Goal: Task Accomplishment & Management: Complete application form

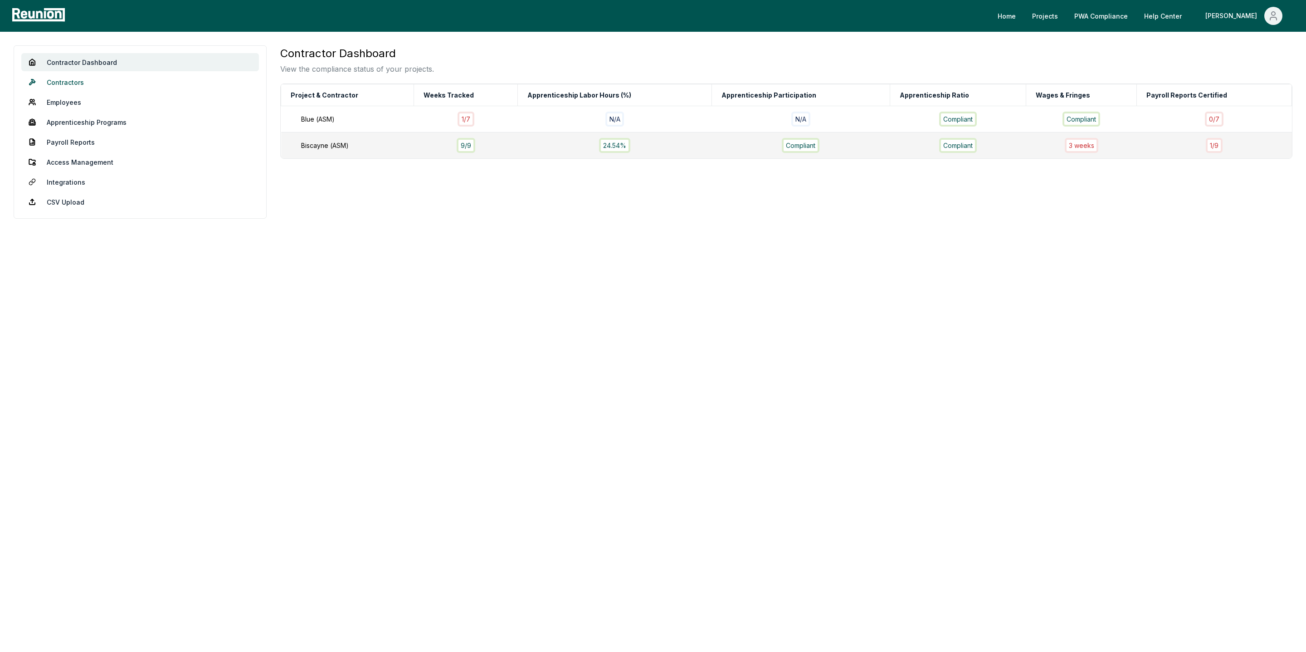
click at [73, 87] on link "Contractors" at bounding box center [140, 82] width 238 height 18
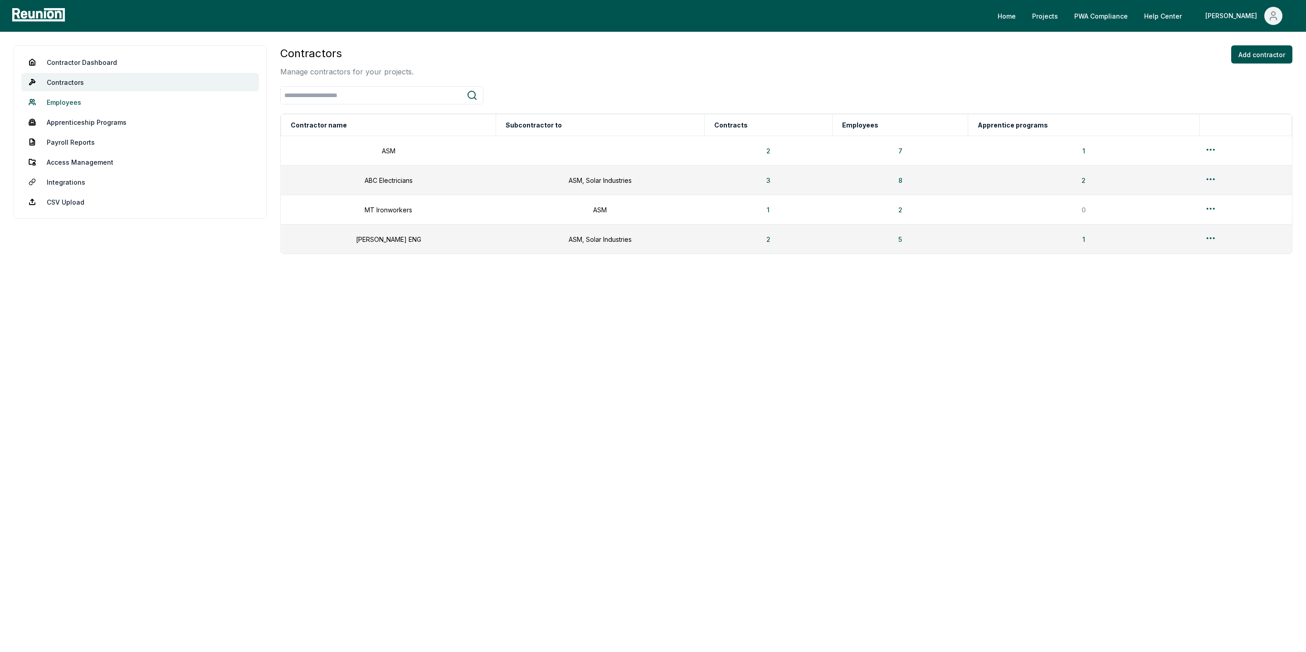
click at [62, 103] on link "Employees" at bounding box center [140, 102] width 238 height 18
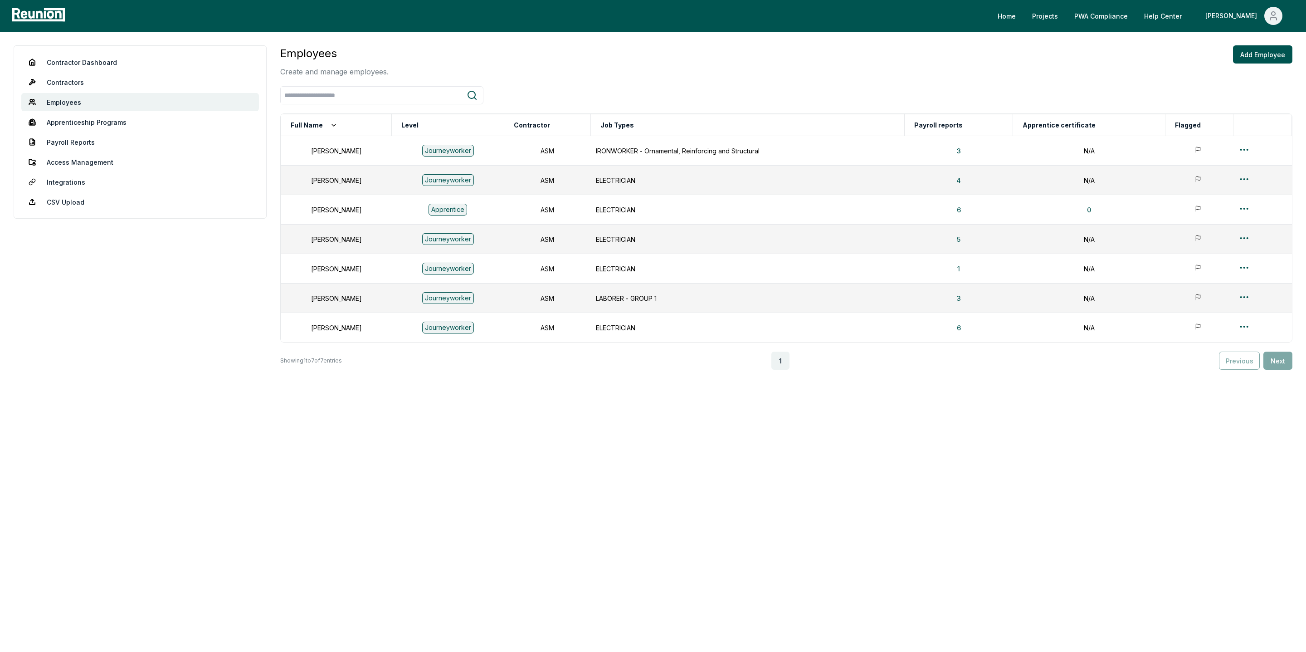
click at [66, 132] on nav "Contractor Dashboard Contractors Employees Apprenticeship Programs Payroll Repo…" at bounding box center [140, 131] width 253 height 173
click at [65, 124] on link "Apprenticeship Programs" at bounding box center [140, 122] width 238 height 18
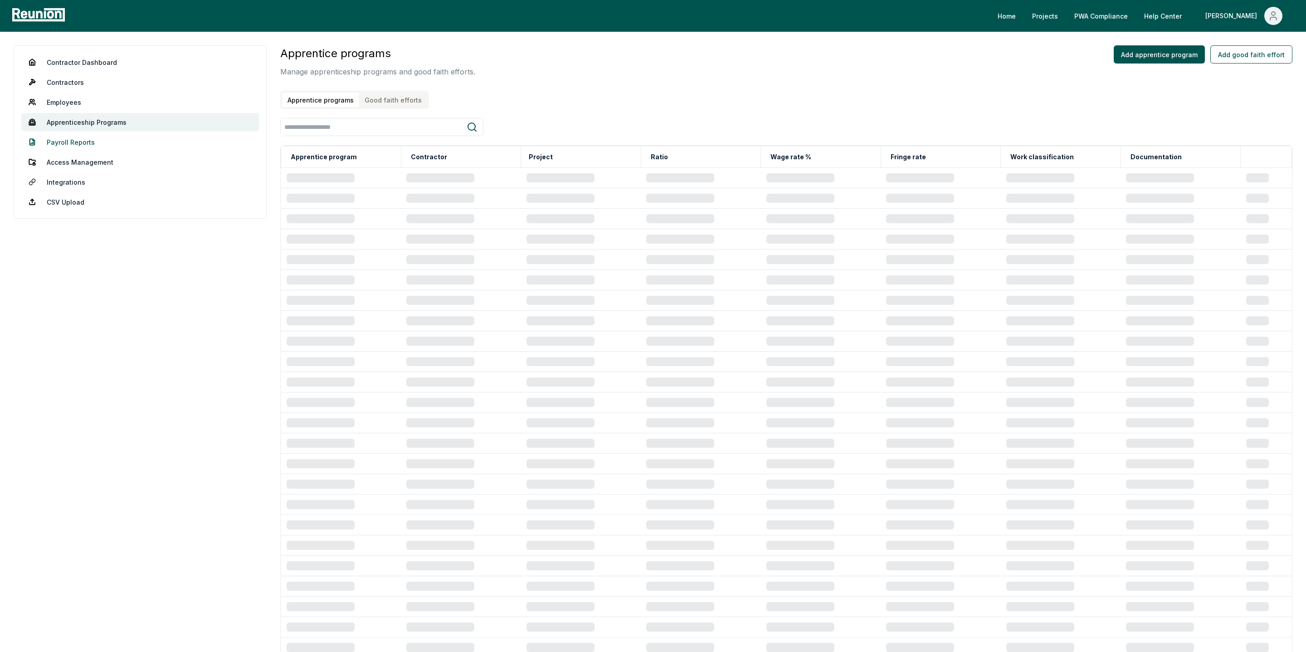
click at [65, 143] on link "Payroll Reports" at bounding box center [140, 142] width 238 height 18
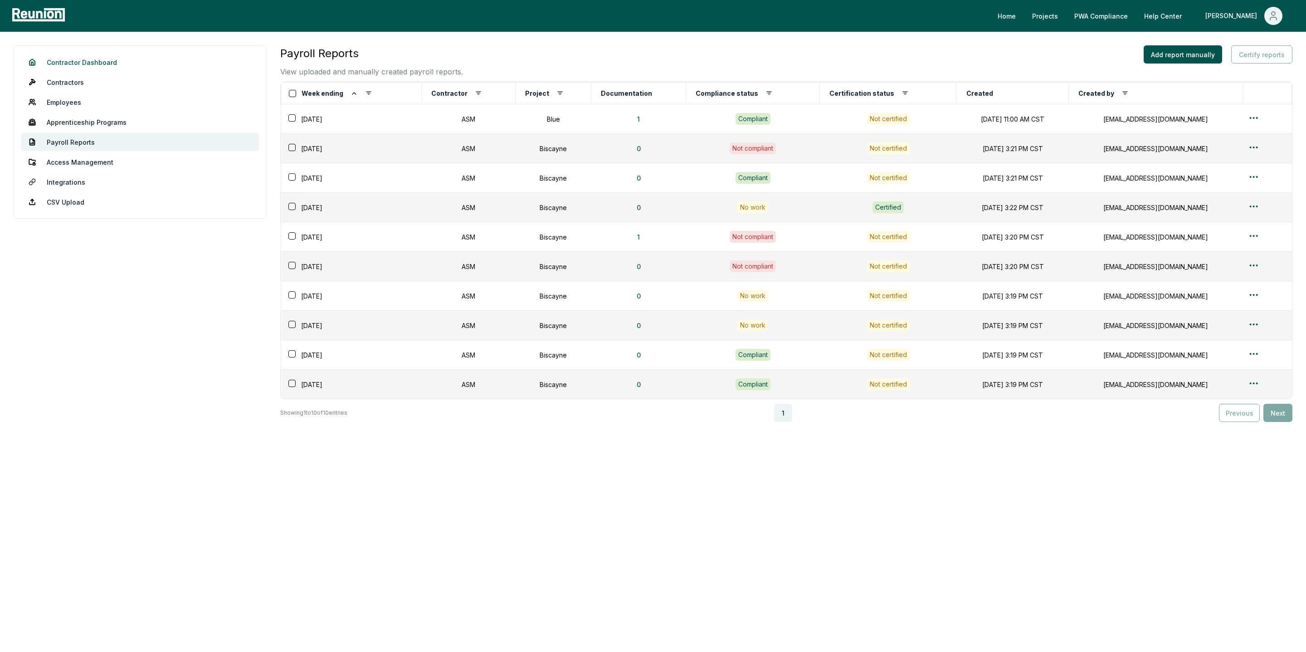
click at [71, 59] on link "Contractor Dashboard" at bounding box center [140, 62] width 238 height 18
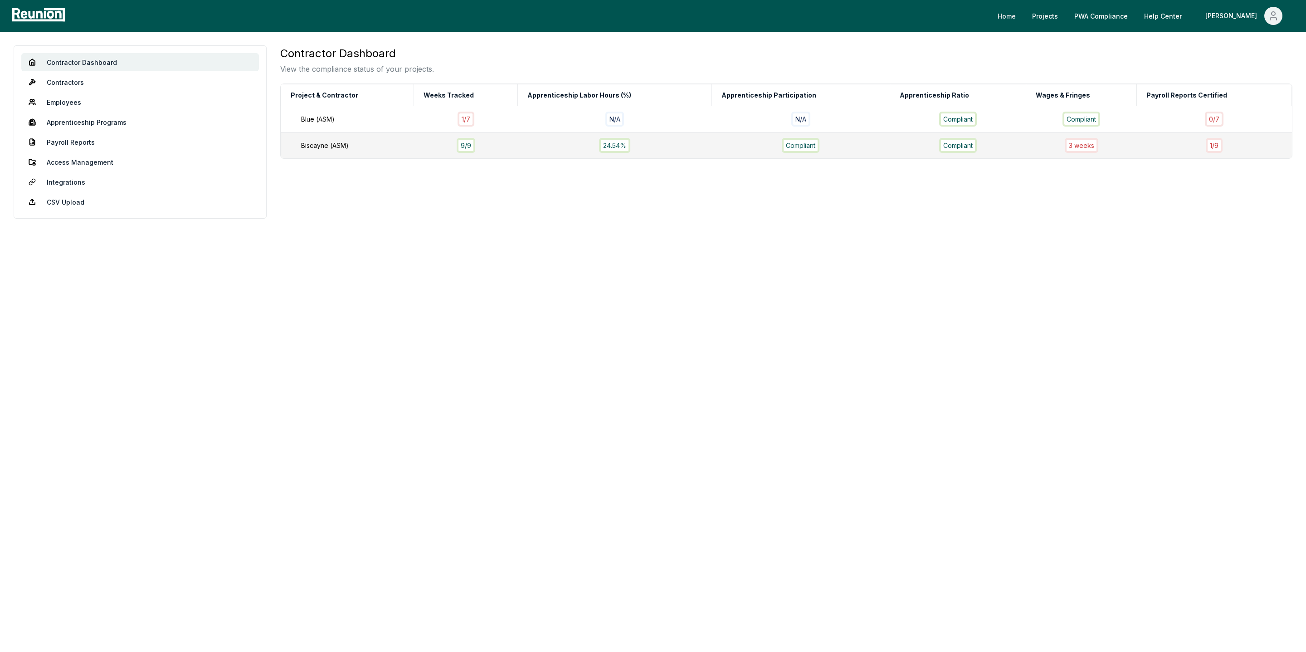
click at [1023, 15] on link "Home" at bounding box center [1006, 16] width 33 height 18
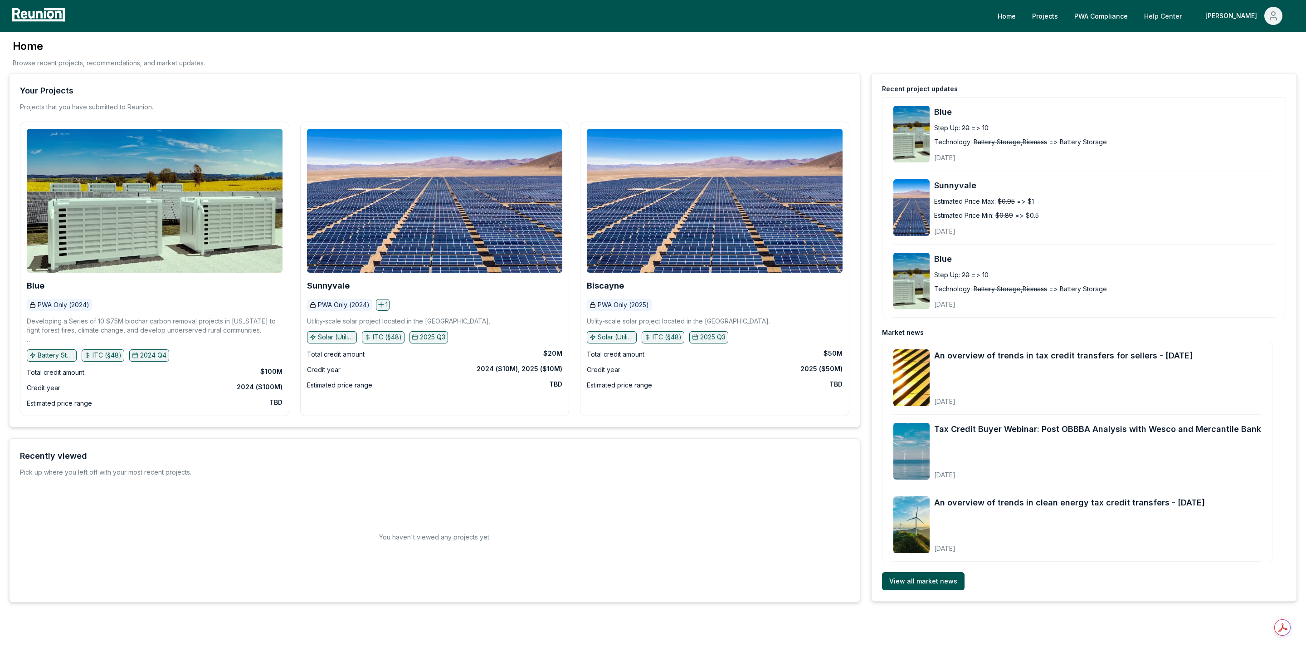
click at [1184, 17] on link "Help Center" at bounding box center [1163, 16] width 52 height 18
click at [1126, 21] on link "PWA Compliance" at bounding box center [1101, 16] width 68 height 18
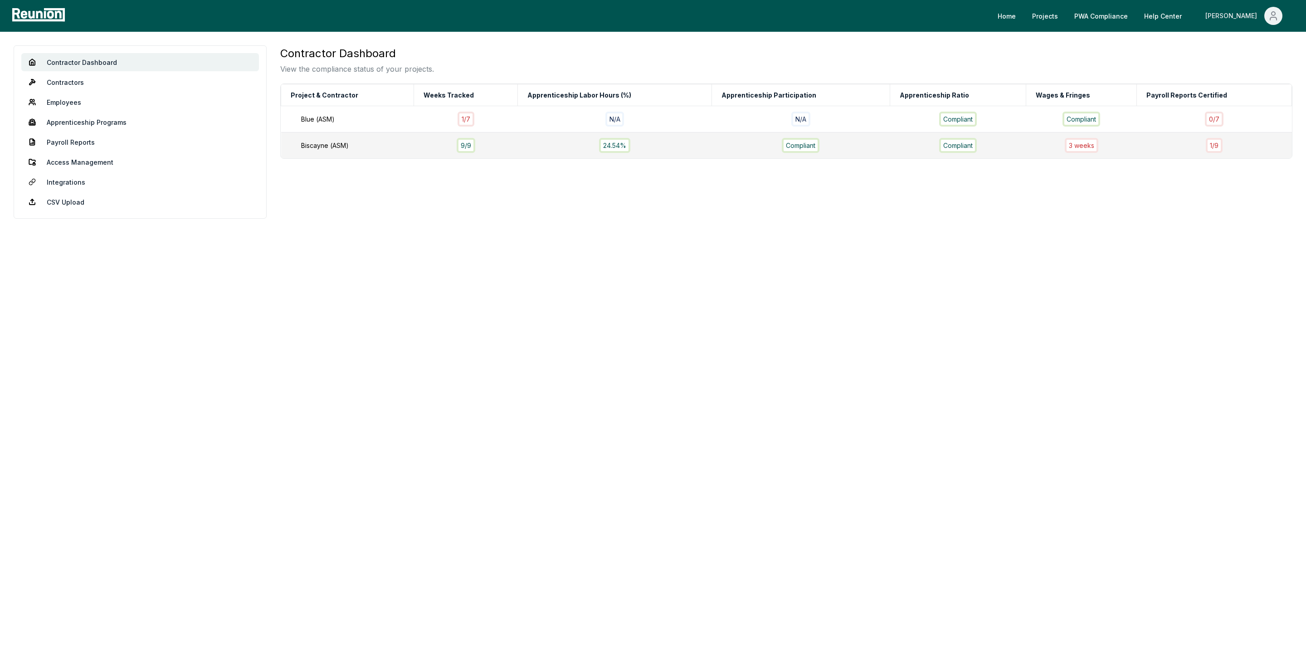
click at [1272, 16] on icon "Main" at bounding box center [1273, 15] width 11 height 11
click at [1247, 47] on p "My Account" at bounding box center [1254, 49] width 35 height 11
click at [1081, 146] on div "3 week s" at bounding box center [1082, 145] width 34 height 15
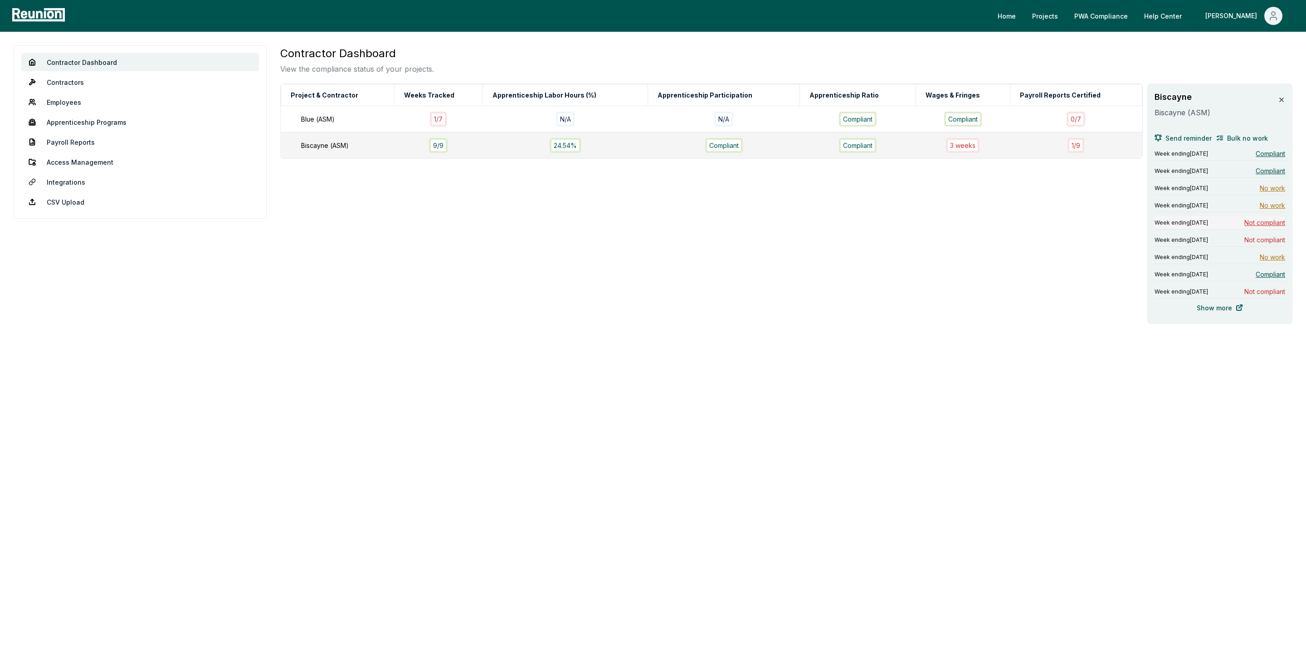
click at [1271, 221] on span "Not compliant" at bounding box center [1264, 223] width 41 height 10
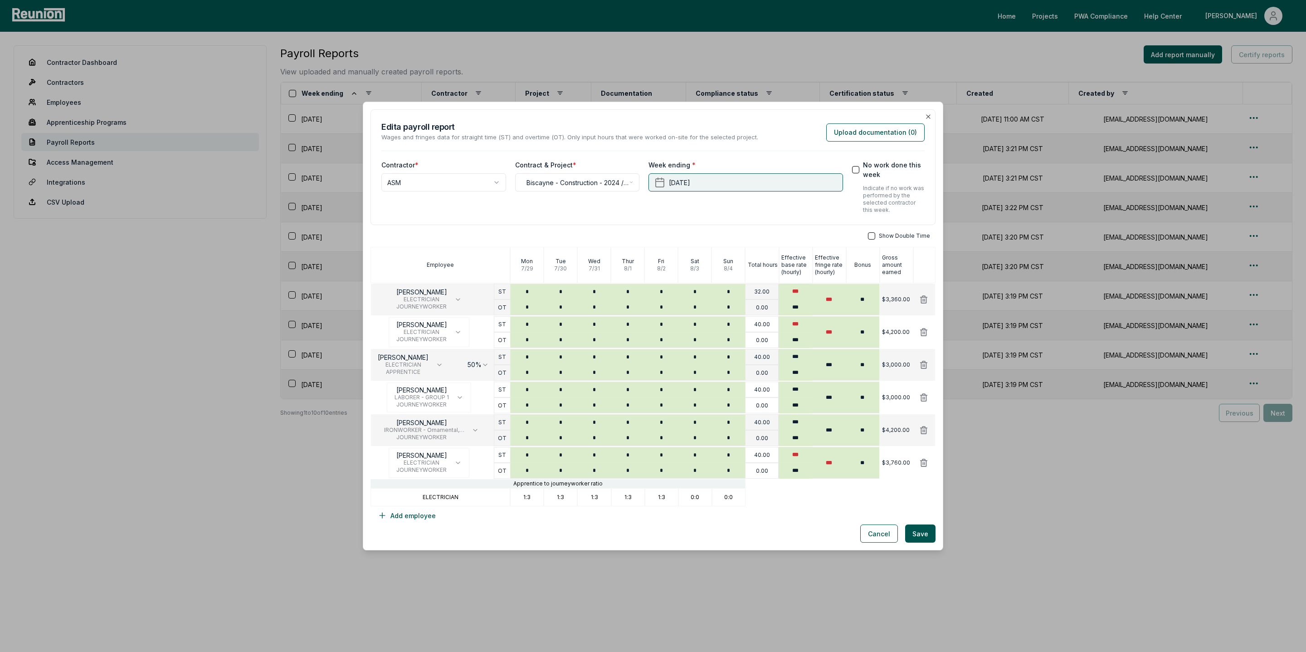
click at [691, 182] on button "August 4th, 2024" at bounding box center [745, 182] width 194 height 18
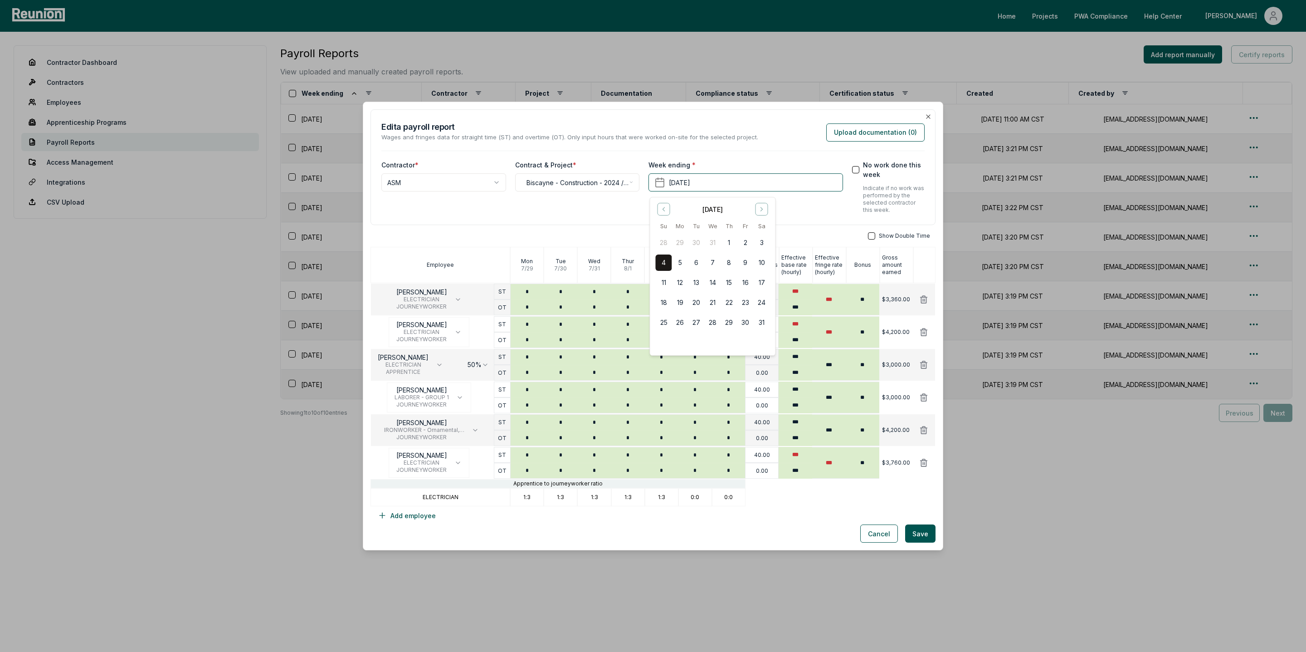
click at [784, 139] on div "Edit a payroll report Wages and fringes data for straight time (ST) and overtim…" at bounding box center [652, 131] width 543 height 21
click at [886, 131] on button "Upload documentation ( 0 )" at bounding box center [875, 132] width 98 height 18
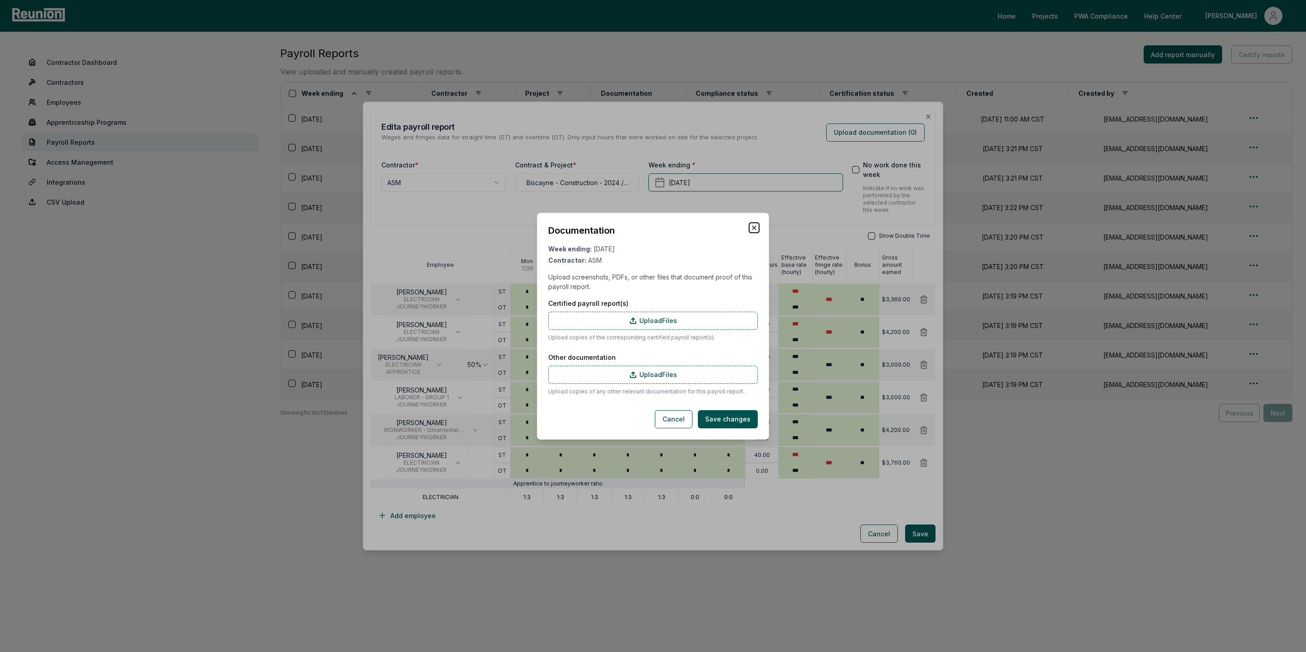
click at [750, 226] on icon "button" at bounding box center [753, 227] width 7 height 7
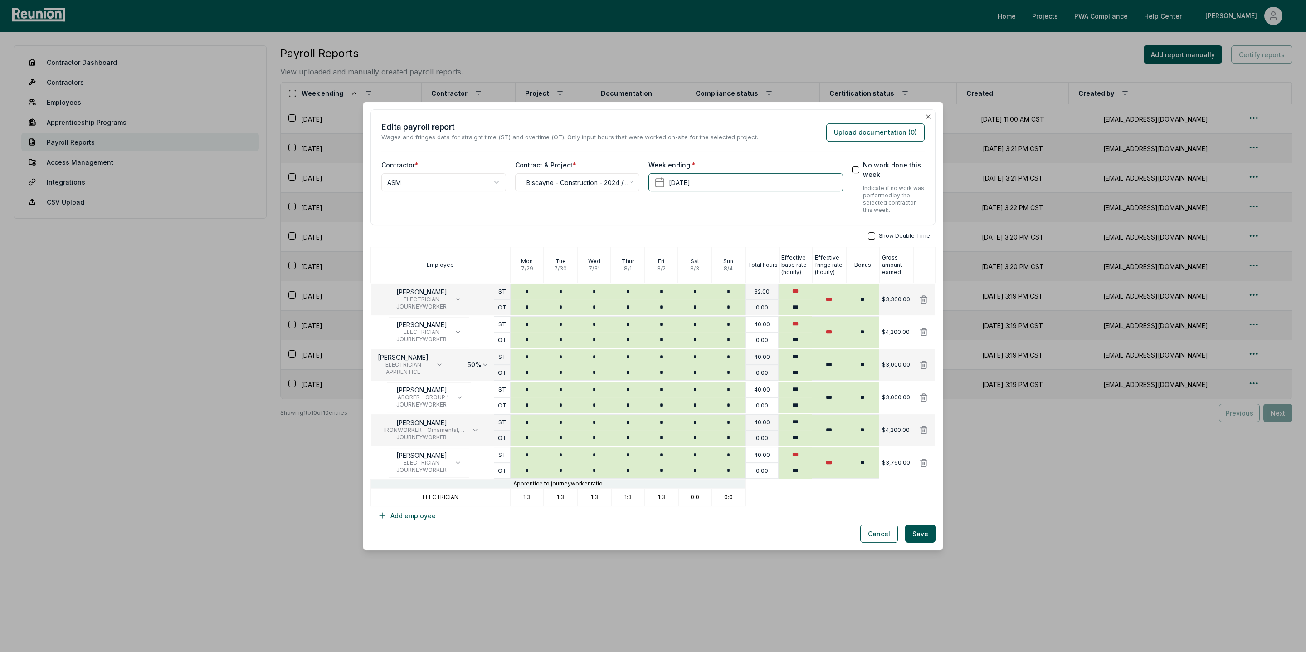
click at [875, 235] on button "button" at bounding box center [871, 235] width 7 height 7
click at [873, 234] on button "button" at bounding box center [871, 235] width 7 height 7
click at [404, 516] on button "Add employee" at bounding box center [406, 515] width 73 height 18
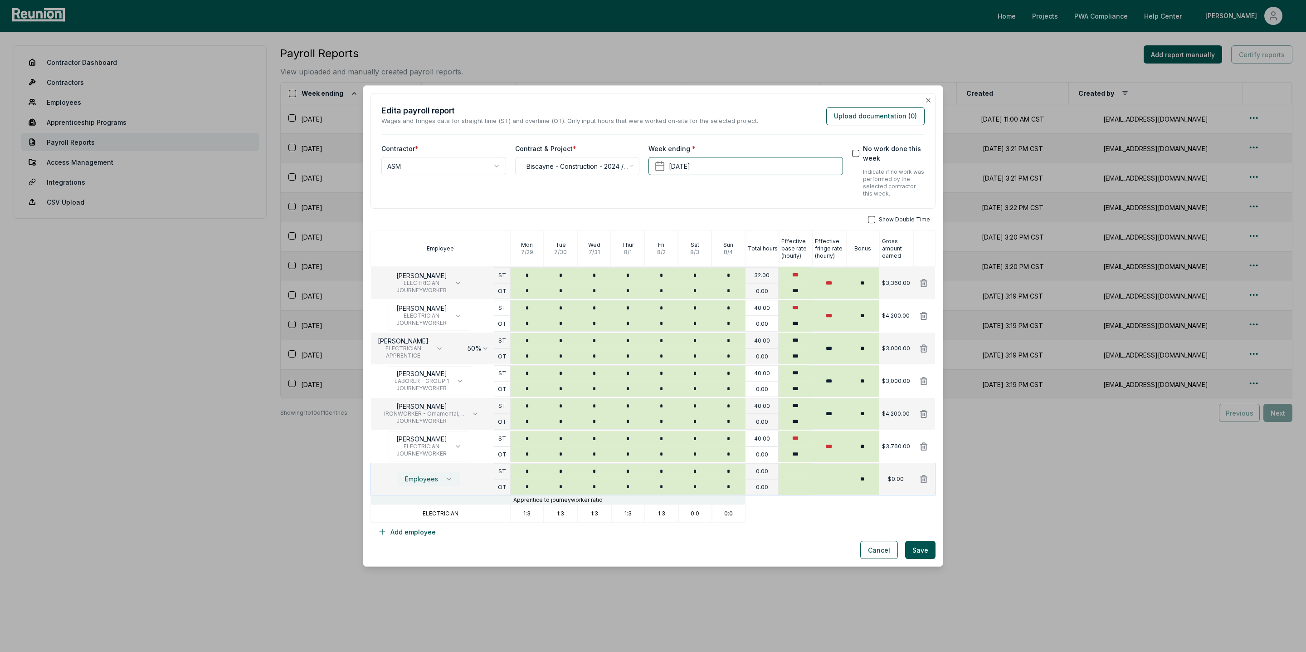
click at [435, 479] on span "Employees" at bounding box center [421, 478] width 33 height 7
click at [573, 549] on div "Cancel Save" at bounding box center [652, 549] width 565 height 18
click at [924, 481] on icon at bounding box center [923, 478] width 6 height 7
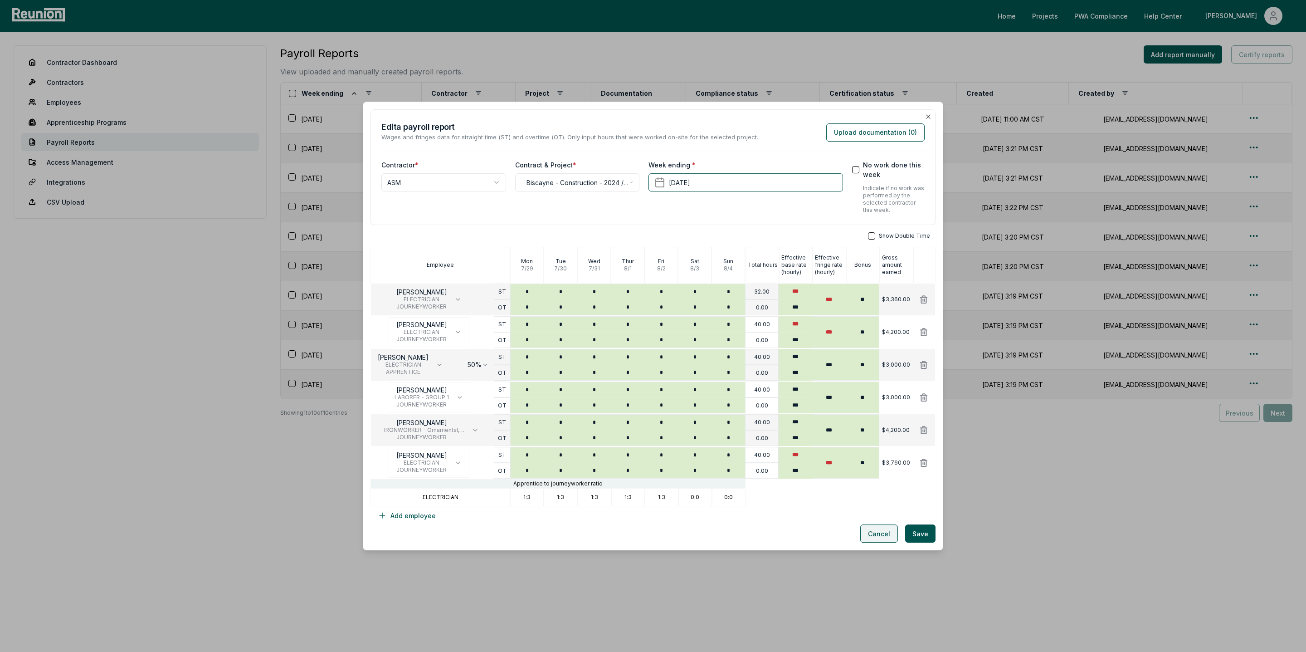
click at [878, 539] on button "Cancel" at bounding box center [879, 533] width 38 height 18
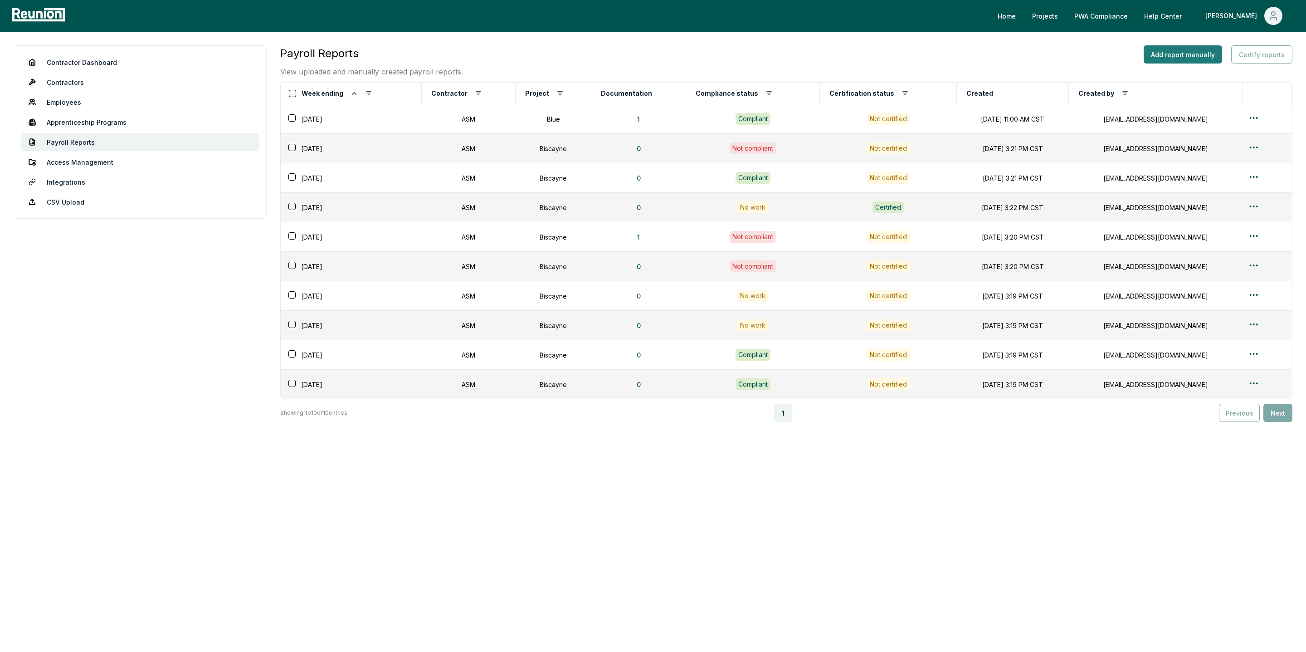
click at [1168, 54] on button "Add report manually" at bounding box center [1182, 54] width 78 height 18
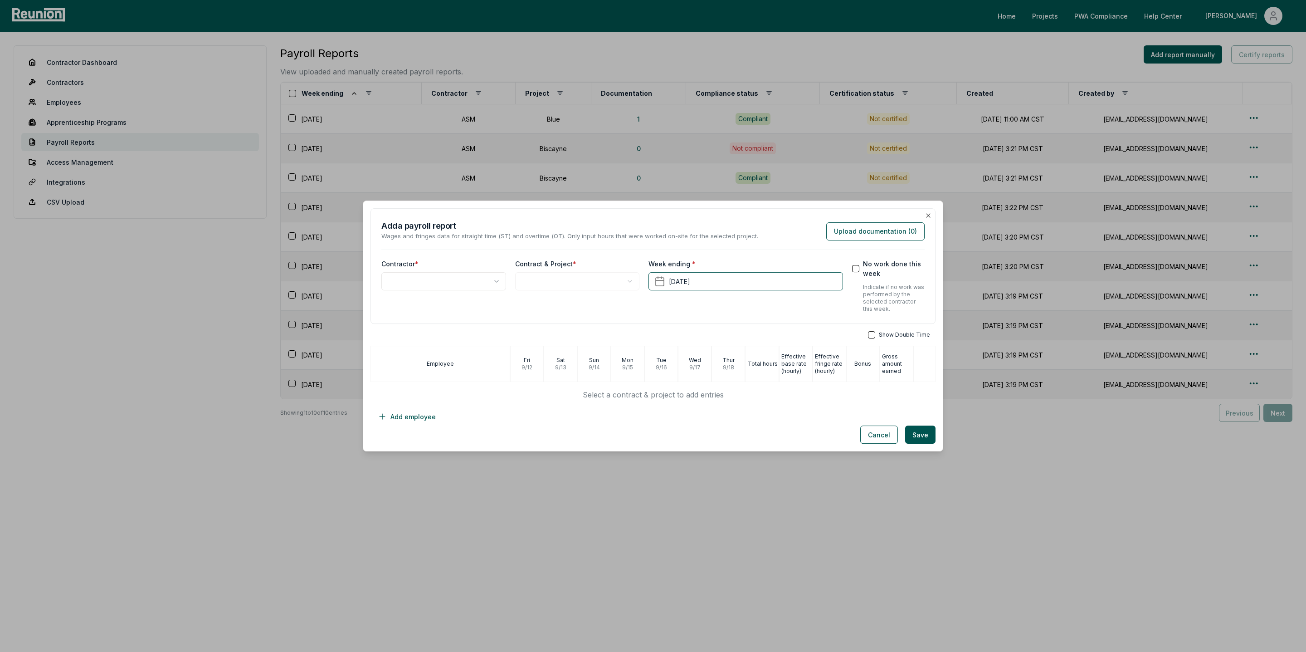
click at [445, 279] on body "Please visit us on your desktop We're working on making our marketplace mobile-…" at bounding box center [653, 326] width 1306 height 652
click at [545, 283] on body "Please visit us on your desktop We're working on making our marketplace mobile-…" at bounding box center [653, 326] width 1306 height 652
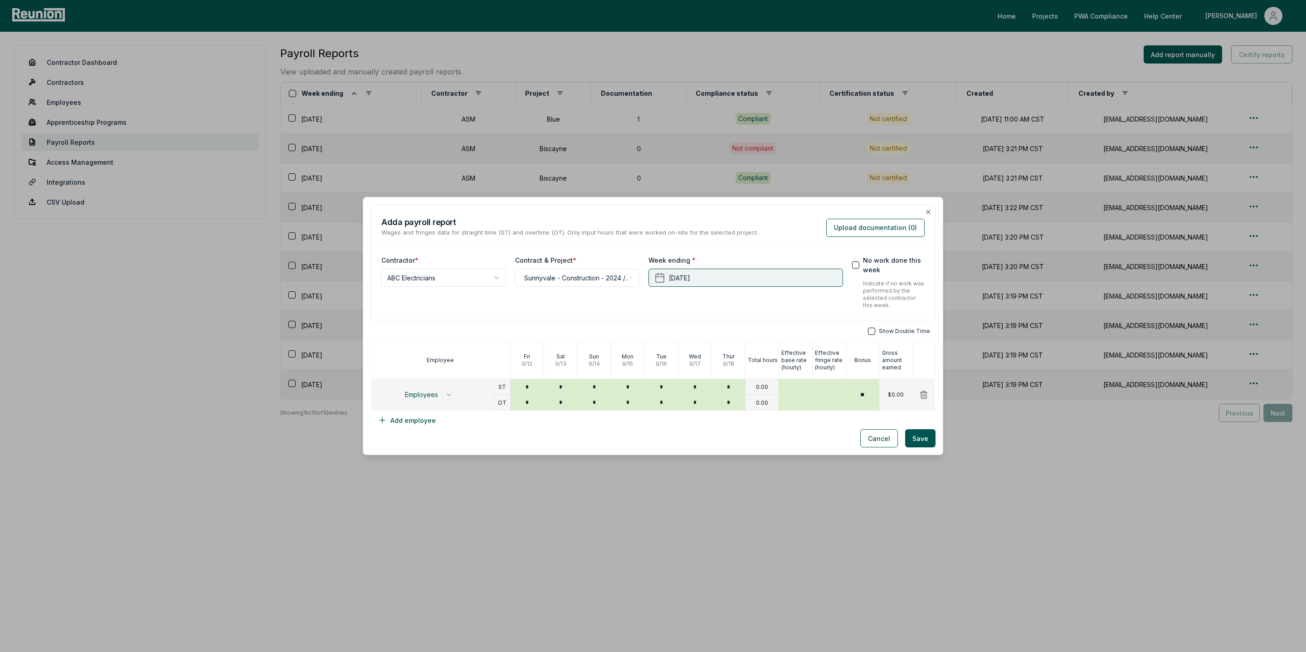
click at [720, 277] on button "September 18th, 2025" at bounding box center [745, 277] width 194 height 18
click at [667, 397] on button "21" at bounding box center [664, 397] width 16 height 16
click at [437, 396] on span "Employees" at bounding box center [421, 394] width 33 height 7
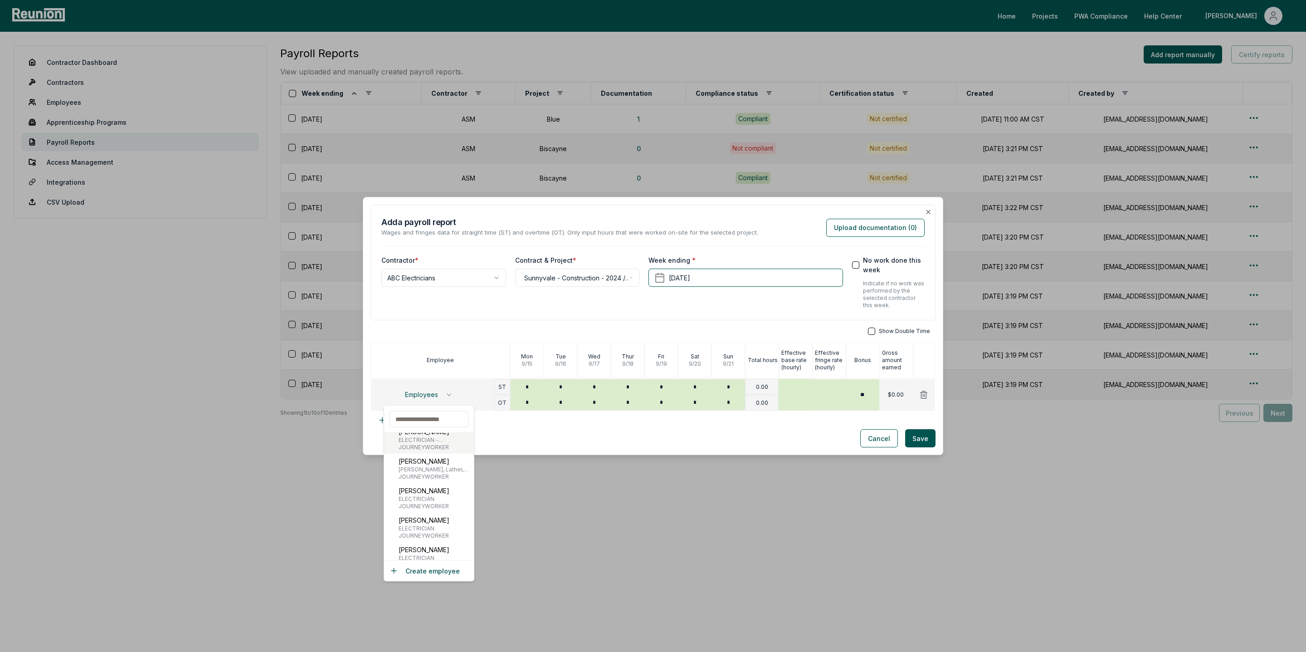
scroll to position [79, 0]
click at [424, 489] on span "ELECTRICIAN" at bounding box center [424, 487] width 51 height 7
type input "***"
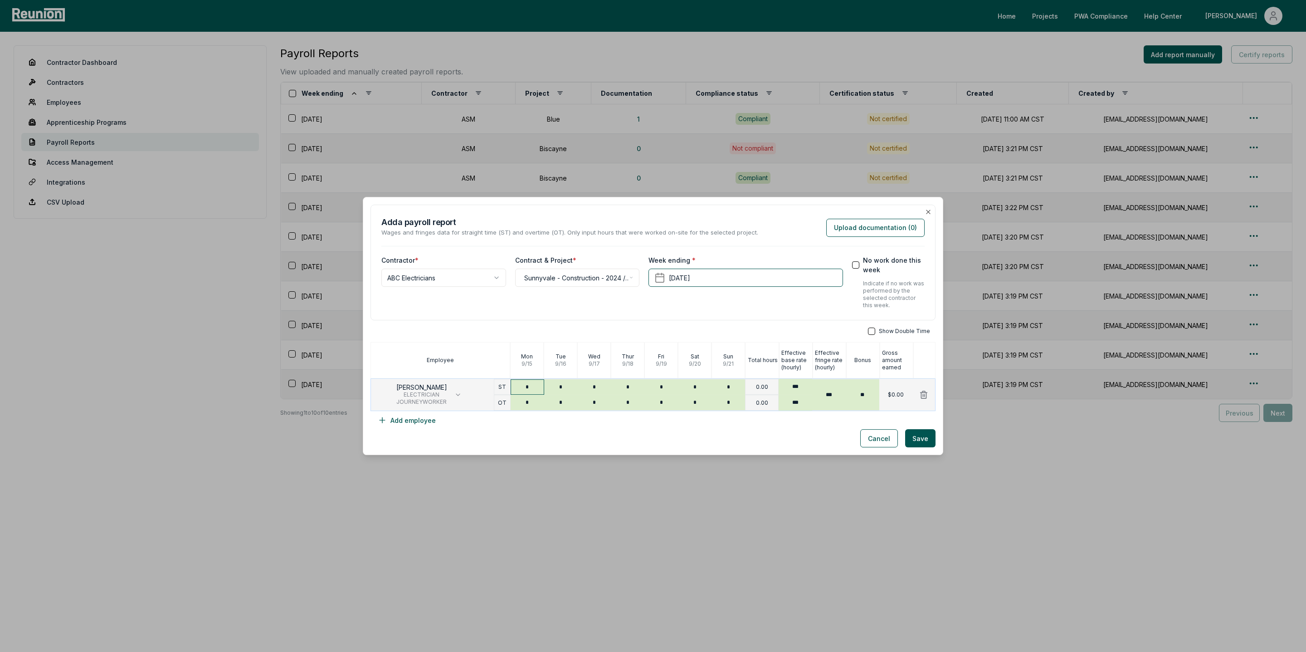
click at [540, 389] on input "*" at bounding box center [528, 386] width 34 height 15
type input "*"
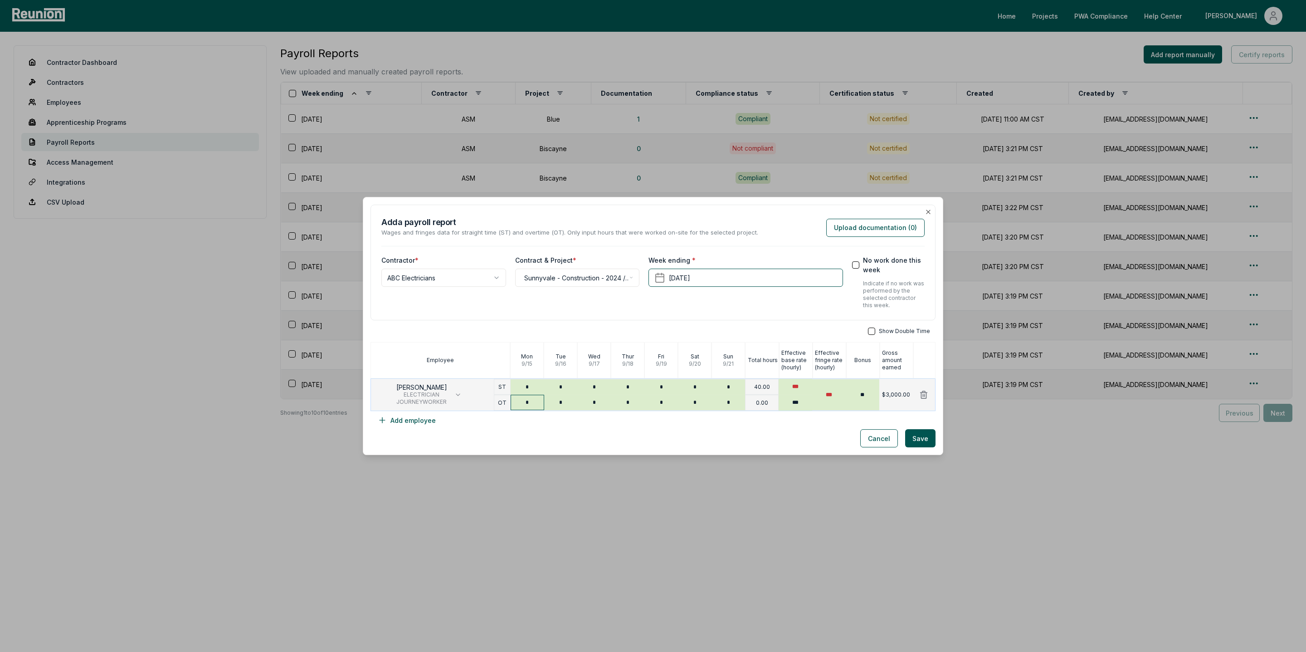
type input "*"
click at [540, 406] on input "*" at bounding box center [528, 401] width 34 height 15
type input "**"
click at [806, 387] on input "***" at bounding box center [796, 387] width 34 height 16
type input "***"
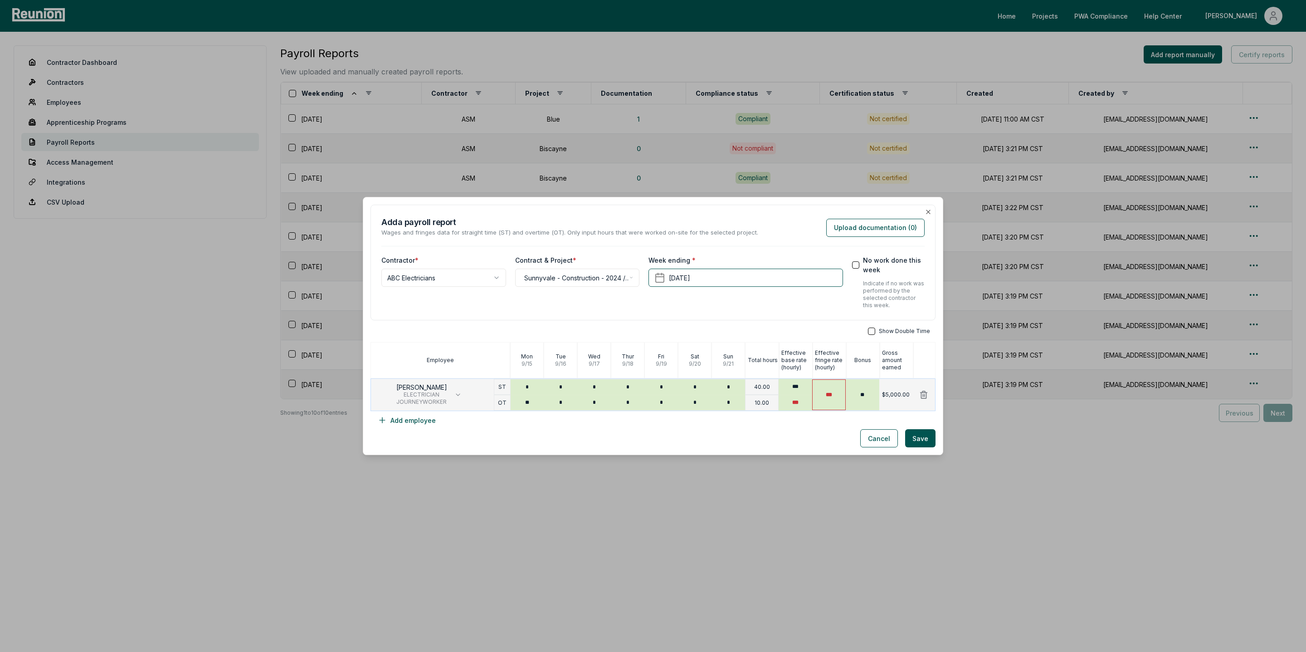
click at [839, 397] on input "***" at bounding box center [829, 394] width 34 height 31
type input "****"
click at [804, 403] on input "***" at bounding box center [796, 402] width 34 height 16
type input "****"
click at [868, 232] on button "Upload documentation ( 0 )" at bounding box center [875, 228] width 98 height 18
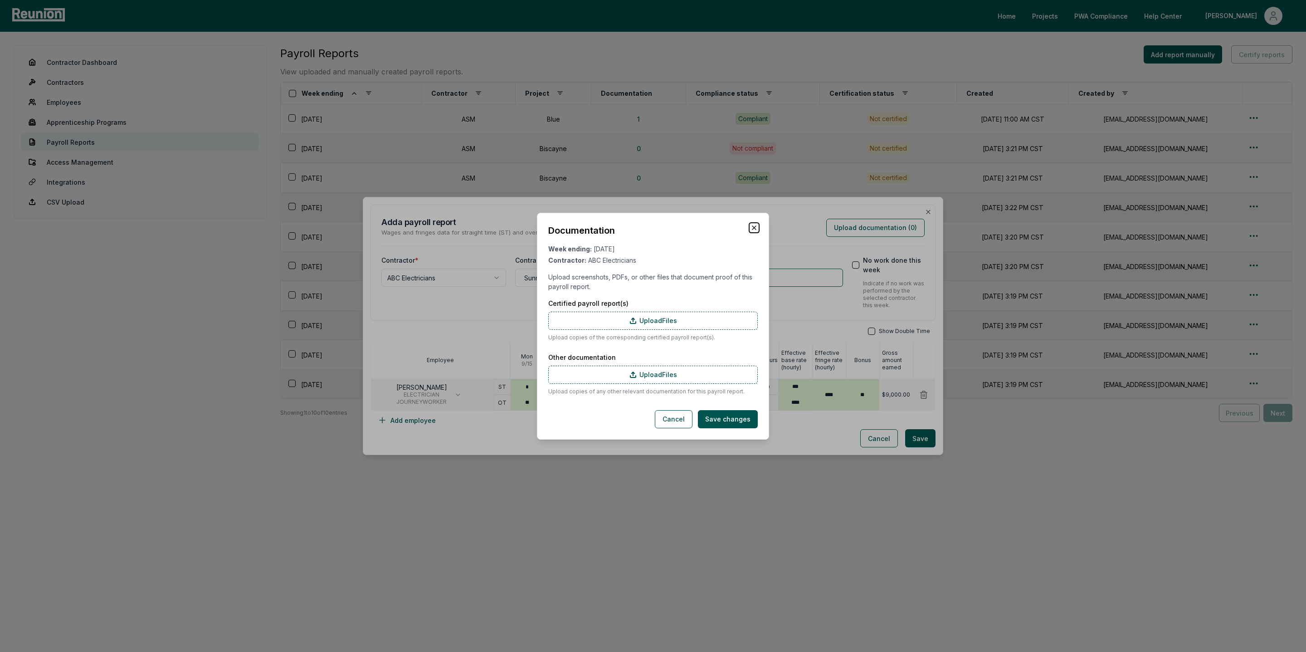
click at [755, 226] on icon "button" at bounding box center [753, 227] width 7 height 7
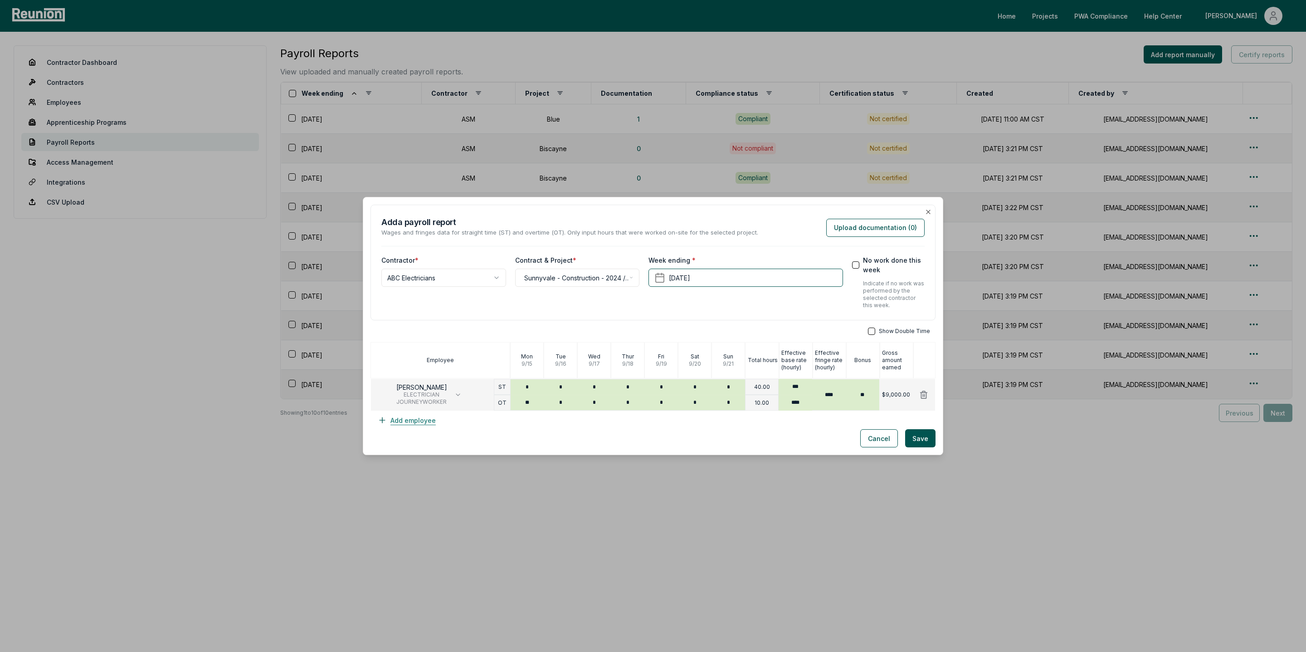
click at [415, 422] on button "Add employee" at bounding box center [406, 420] width 73 height 18
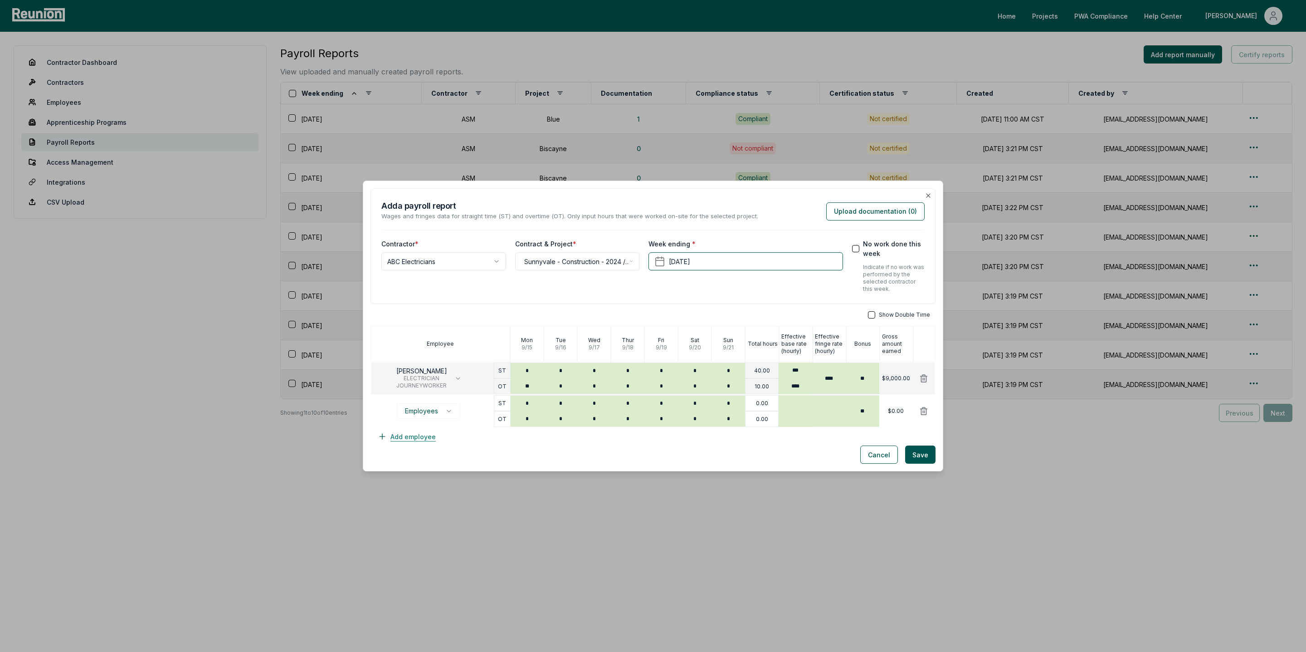
click at [414, 437] on button "Add employee" at bounding box center [406, 436] width 73 height 18
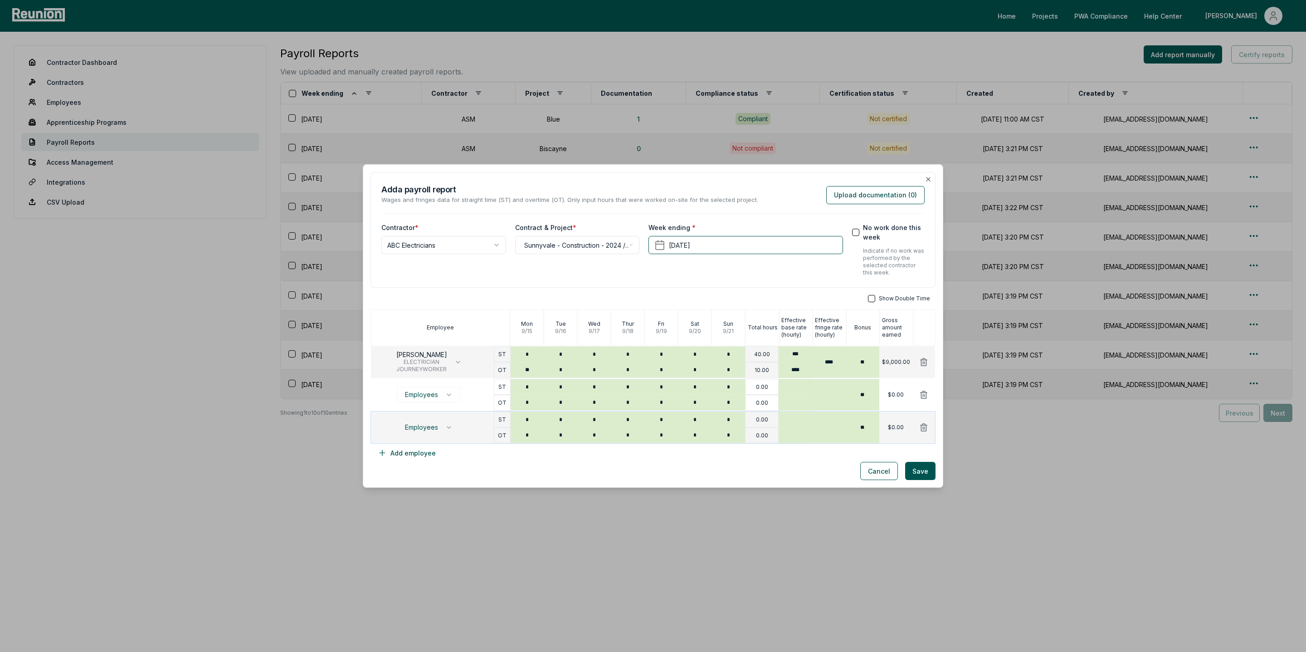
click at [929, 429] on button at bounding box center [924, 427] width 24 height 18
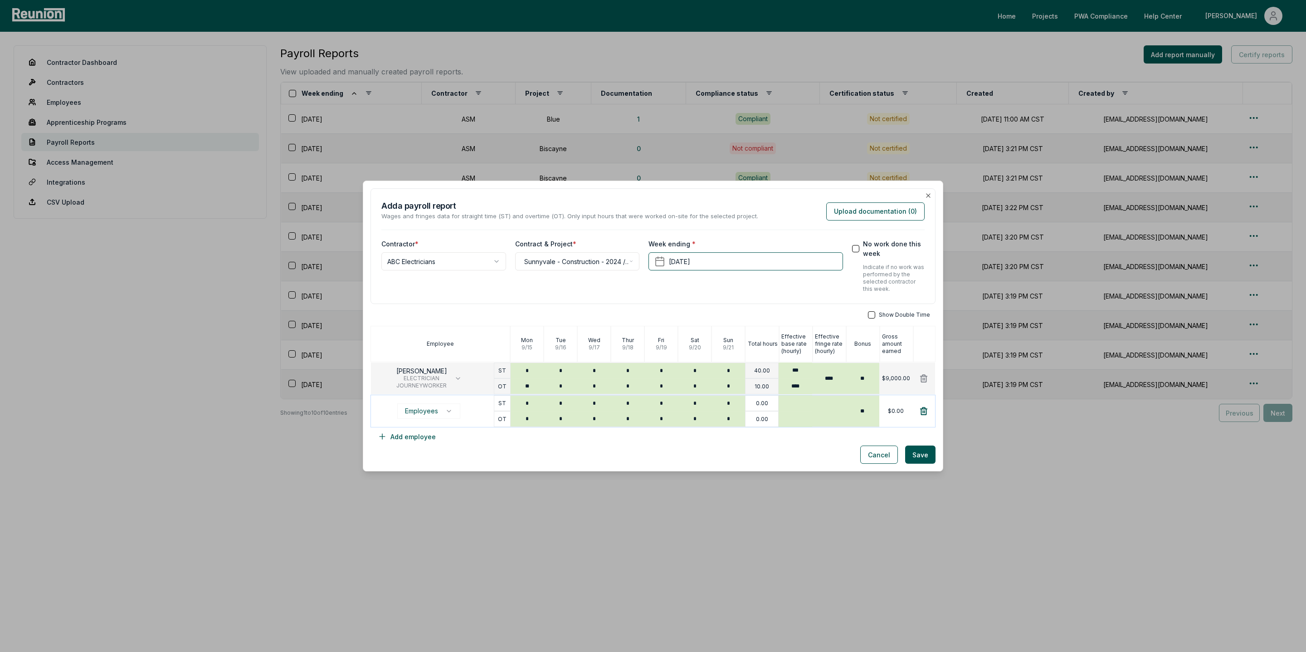
click at [927, 407] on icon at bounding box center [923, 410] width 9 height 9
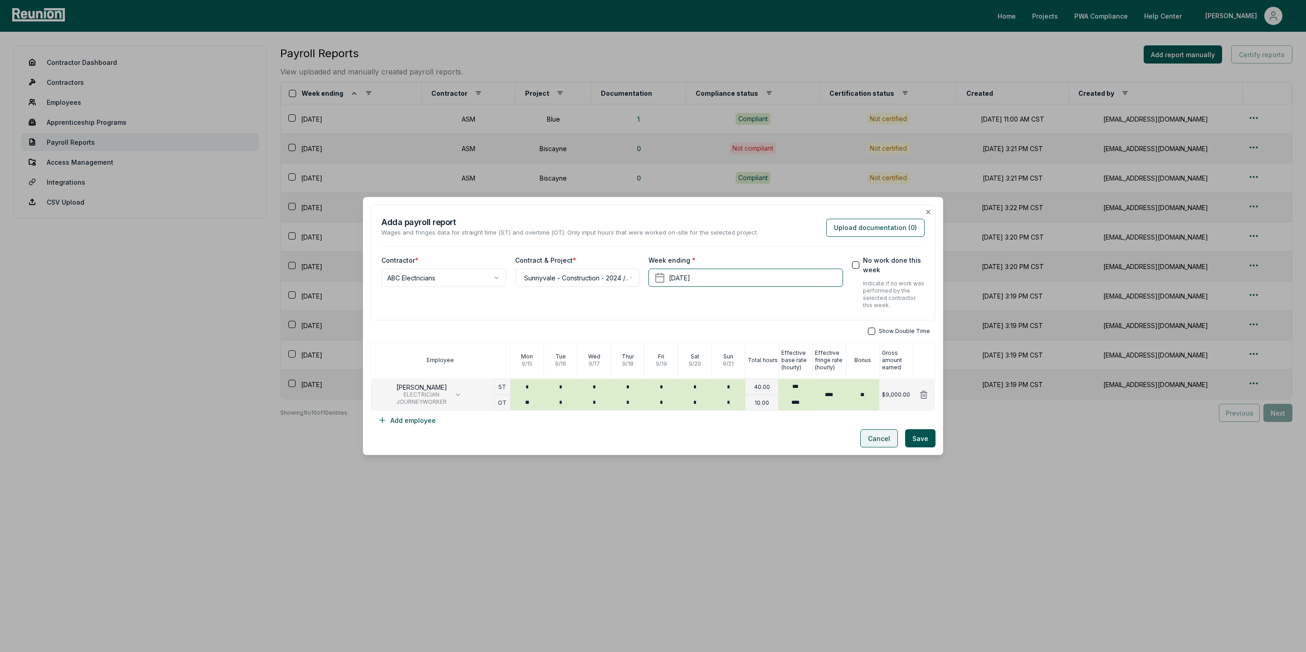
click at [880, 437] on button "Cancel" at bounding box center [879, 438] width 38 height 18
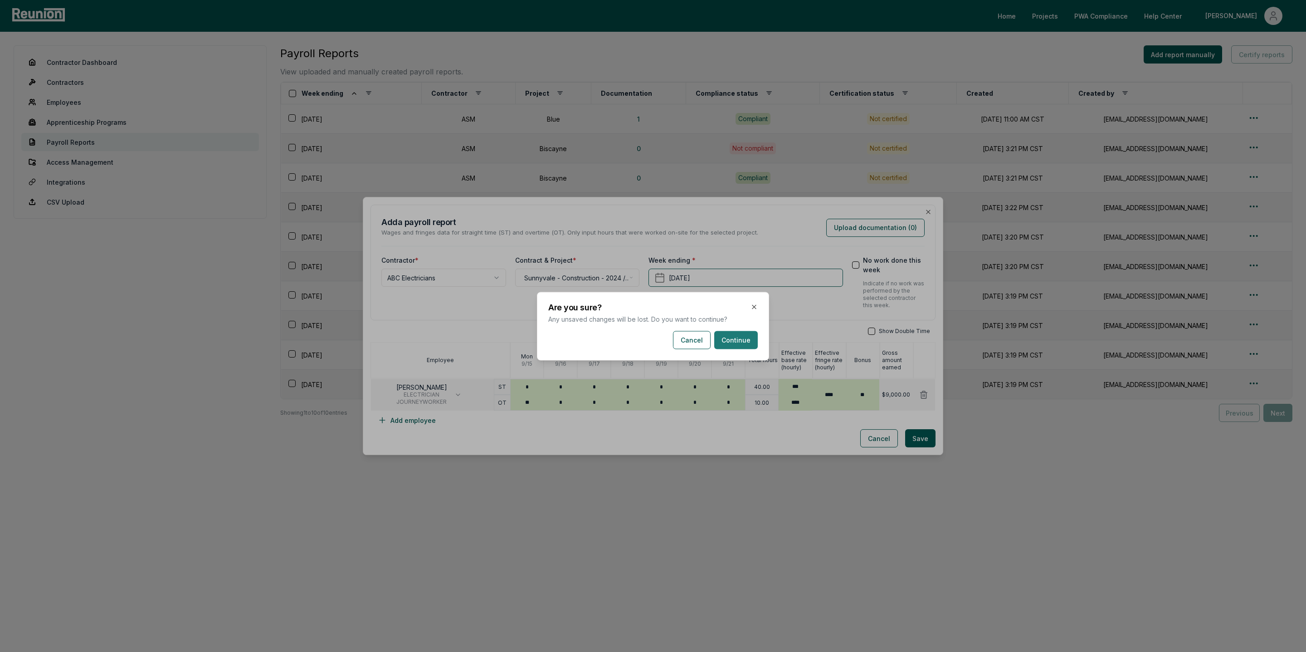
click at [733, 339] on button "Continue" at bounding box center [736, 340] width 44 height 18
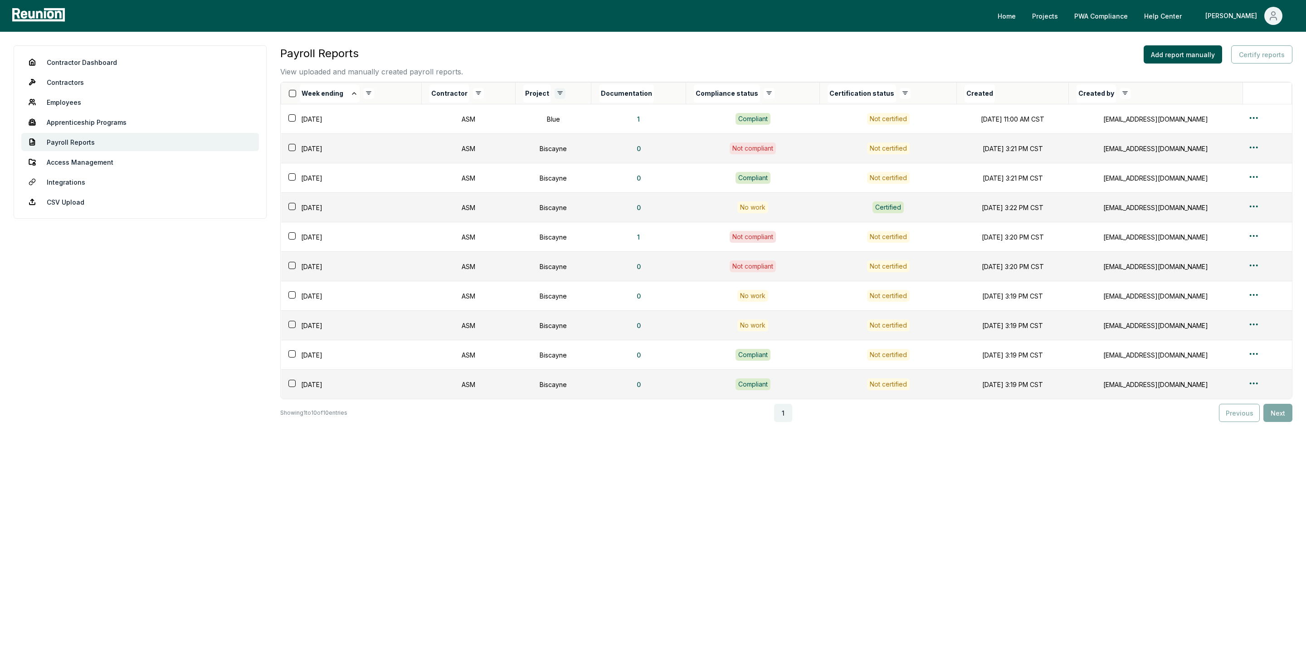
click at [554, 92] on html "Please visit us on your desktop We're working on making our marketplace mobile-…" at bounding box center [653, 326] width 1306 height 652
click at [500, 132] on span "Biscayne" at bounding box center [516, 130] width 61 height 10
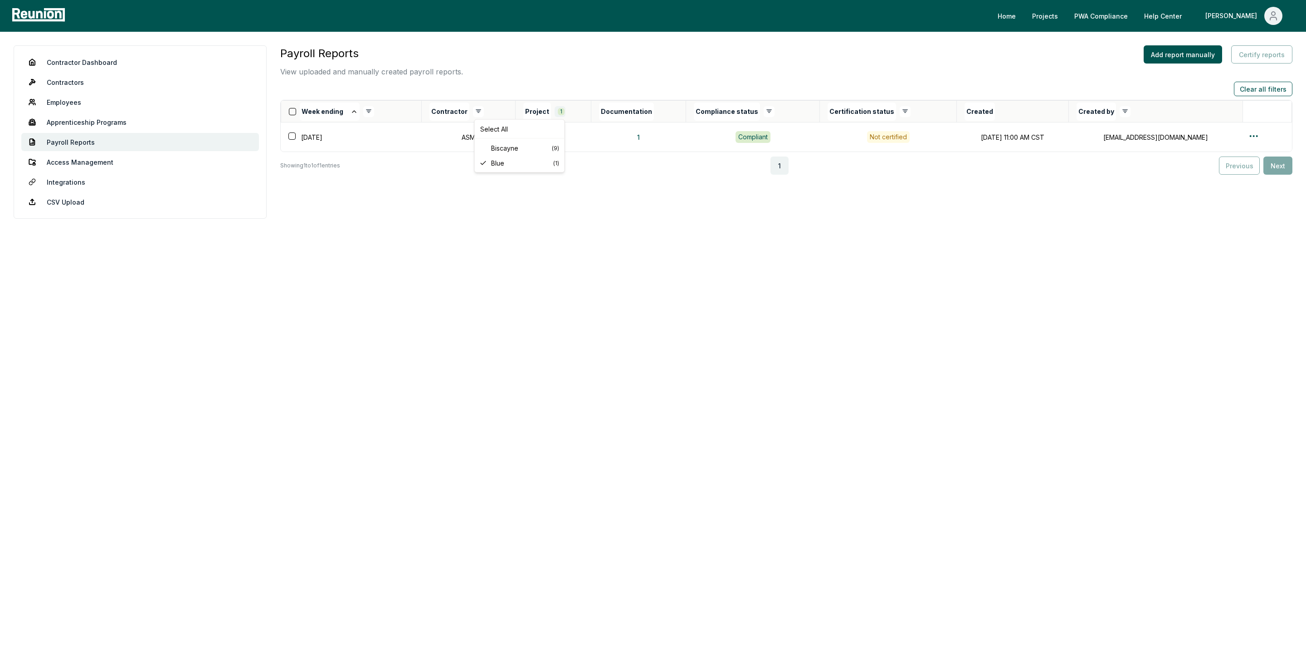
click at [561, 112] on html "Please visit us on your desktop We're working on making our marketplace mobile-…" at bounding box center [653, 326] width 1306 height 652
click at [520, 141] on div "Biscayne ( 9 )" at bounding box center [520, 148] width 86 height 15
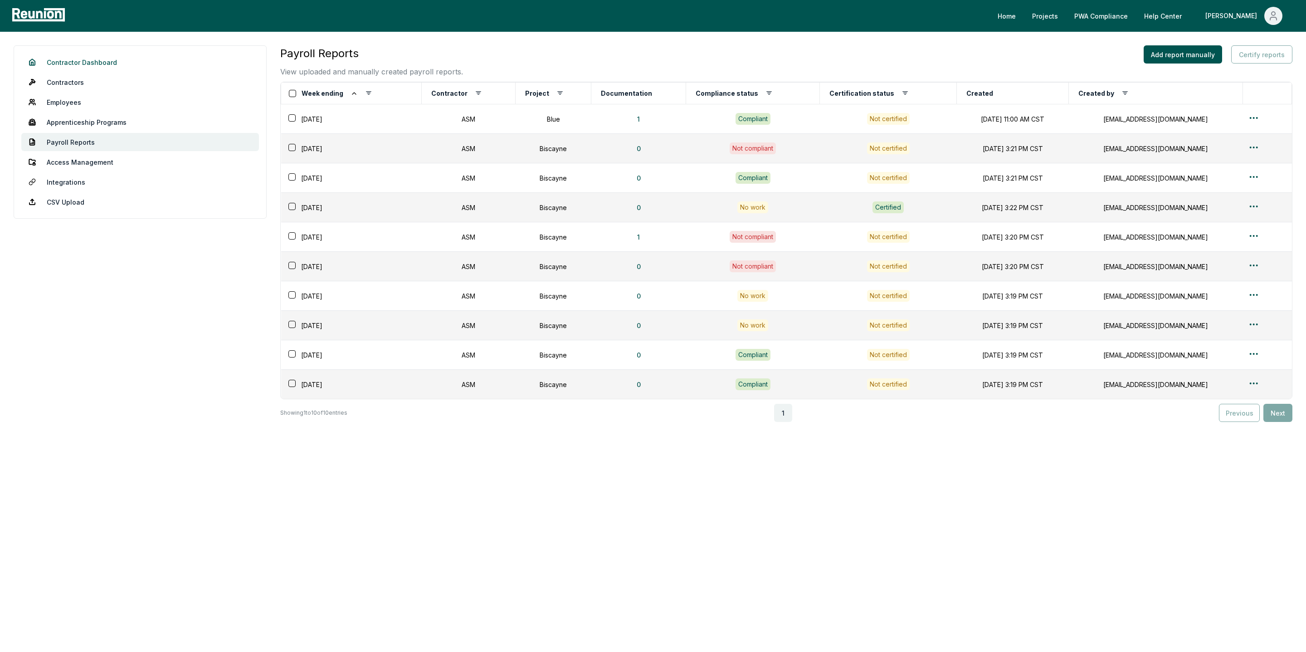
click at [69, 63] on link "Contractor Dashboard" at bounding box center [140, 62] width 238 height 18
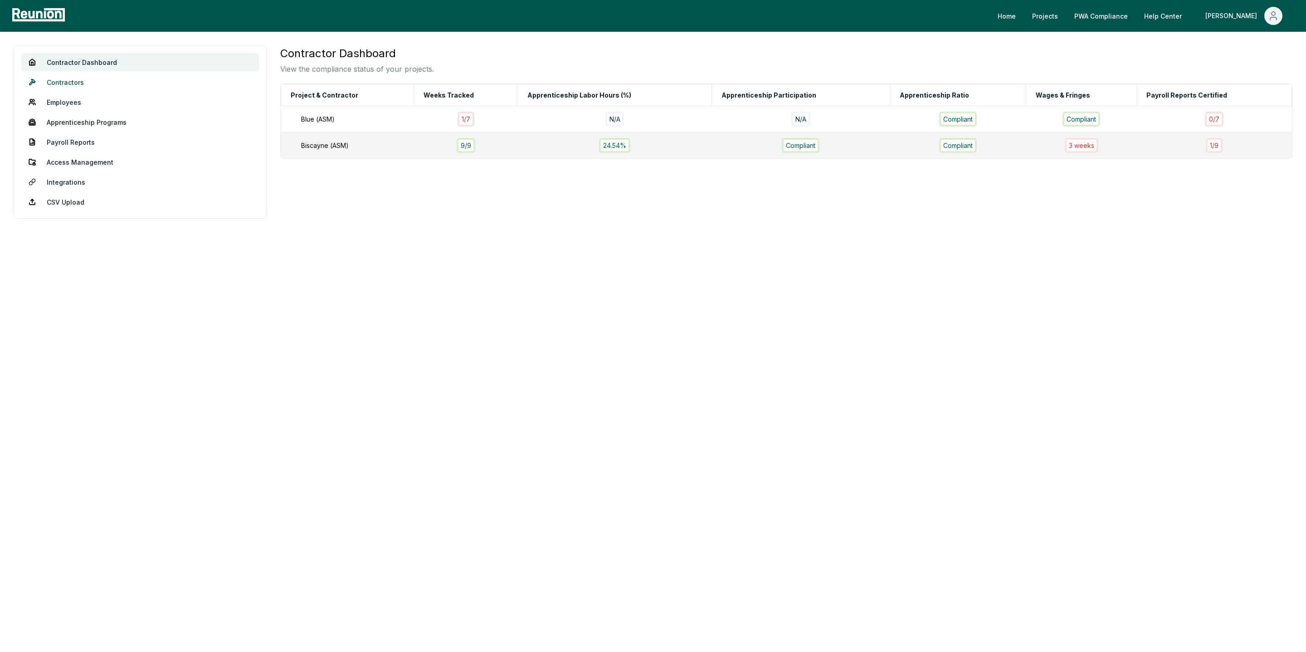
click at [58, 84] on link "Contractors" at bounding box center [140, 82] width 238 height 18
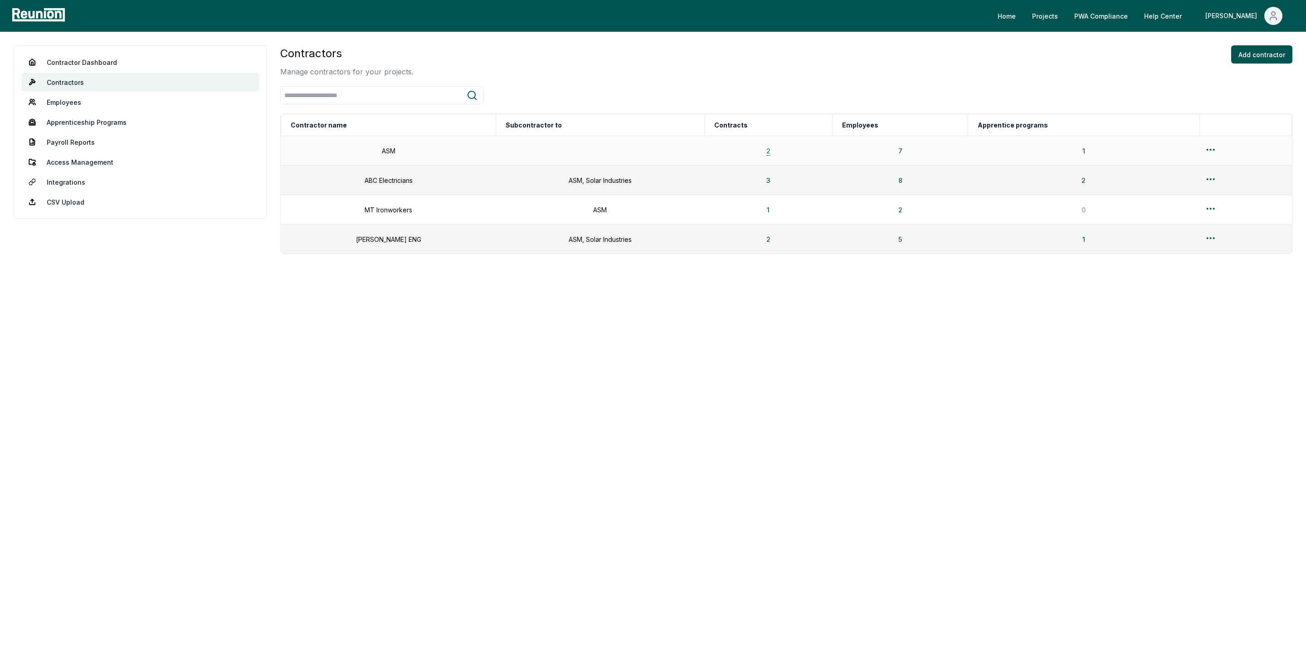
click at [760, 152] on button "2" at bounding box center [768, 150] width 19 height 18
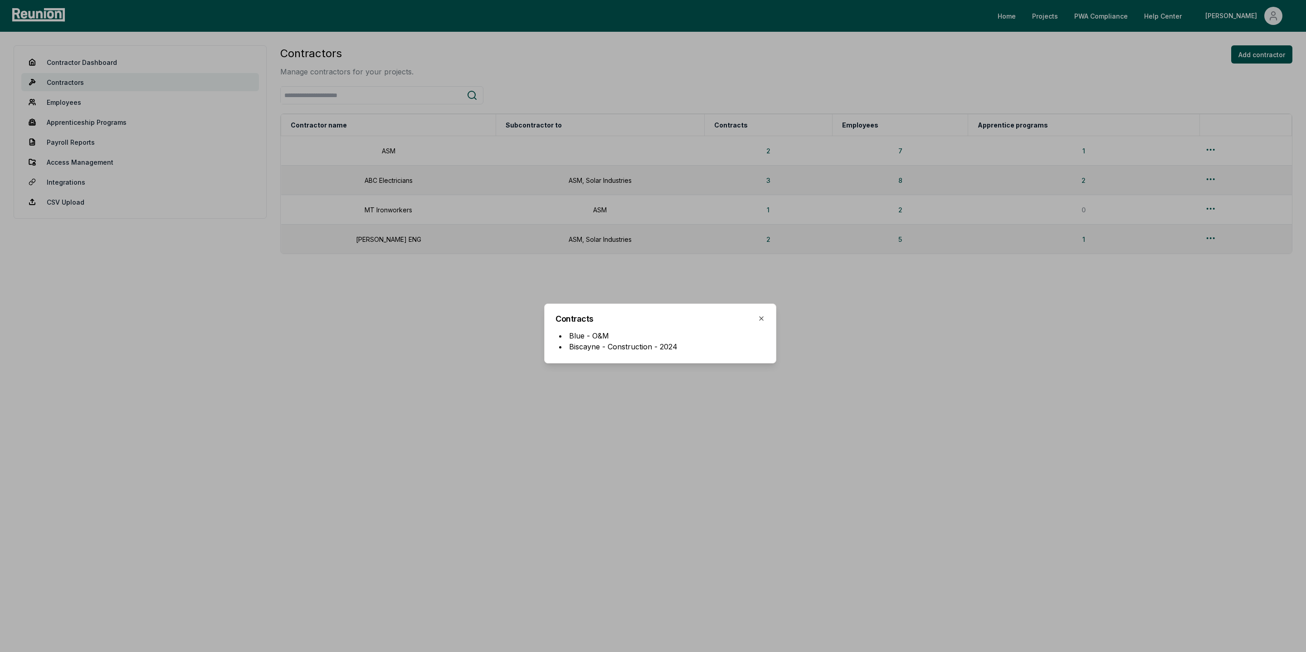
click at [837, 320] on div at bounding box center [653, 326] width 1306 height 652
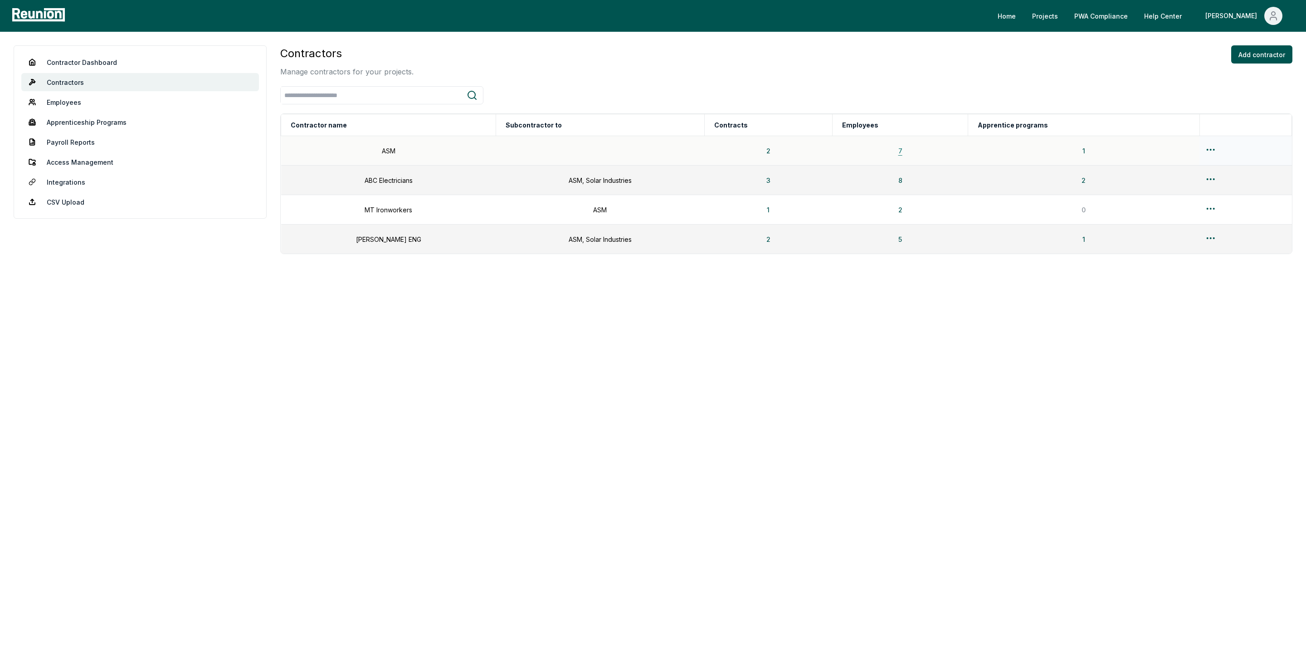
click at [895, 153] on button "7" at bounding box center [900, 150] width 19 height 18
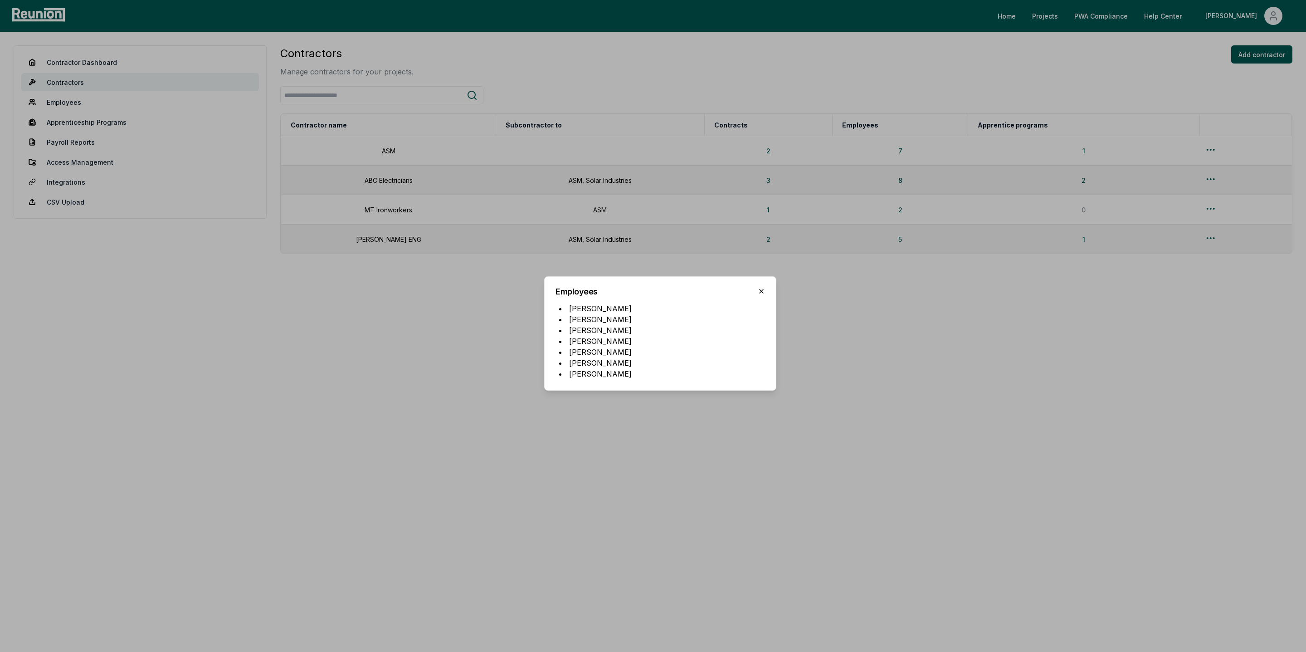
click at [760, 288] on icon "button" at bounding box center [761, 290] width 7 height 7
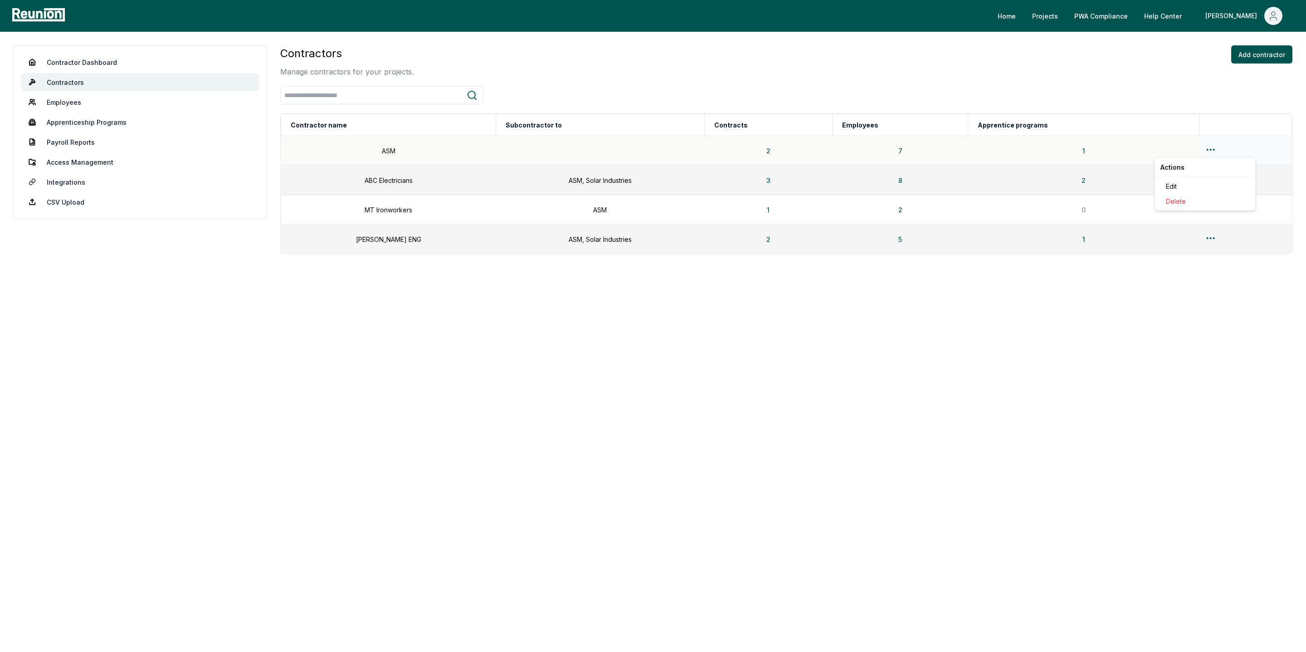
click at [1207, 151] on html "Please visit us on your desktop We're working on making our marketplace mobile-…" at bounding box center [653, 326] width 1306 height 652
click at [1175, 94] on html "Please visit us on your desktop We're working on making our marketplace mobile-…" at bounding box center [653, 326] width 1306 height 652
click at [1258, 55] on button "Add contractor" at bounding box center [1261, 54] width 61 height 18
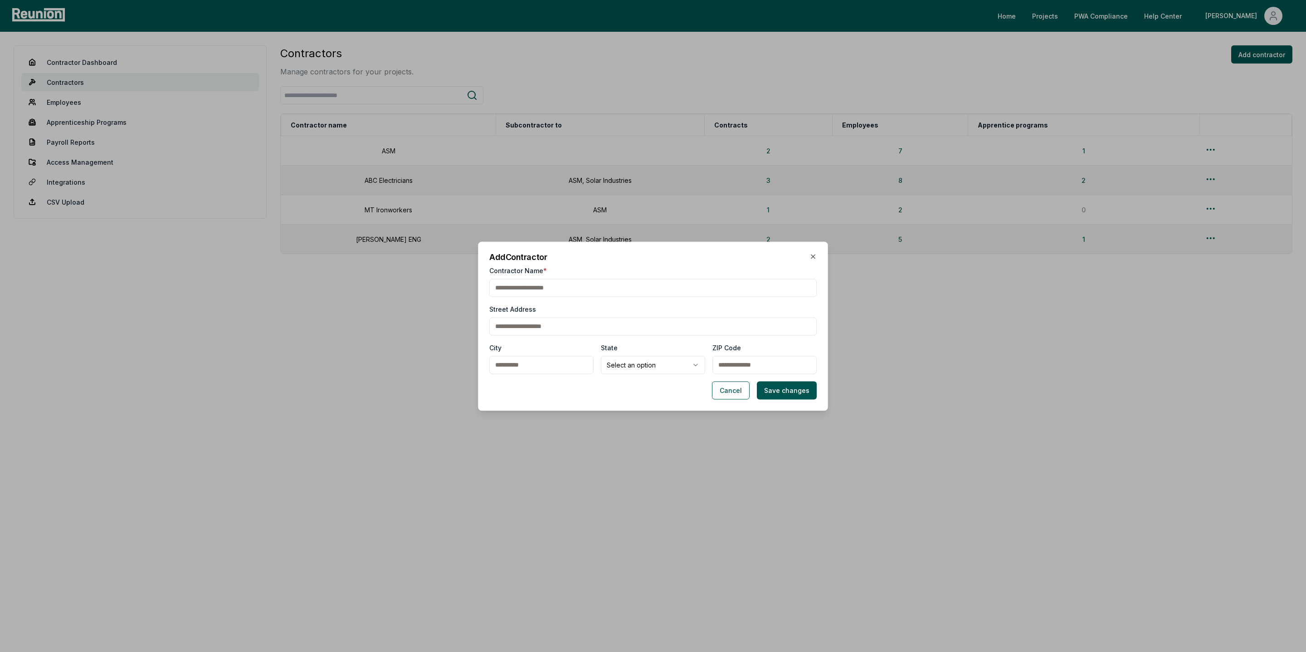
click at [512, 292] on input "Contractor Name *" at bounding box center [652, 287] width 327 height 18
click at [721, 391] on button "Cancel" at bounding box center [731, 390] width 38 height 18
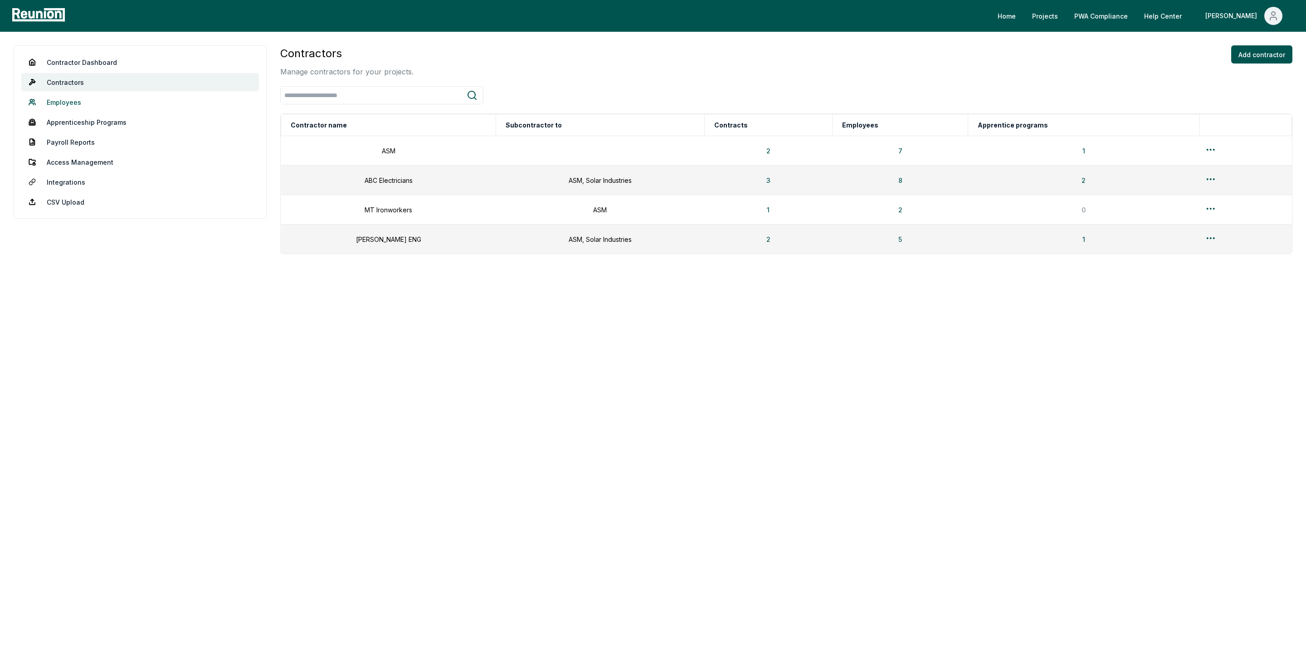
click at [66, 109] on link "Employees" at bounding box center [140, 102] width 238 height 18
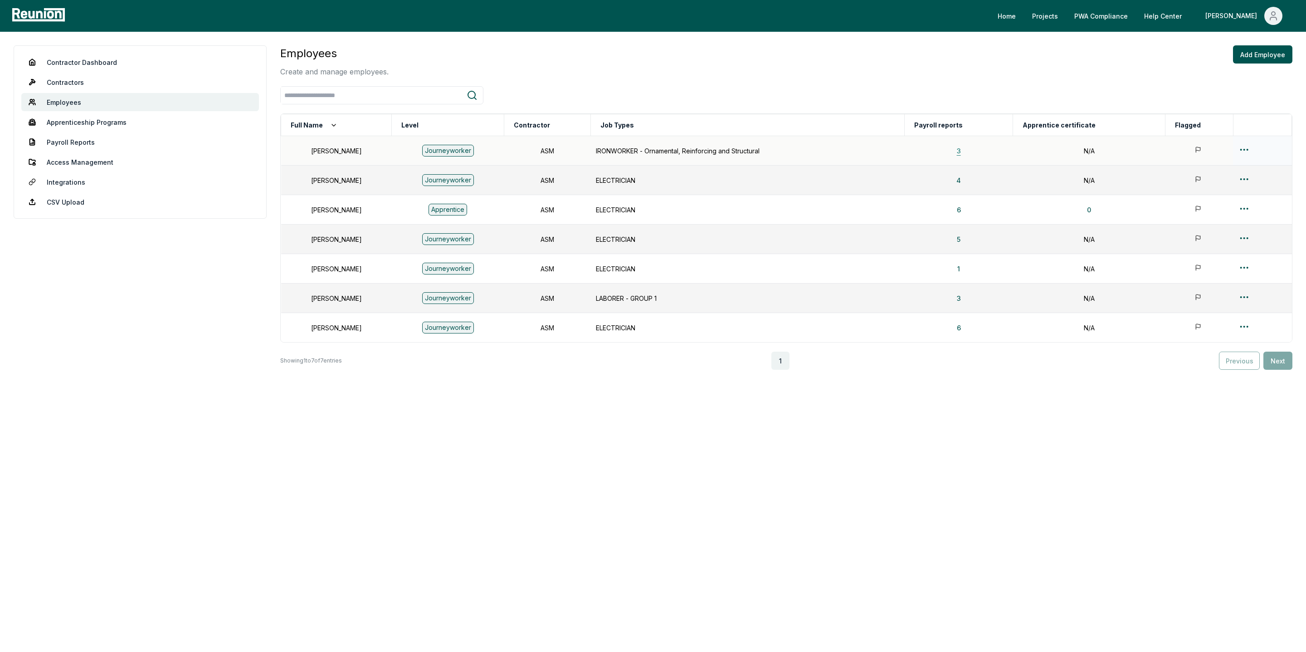
click at [968, 153] on button "3" at bounding box center [958, 150] width 19 height 18
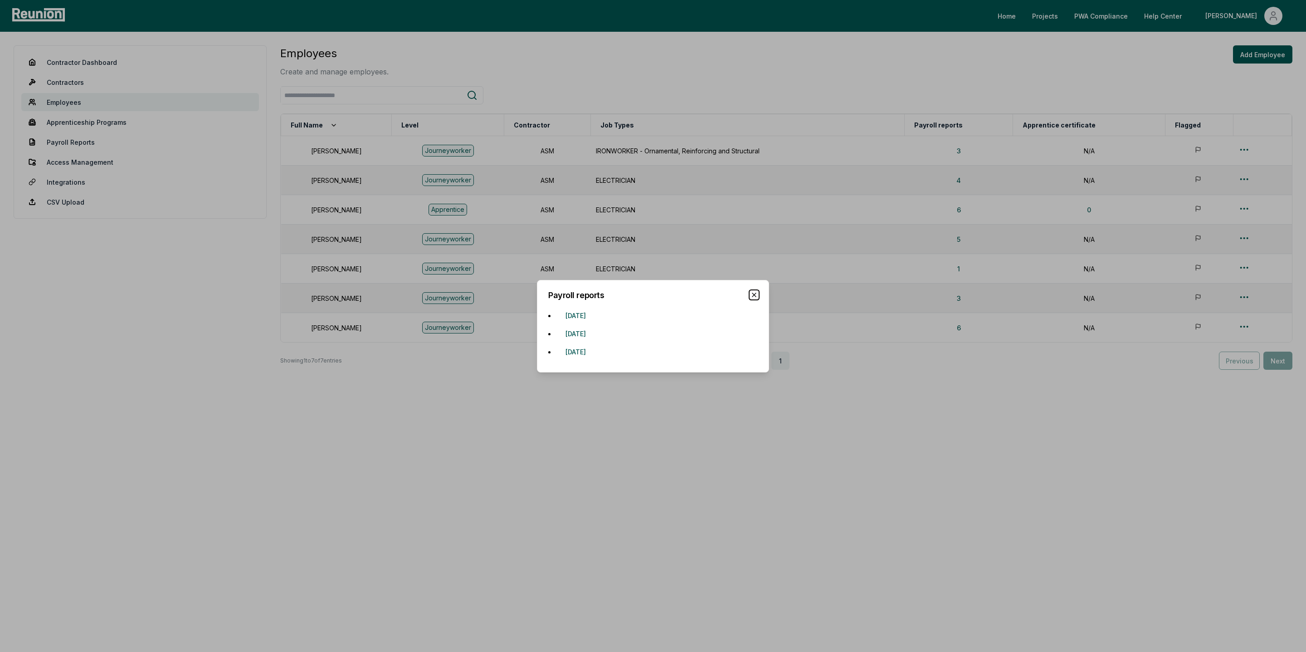
click at [755, 293] on icon "button" at bounding box center [753, 294] width 7 height 7
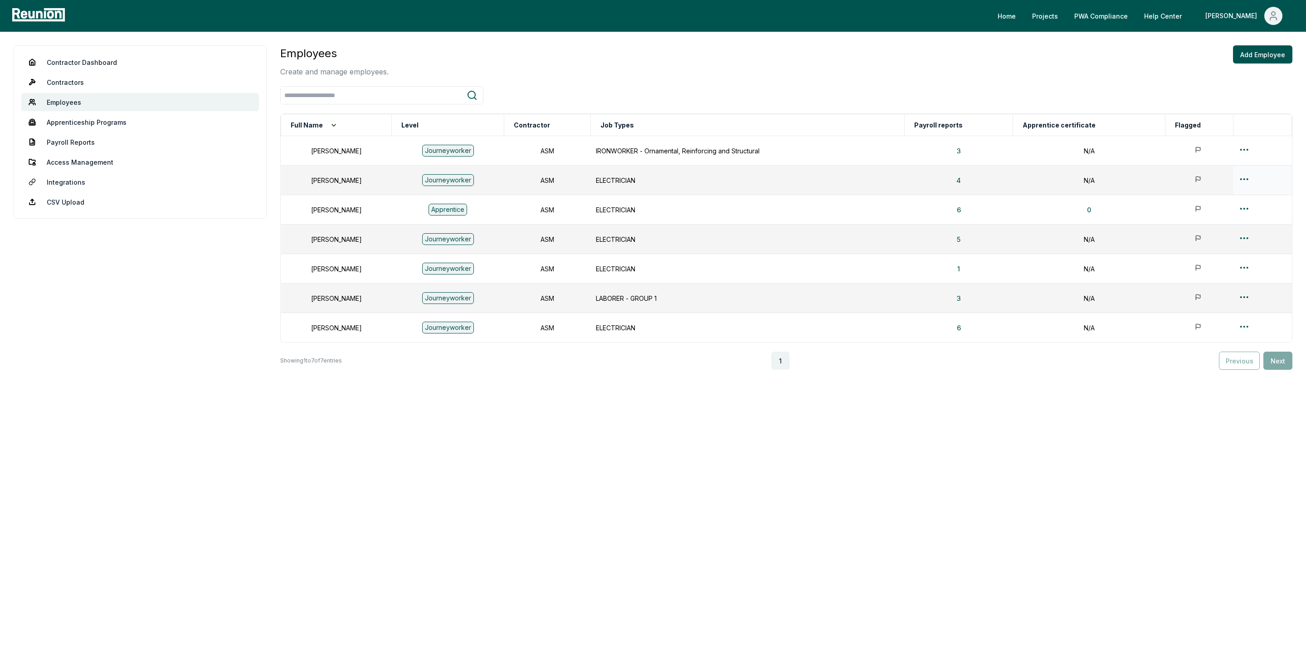
click at [1197, 180] on icon at bounding box center [1198, 178] width 4 height 5
click at [1263, 55] on button "Add Employee" at bounding box center [1262, 54] width 59 height 18
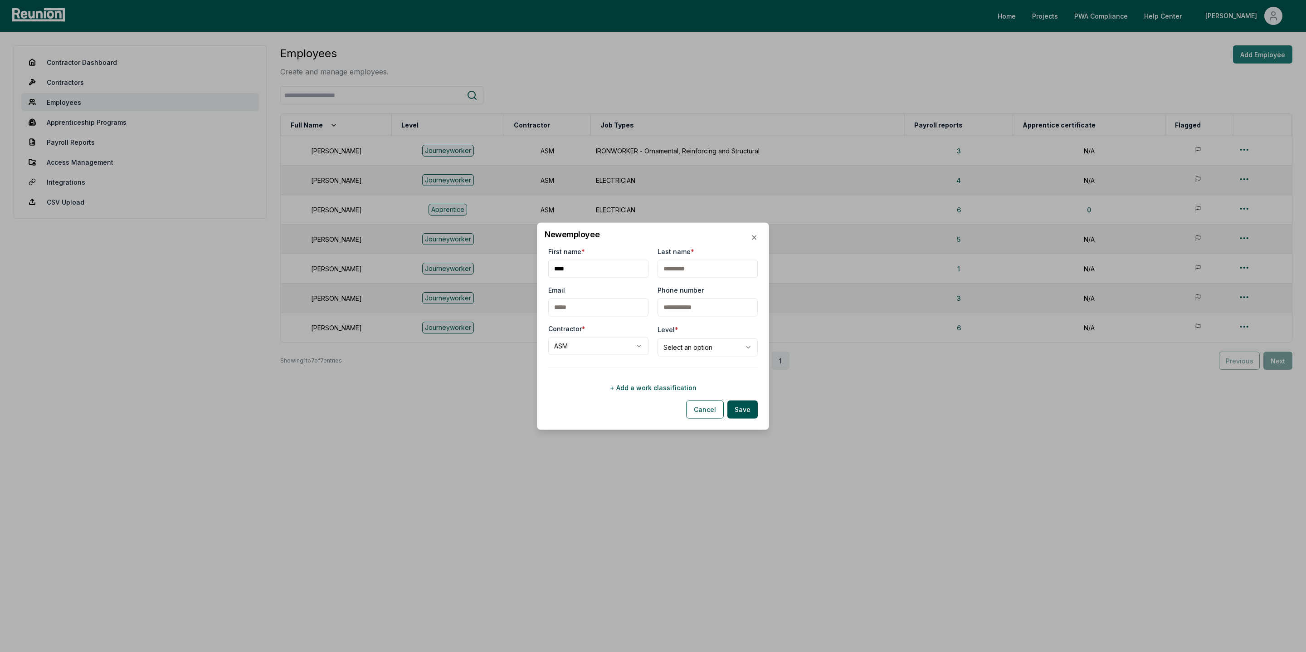
type input "****"
type input "*****"
click at [603, 303] on input "Email" at bounding box center [598, 307] width 100 height 18
click at [702, 303] on input "Phone number" at bounding box center [707, 307] width 100 height 18
click at [590, 346] on body "Please visit us on your desktop We're working on making our marketplace mobile-…" at bounding box center [653, 326] width 1306 height 652
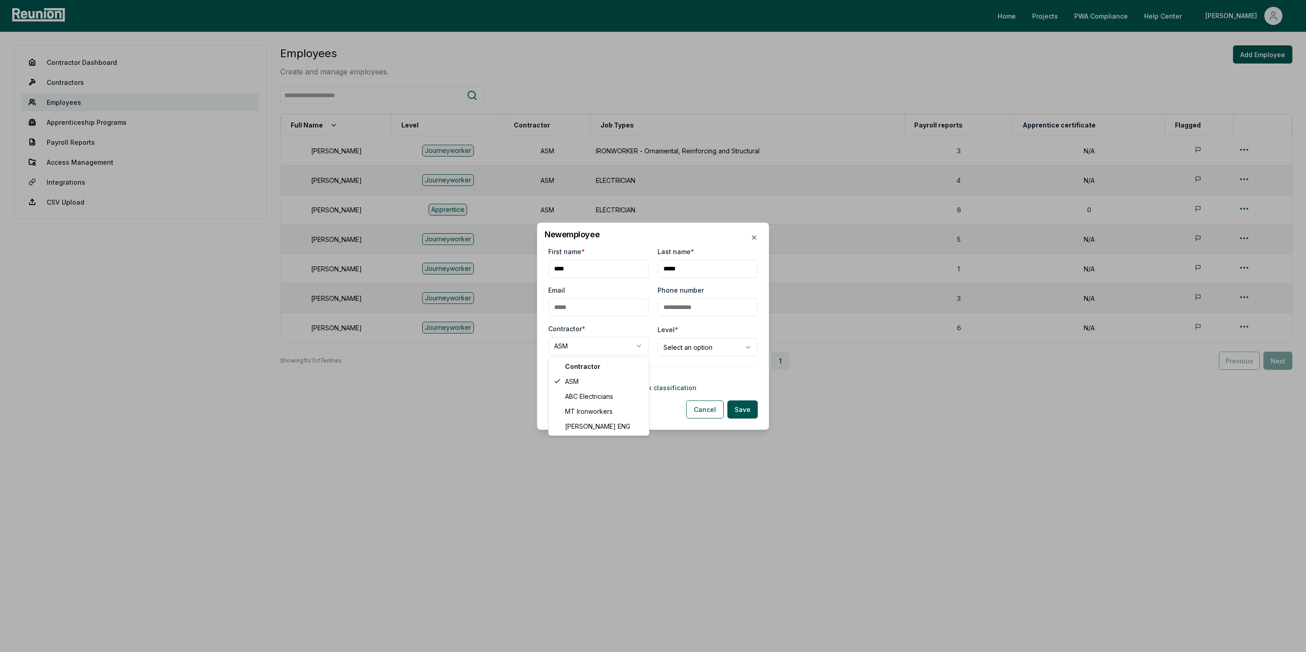
select select "**********"
click at [695, 349] on body "Please visit us on your desktop We're working on making our marketplace mobile-…" at bounding box center [653, 326] width 1306 height 652
select select "**********"
click at [657, 388] on button "+ Add a work classification" at bounding box center [652, 387] width 209 height 18
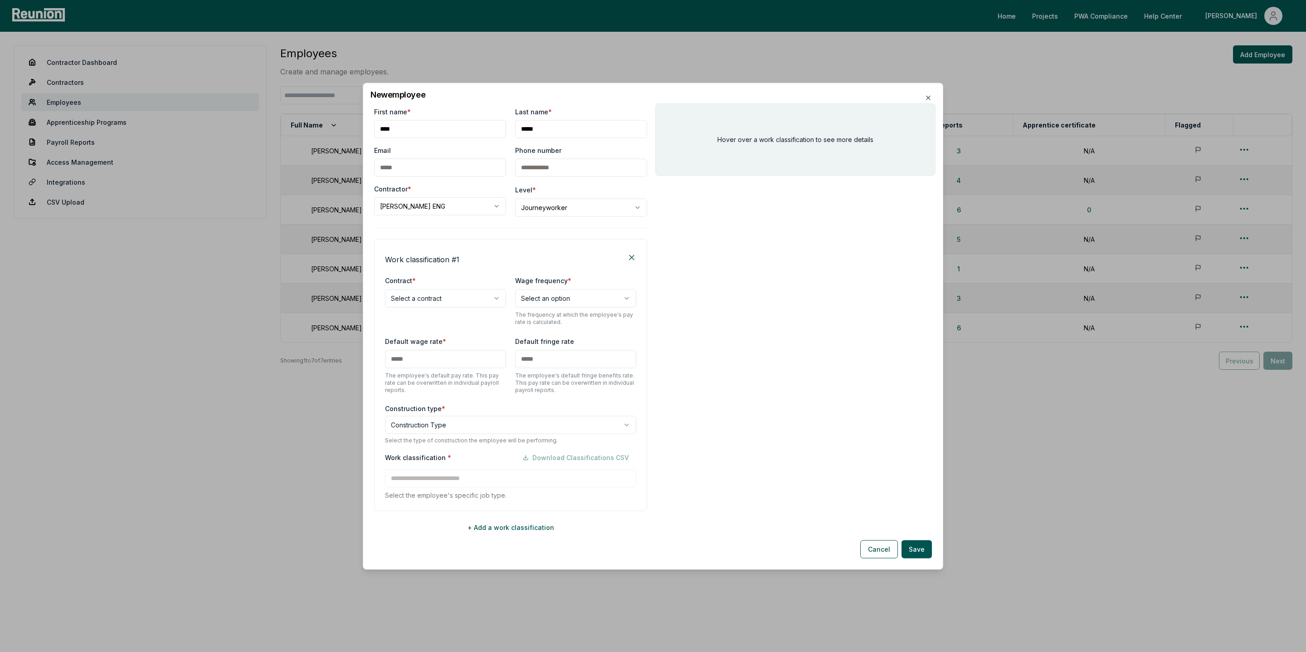
click at [413, 297] on body "Please visit us on your desktop We're working on making our marketplace mobile-…" at bounding box center [653, 326] width 1306 height 652
select select "**********"
click at [552, 298] on body "Please visit us on your desktop We're working on making our marketplace mobile-…" at bounding box center [653, 326] width 1306 height 652
select select "******"
click at [408, 360] on input "text" at bounding box center [445, 359] width 121 height 18
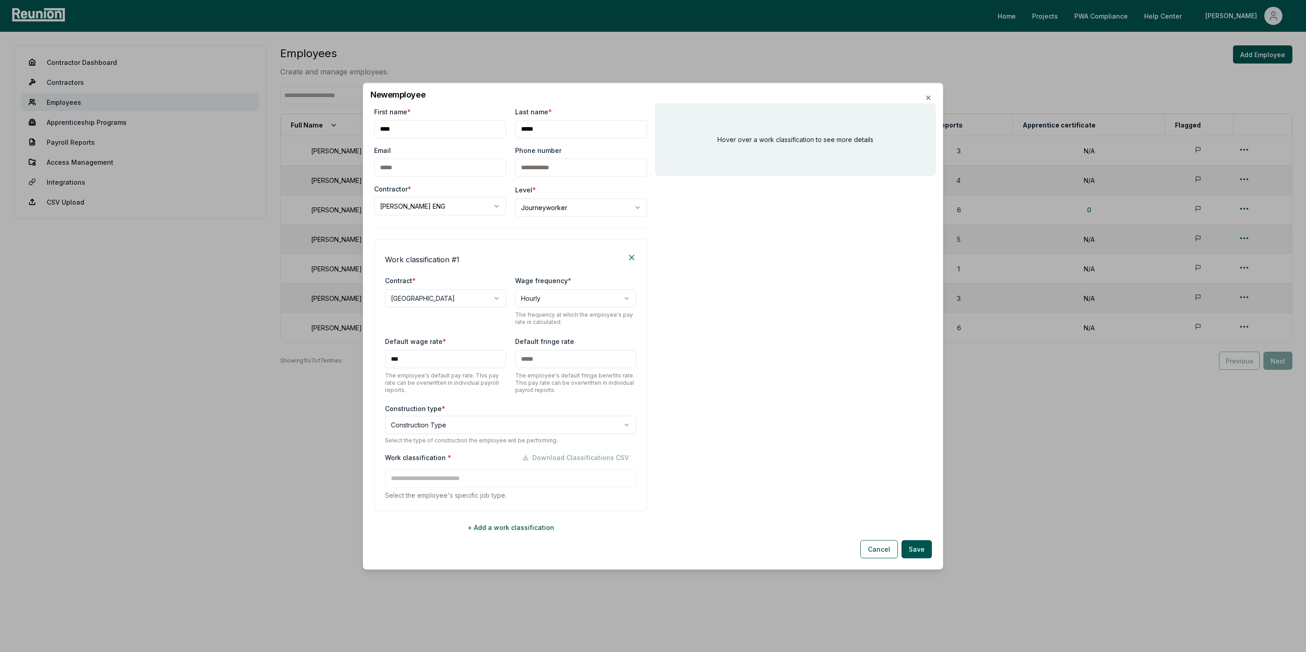
type input "***"
click at [537, 360] on input "text" at bounding box center [575, 359] width 121 height 18
type input "***"
click at [404, 430] on body "Please visit us on your desktop We're working on making our marketplace mobile-…" at bounding box center [653, 326] width 1306 height 652
select select "*****"
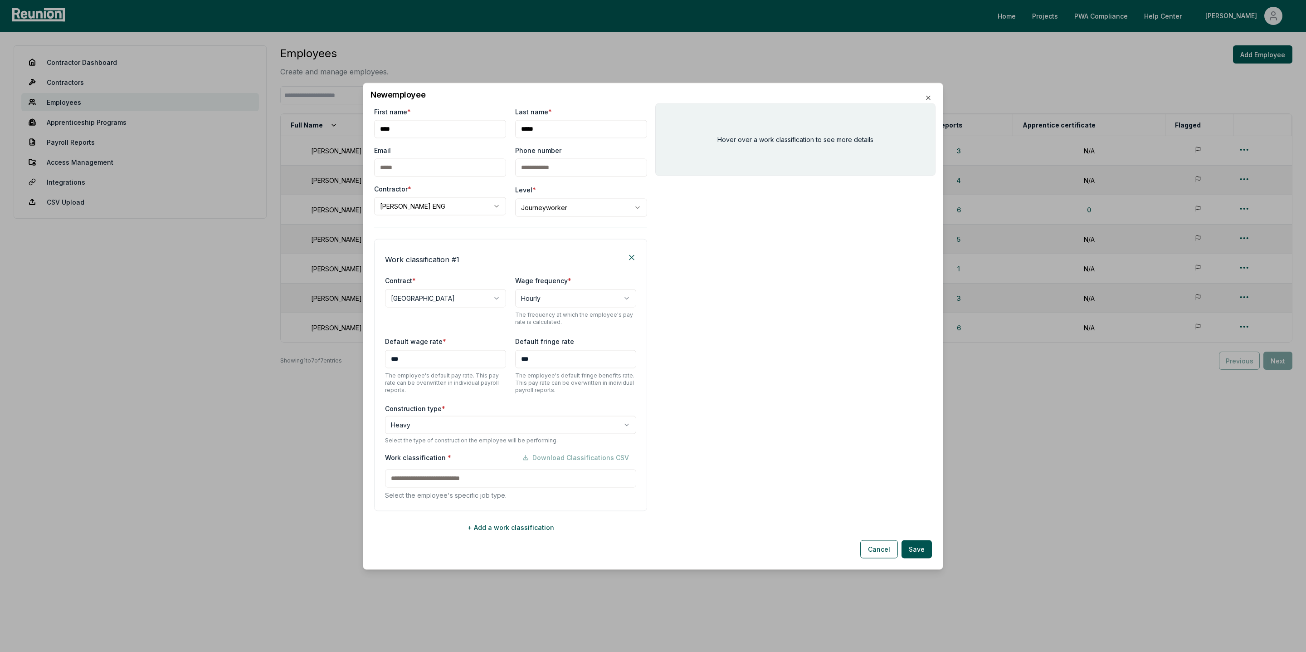
click at [412, 477] on div "Work classification * Download Classifications CSV Select the employee's specif…" at bounding box center [510, 473] width 251 height 51
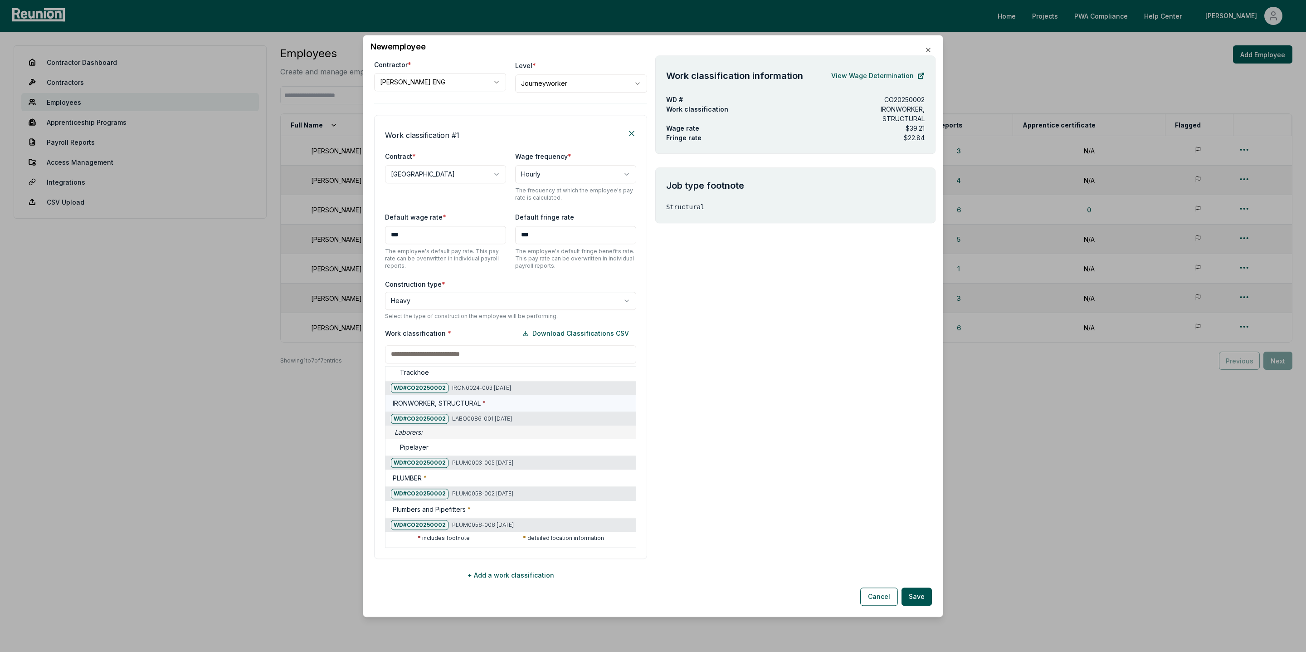
scroll to position [572, 0]
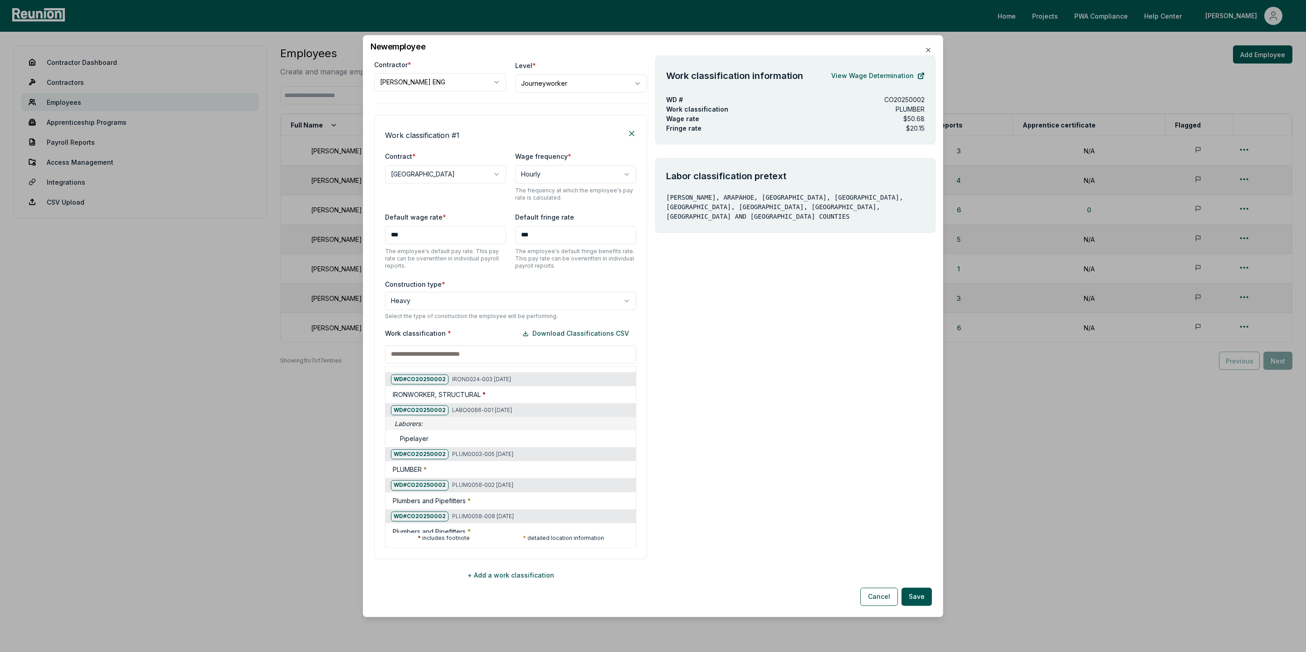
click at [857, 75] on div at bounding box center [385, 355] width 1306 height 652
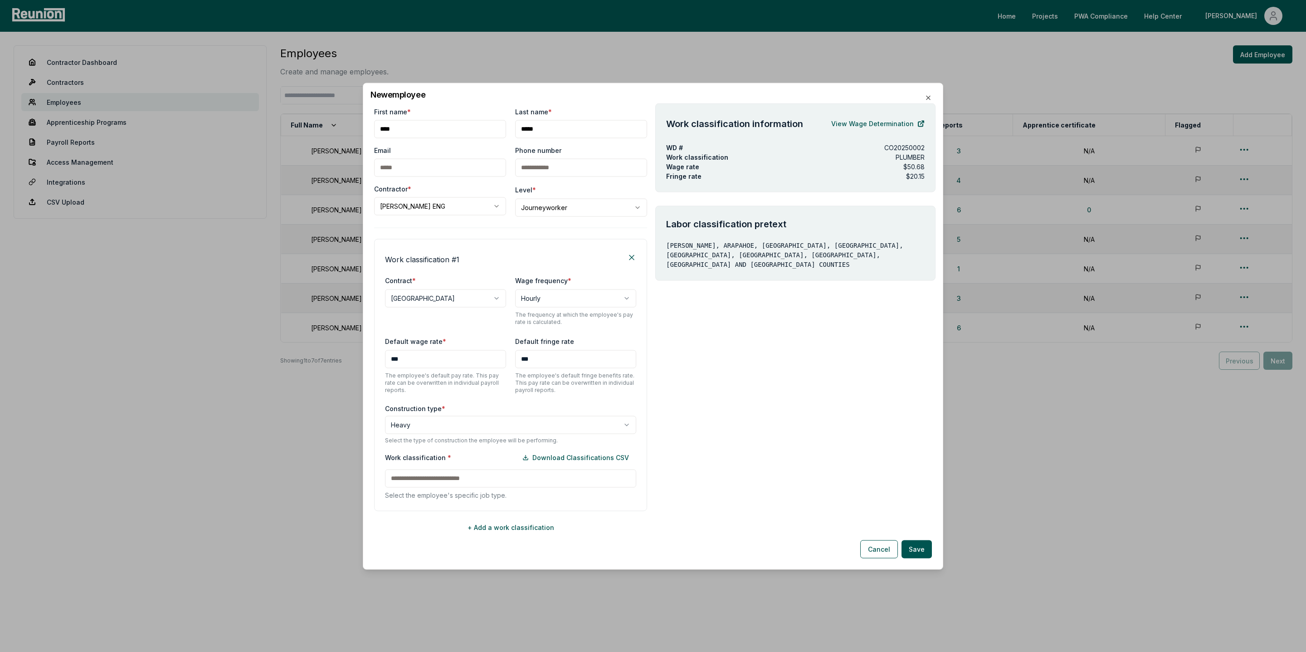
click at [415, 473] on div "Work classification * Download Classifications CSV Select the employee's specif…" at bounding box center [510, 473] width 251 height 51
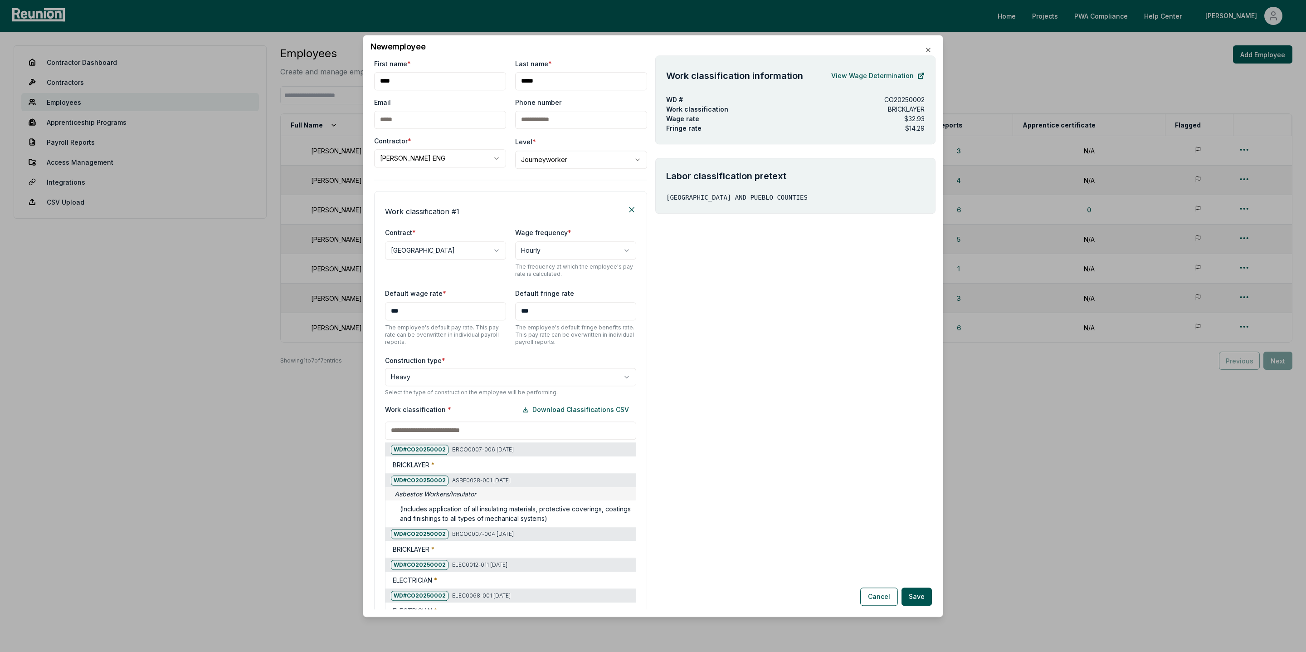
scroll to position [76, 0]
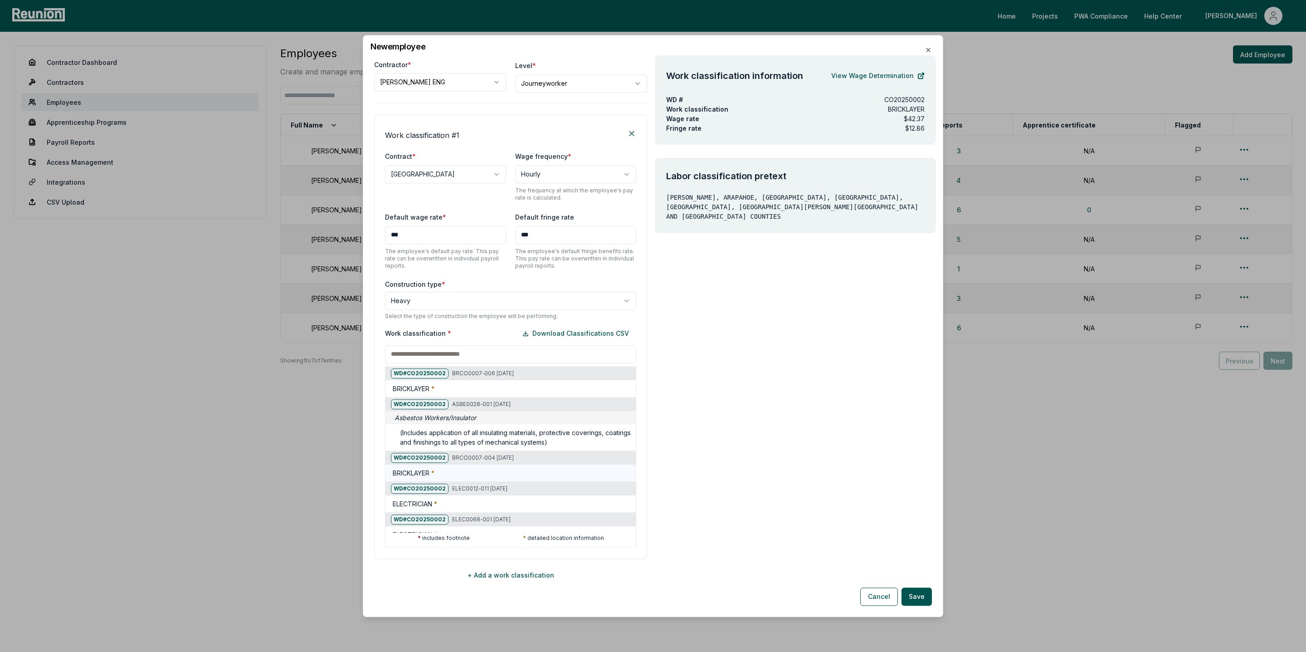
click at [434, 470] on span "*" at bounding box center [432, 473] width 3 height 8
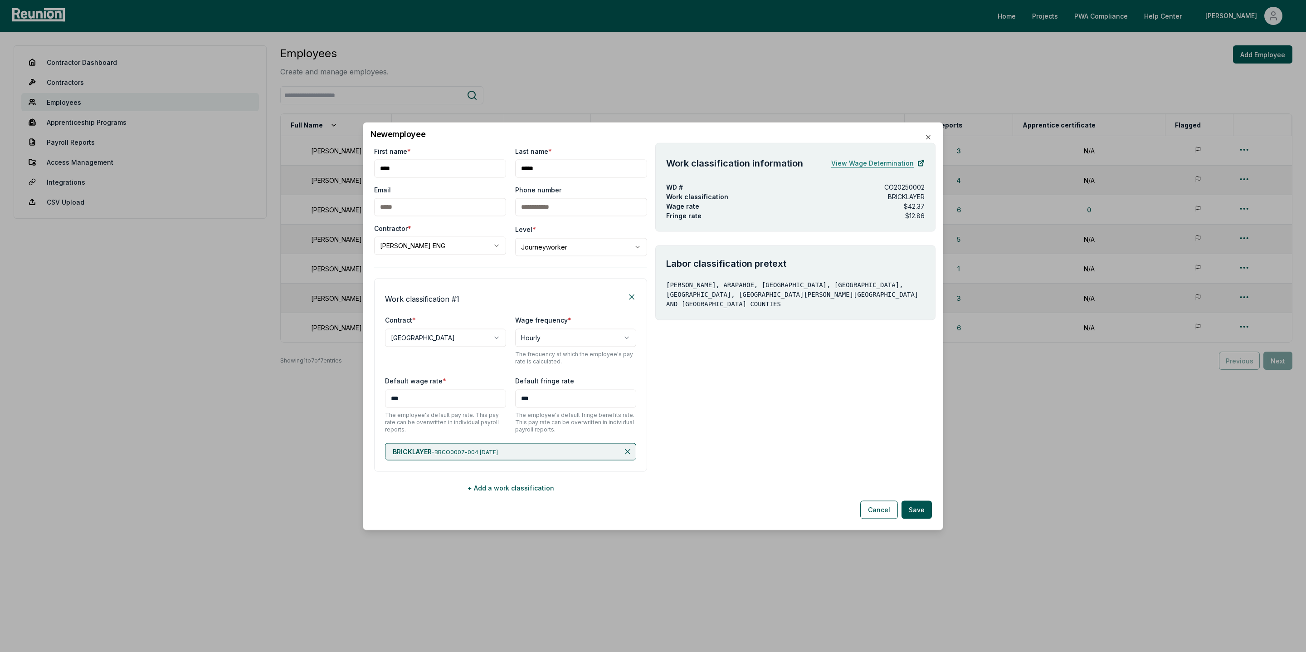
click at [865, 161] on link "View Wage Determination" at bounding box center [877, 163] width 93 height 18
click at [499, 490] on button "+ Add a work classification" at bounding box center [510, 487] width 273 height 18
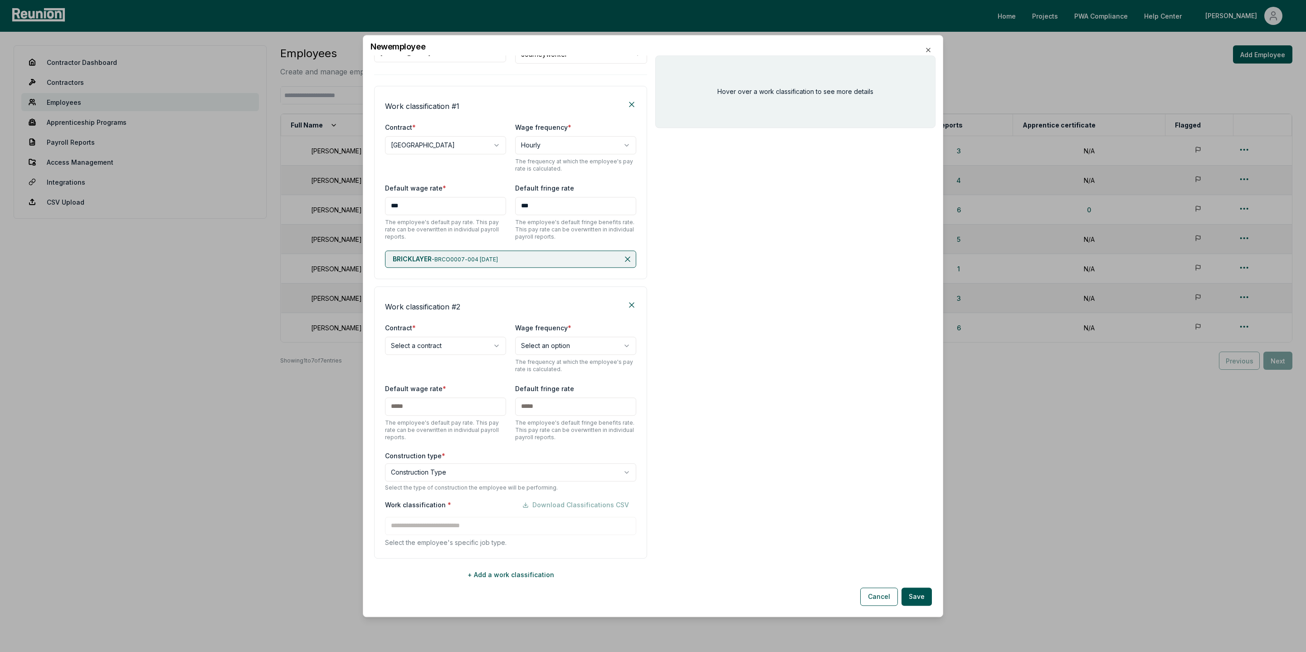
scroll to position [106, 0]
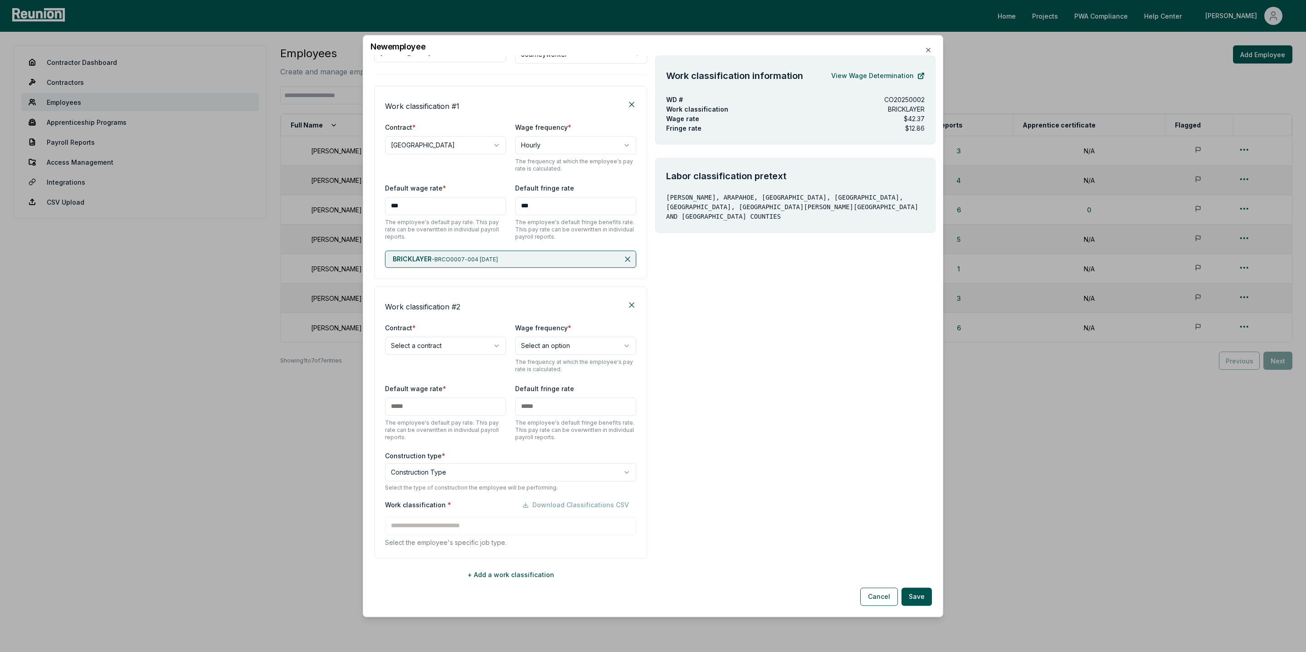
click at [429, 351] on body "Please visit us on your desktop We're working on making our marketplace mobile-…" at bounding box center [653, 326] width 1306 height 652
select select "**********"
click at [630, 306] on icon at bounding box center [631, 304] width 5 height 5
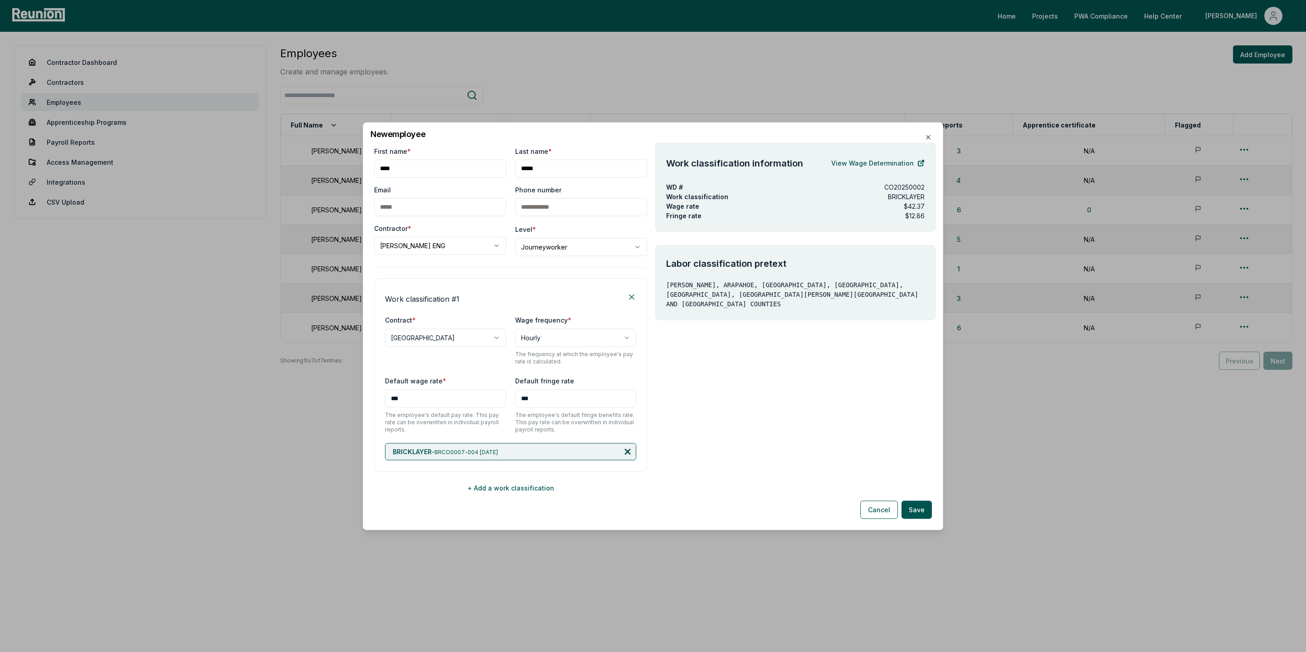
click at [628, 450] on icon at bounding box center [627, 451] width 5 height 5
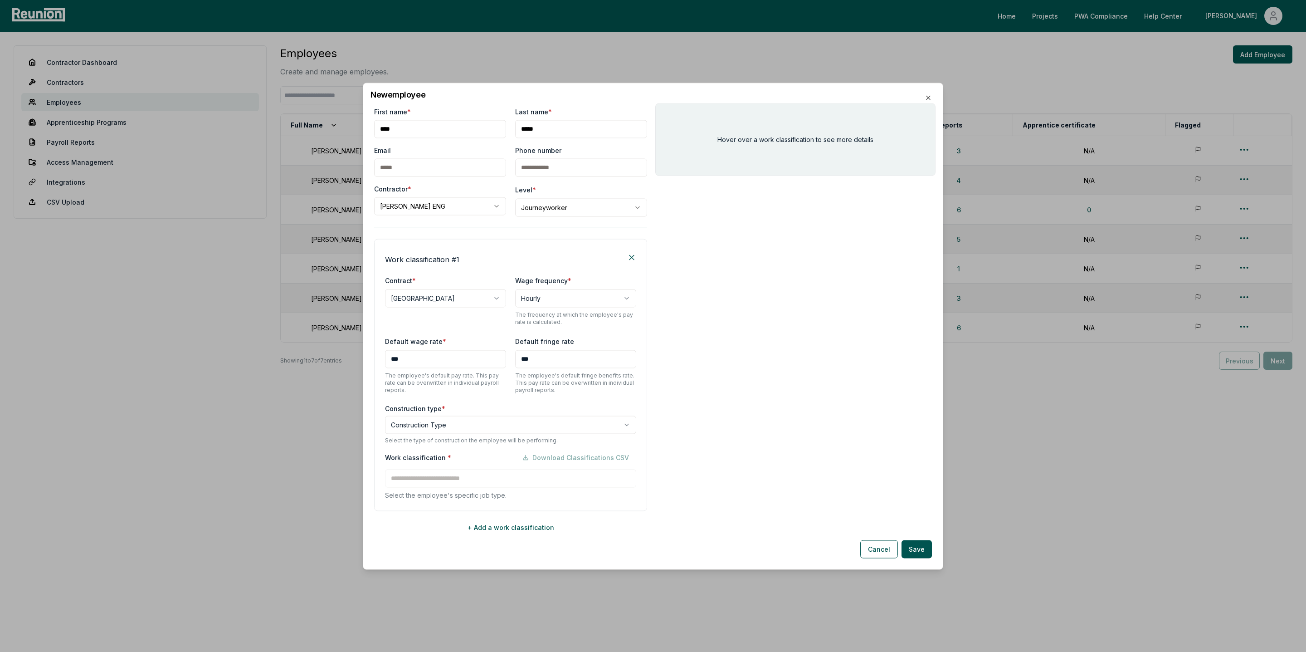
click at [434, 428] on body "Please visit us on your desktop We're working on making our marketplace mobile-…" at bounding box center [653, 326] width 1306 height 652
select select "*****"
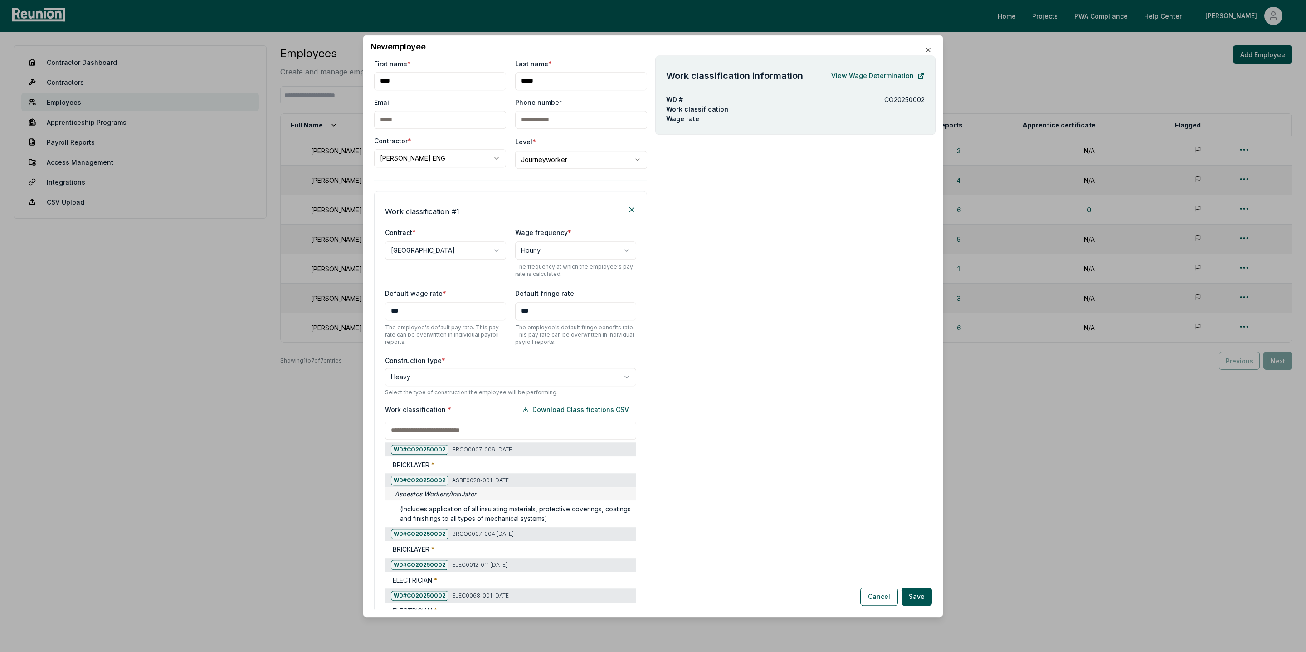
click at [496, 477] on div "Work classification * Download Classifications CSV WD# CO20250002 BRCO0007-006 …" at bounding box center [510, 511] width 251 height 223
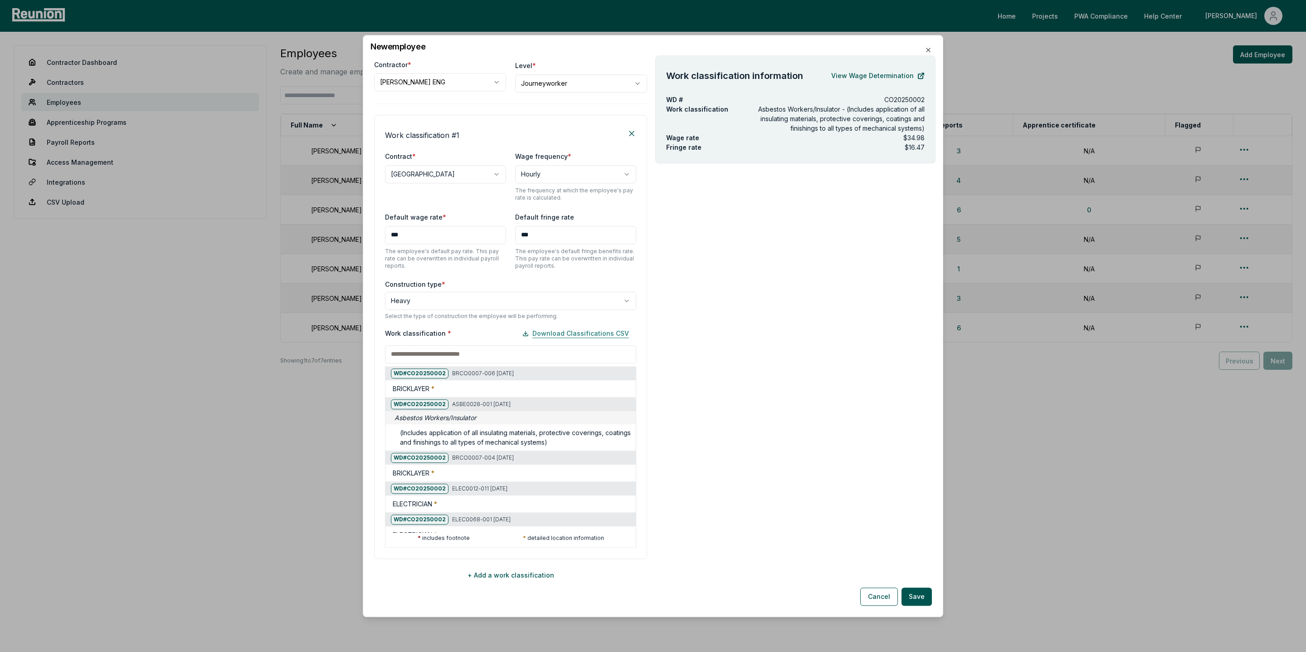
click at [573, 332] on button "Download Classifications CSV" at bounding box center [575, 333] width 121 height 18
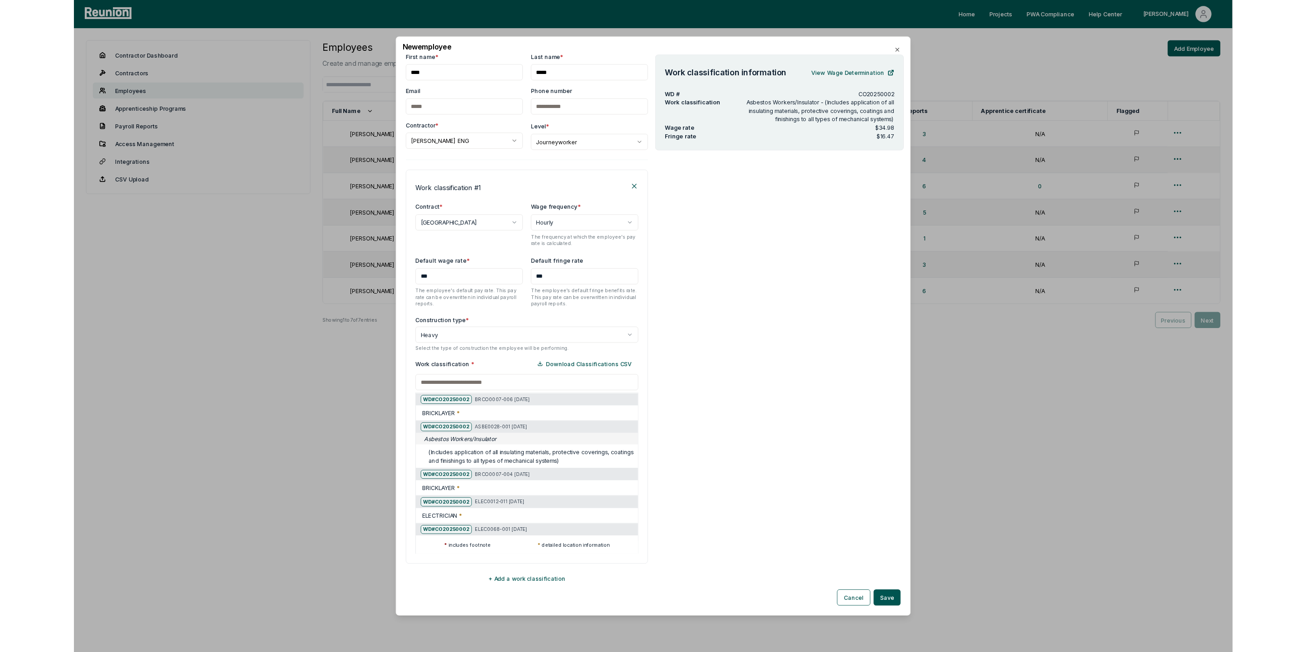
scroll to position [76, 0]
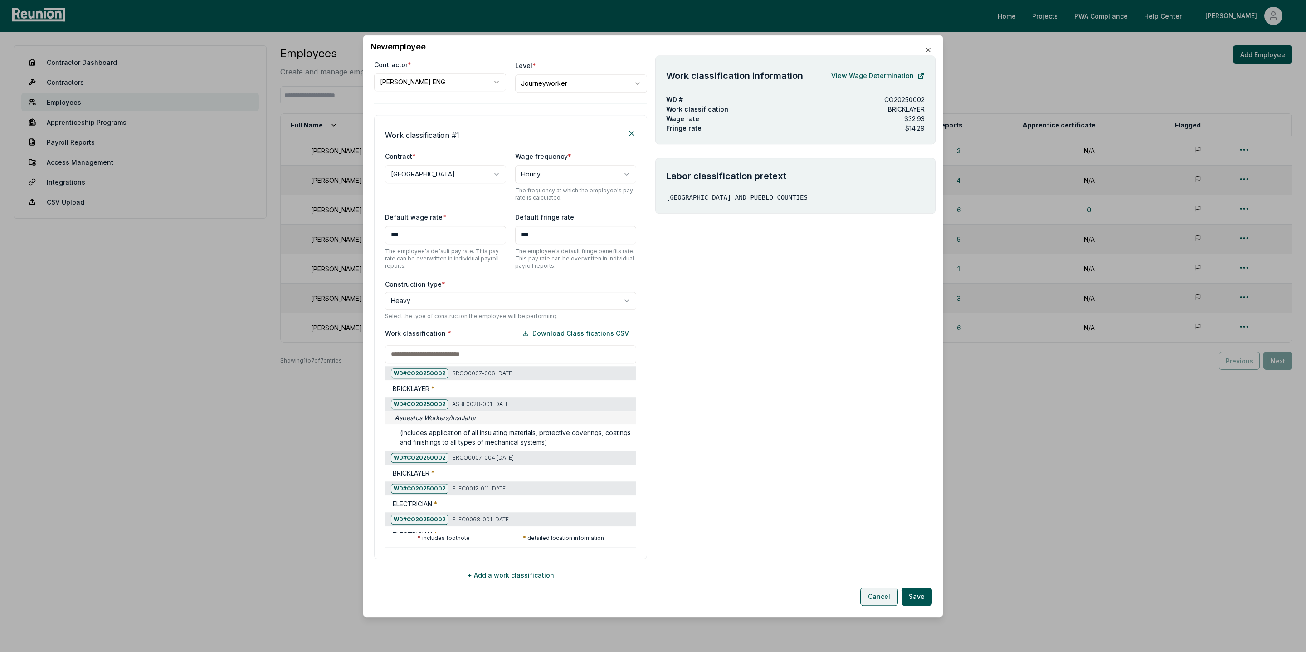
click at [881, 596] on button "Cancel" at bounding box center [879, 596] width 38 height 18
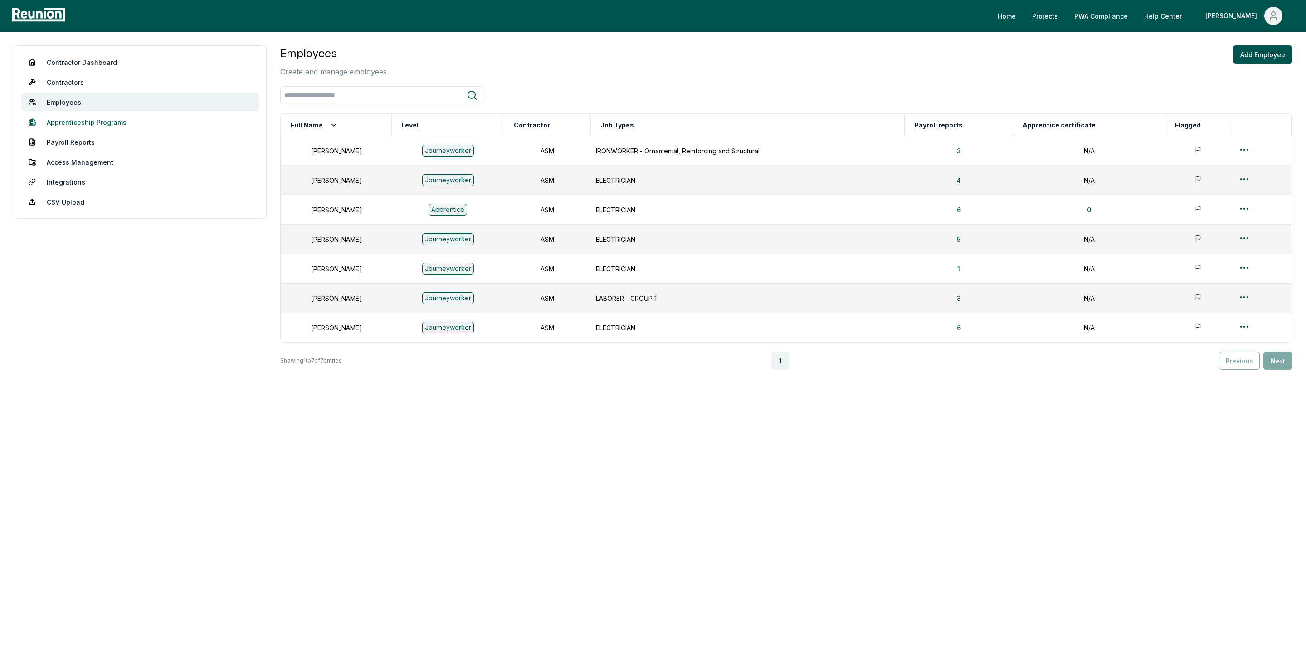
click at [73, 124] on link "Apprenticeship Programs" at bounding box center [140, 122] width 238 height 18
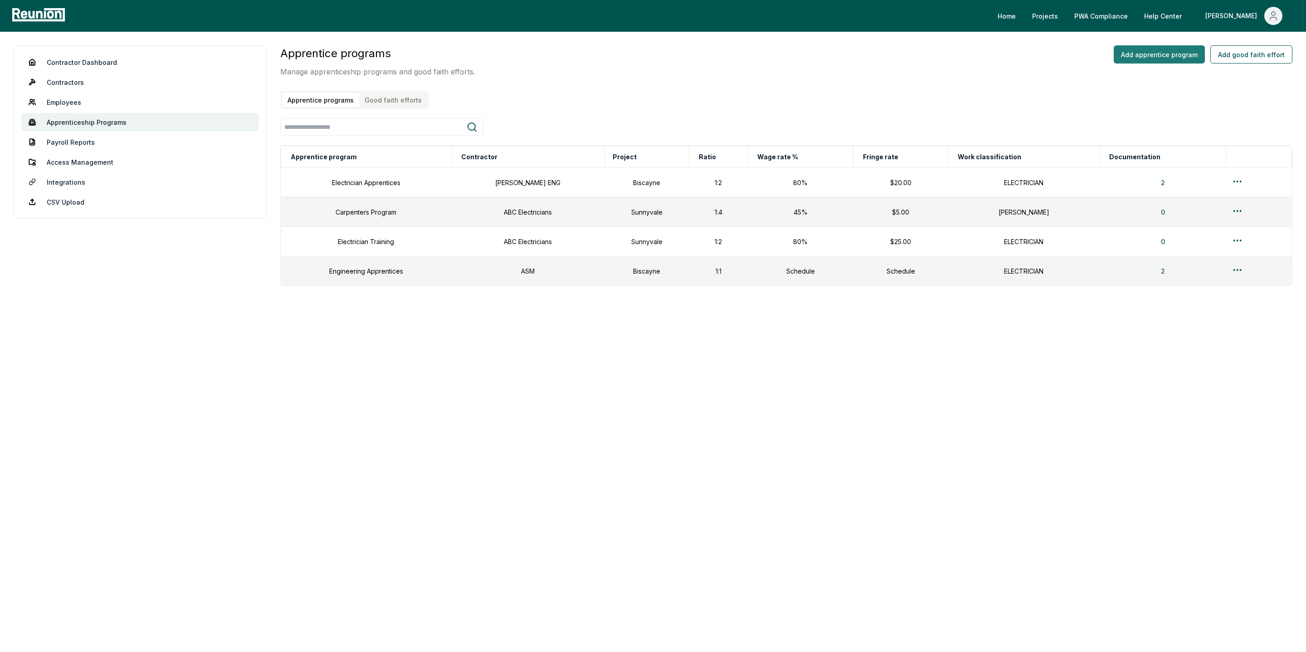
click at [1150, 56] on button "Add apprentice program" at bounding box center [1159, 54] width 91 height 18
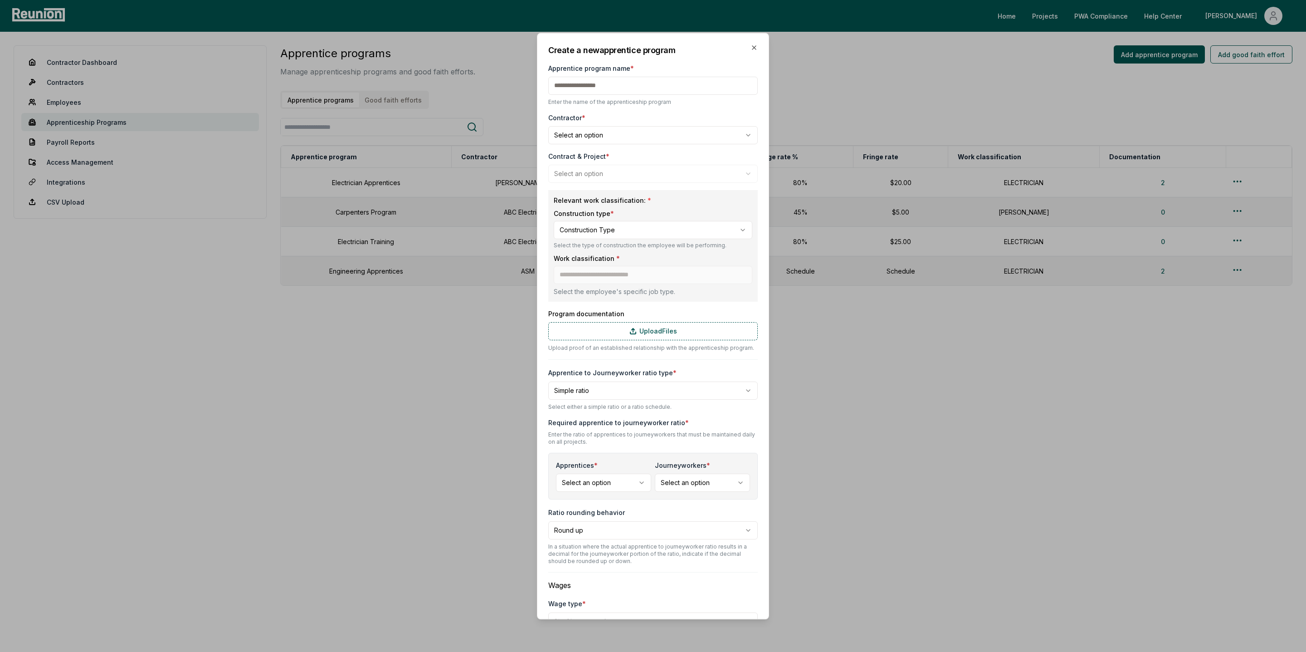
click at [571, 135] on body "Please visit us on your desktop We're working on making our marketplace mobile-…" at bounding box center [653, 326] width 1306 height 652
select select "**********"
click at [594, 171] on body "Please visit us on your desktop We're working on making our marketplace mobile-…" at bounding box center [653, 326] width 1306 height 652
select select "**********"
click at [632, 224] on body "Please visit us on your desktop We're working on making our marketplace mobile-…" at bounding box center [653, 326] width 1306 height 652
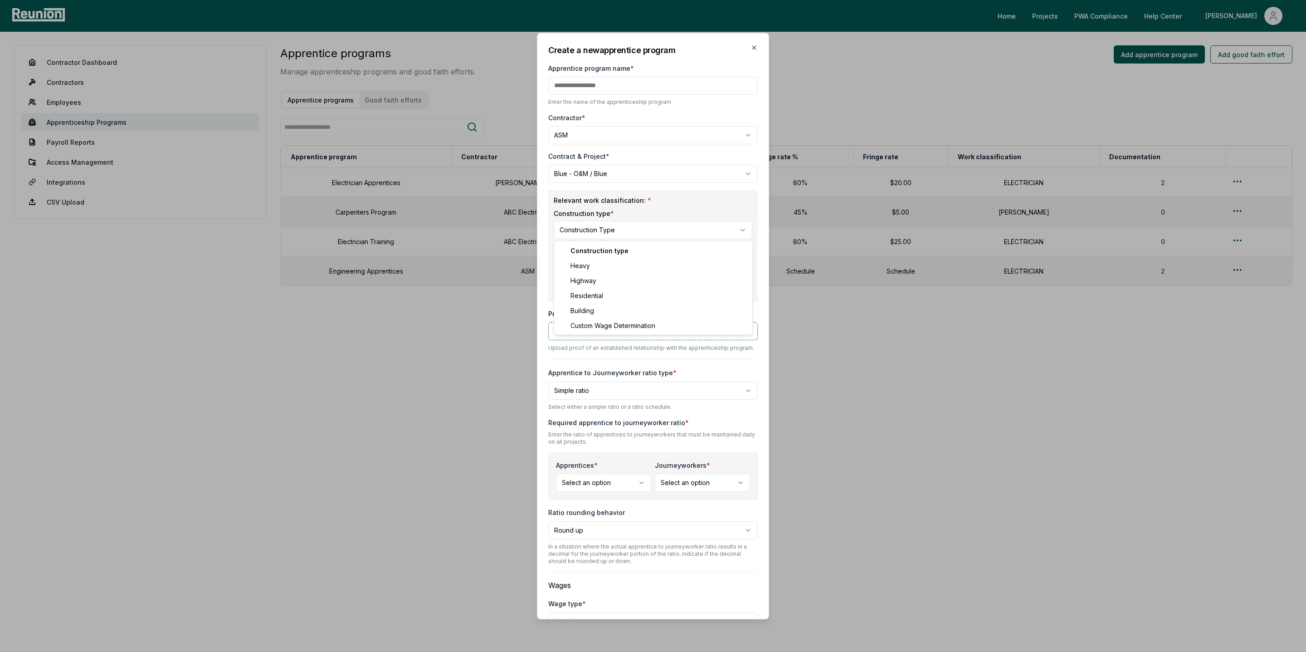
select select "*****"
click at [592, 273] on input at bounding box center [653, 275] width 199 height 18
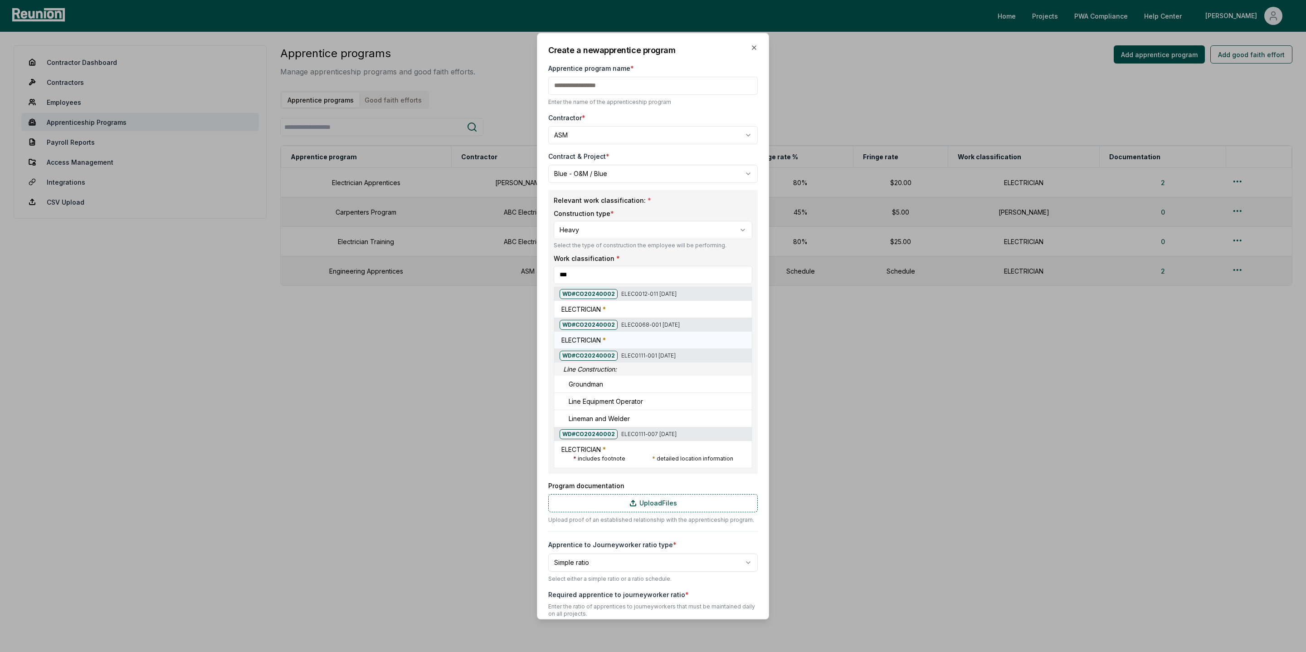
type input "***"
click at [618, 342] on div "ELECTRICIAN *" at bounding box center [654, 340] width 187 height 10
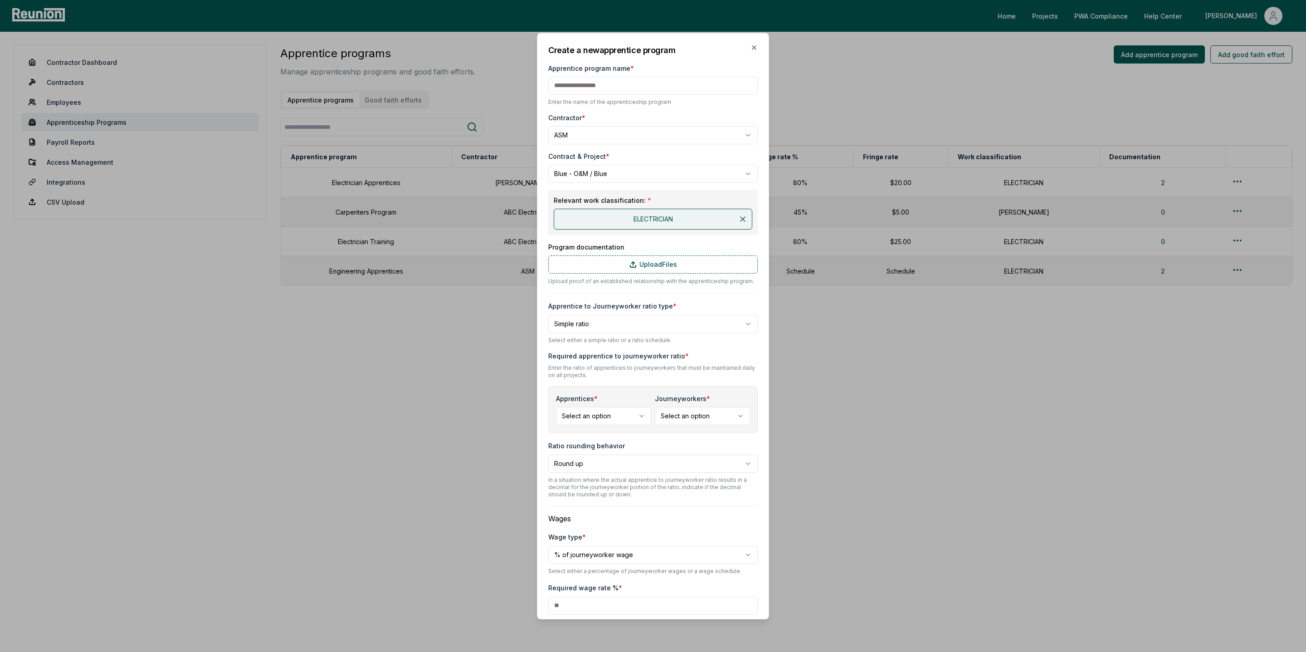
click at [712, 241] on div "**********" at bounding box center [652, 392] width 209 height 697
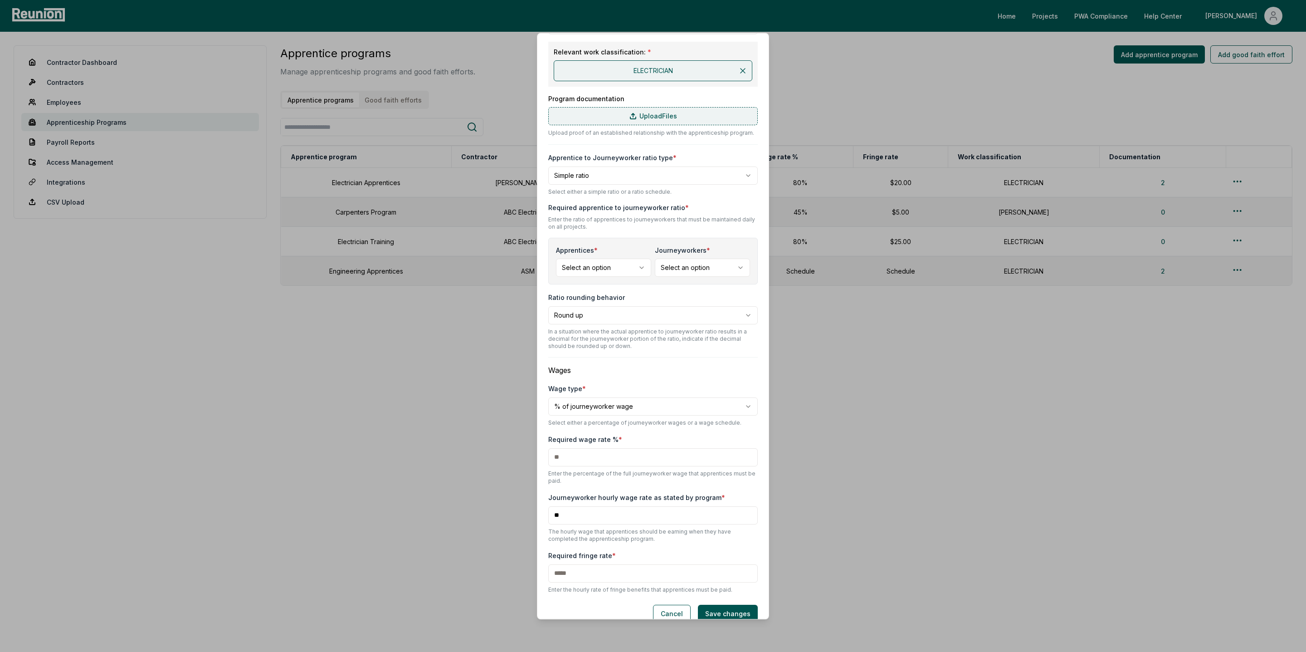
scroll to position [147, 0]
click at [666, 170] on body "Please visit us on your desktop We're working on making our marketplace mobile-…" at bounding box center [653, 326] width 1306 height 652
click at [574, 272] on body "Please visit us on your desktop We're working on making our marketplace mobile-…" at bounding box center [653, 326] width 1306 height 652
select select "*"
click at [704, 264] on body "Please visit us on your desktop We're working on making our marketplace mobile-…" at bounding box center [653, 326] width 1306 height 652
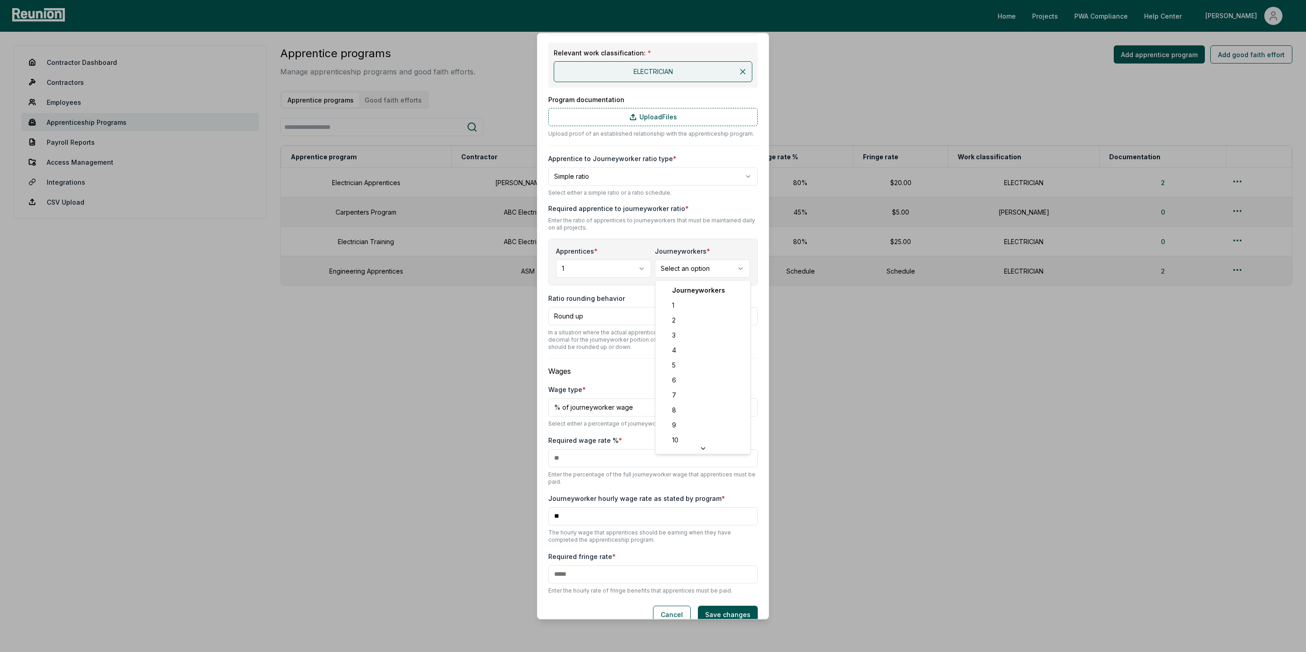
select select "*"
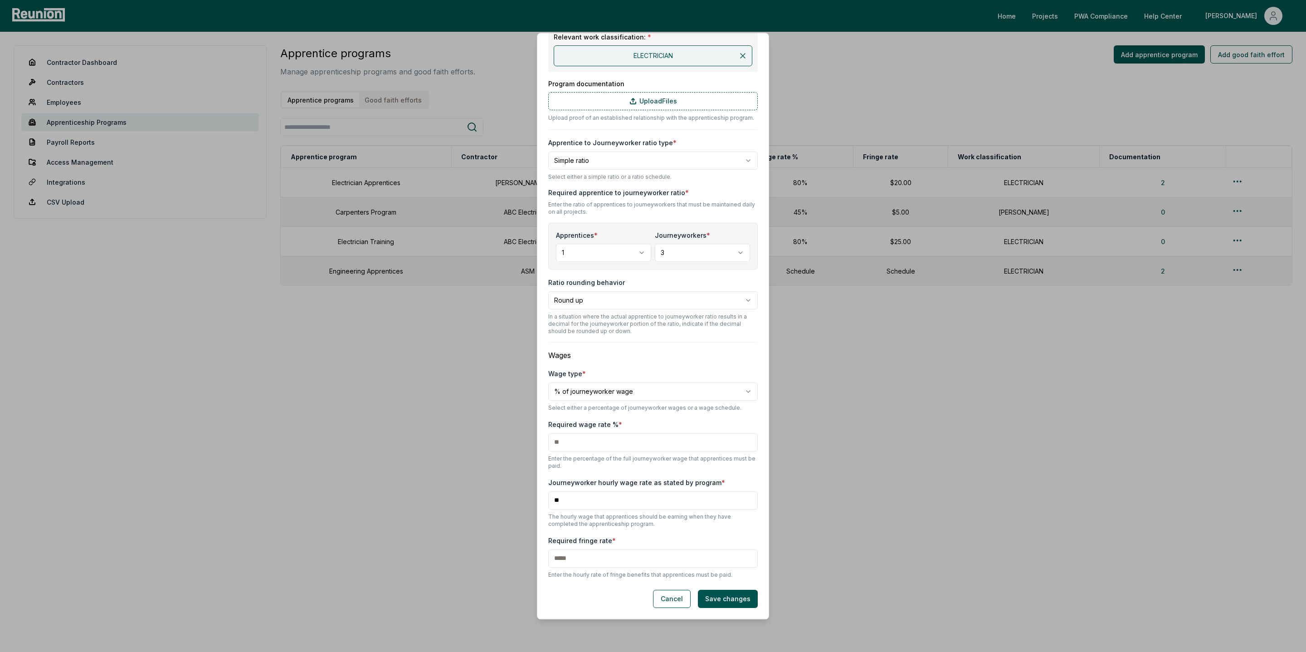
click at [578, 397] on body "Please visit us on your desktop We're working on making our marketplace mobile-…" at bounding box center [653, 326] width 1306 height 652
click at [608, 366] on body "Please visit us on your desktop We're working on making our marketplace mobile-…" at bounding box center [653, 326] width 1306 height 652
click at [576, 440] on input "text" at bounding box center [652, 442] width 209 height 18
type input "**"
click at [572, 497] on input "**" at bounding box center [652, 500] width 209 height 18
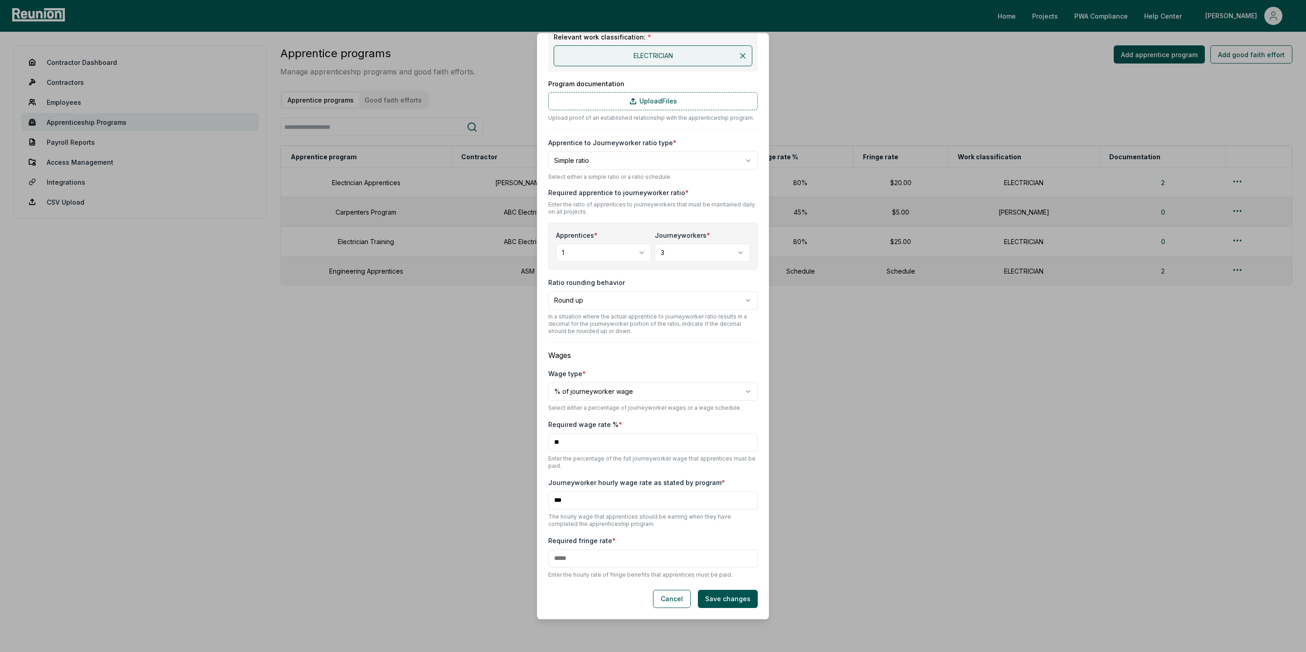
type input "***"
click at [577, 555] on input "text" at bounding box center [652, 558] width 209 height 18
type input "***"
click at [582, 389] on body "Please visit us on your desktop We're working on making our marketplace mobile-…" at bounding box center [653, 326] width 1306 height 652
select select "**********"
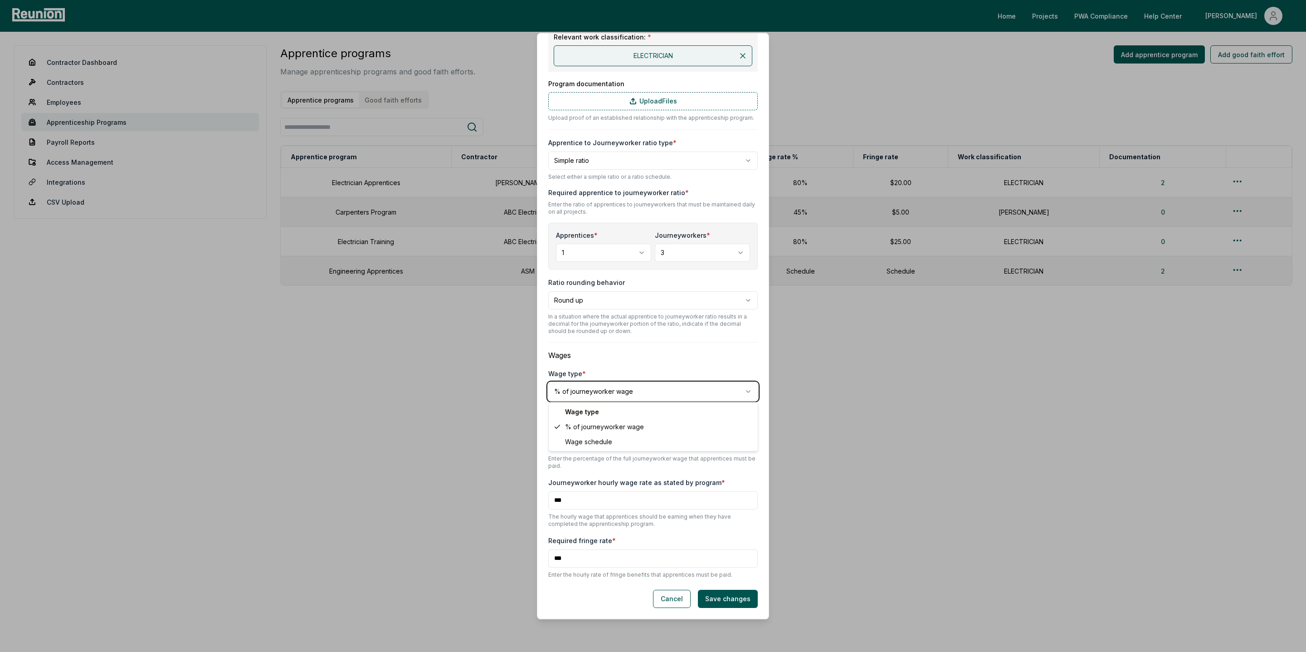
scroll to position [90, 0]
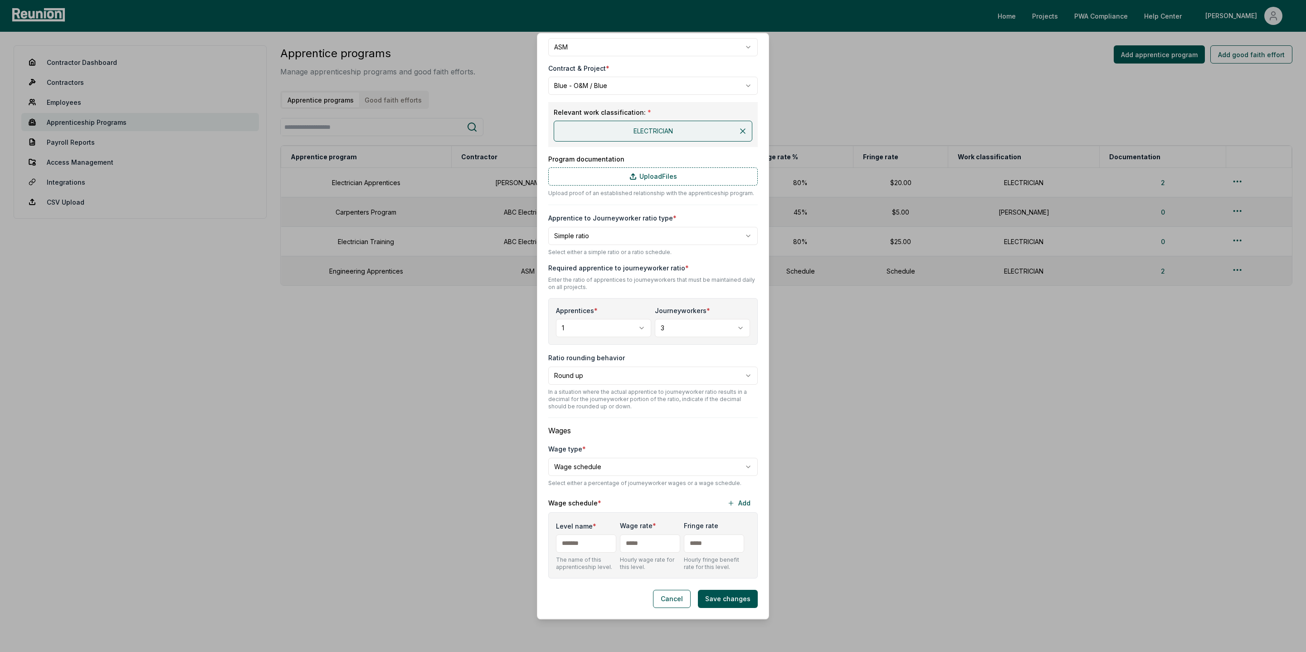
click at [585, 540] on input "Level name *" at bounding box center [586, 543] width 60 height 18
type input "*"
click at [651, 542] on input "text" at bounding box center [650, 543] width 60 height 18
type input "***"
click at [740, 501] on button "Add" at bounding box center [739, 503] width 38 height 18
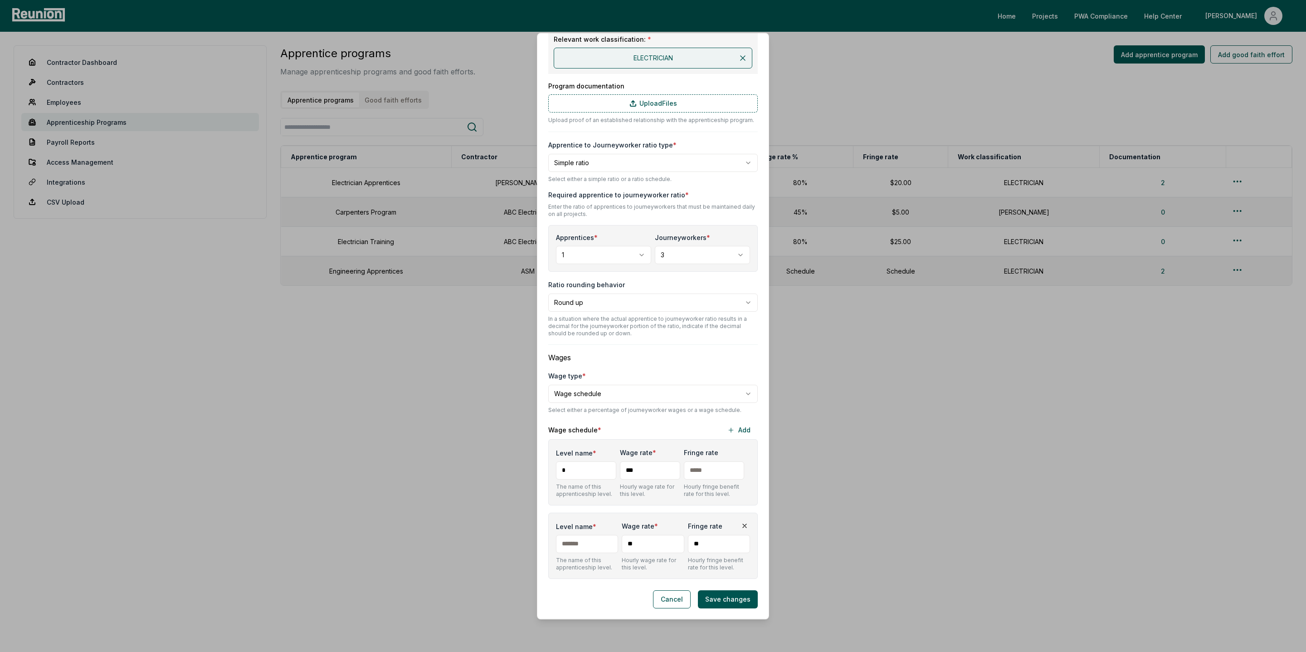
scroll to position [163, 0]
click at [581, 543] on input "Level name *" at bounding box center [587, 543] width 62 height 18
type input "*"
click at [657, 546] on input "**" at bounding box center [653, 543] width 62 height 18
type input "***"
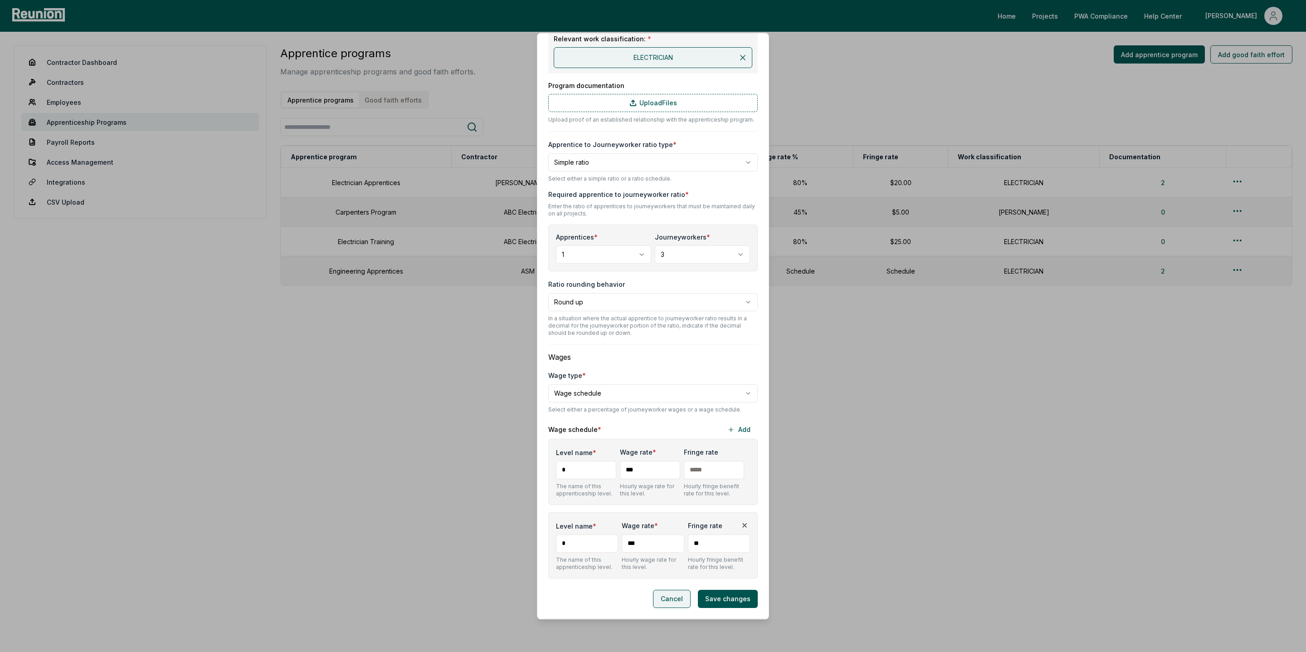
click at [663, 594] on button "Cancel" at bounding box center [672, 598] width 38 height 18
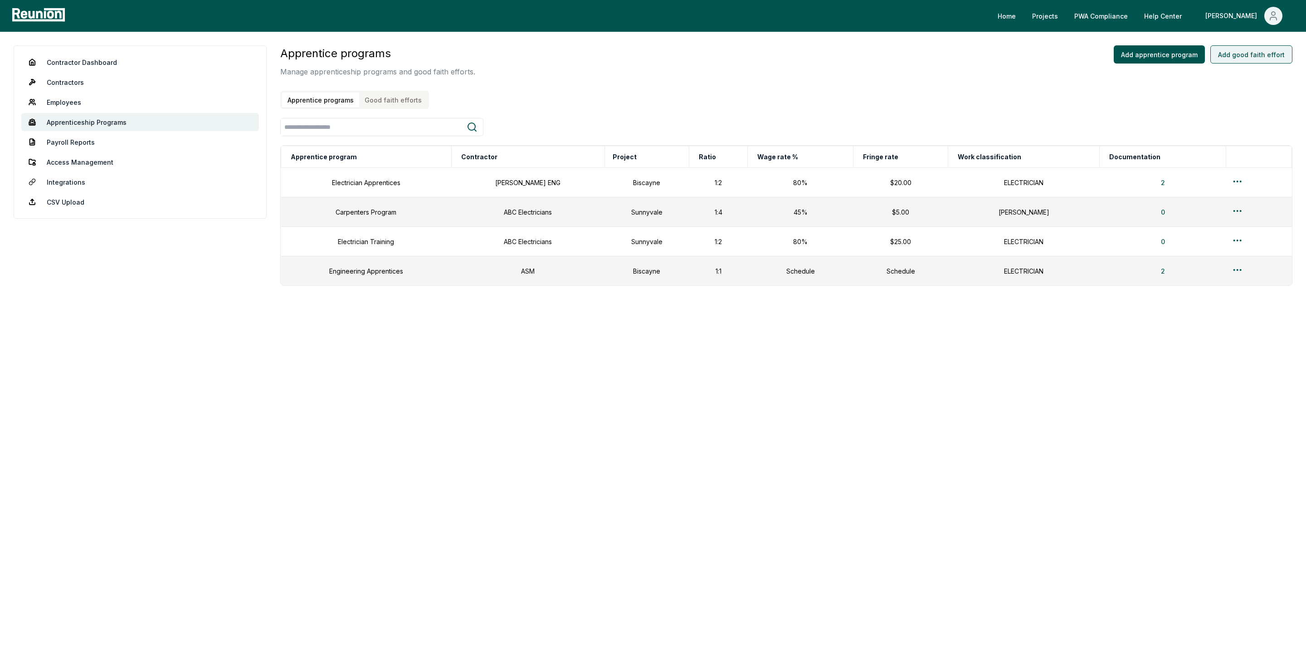
click at [1253, 55] on button "Add good faith effort" at bounding box center [1251, 54] width 82 height 18
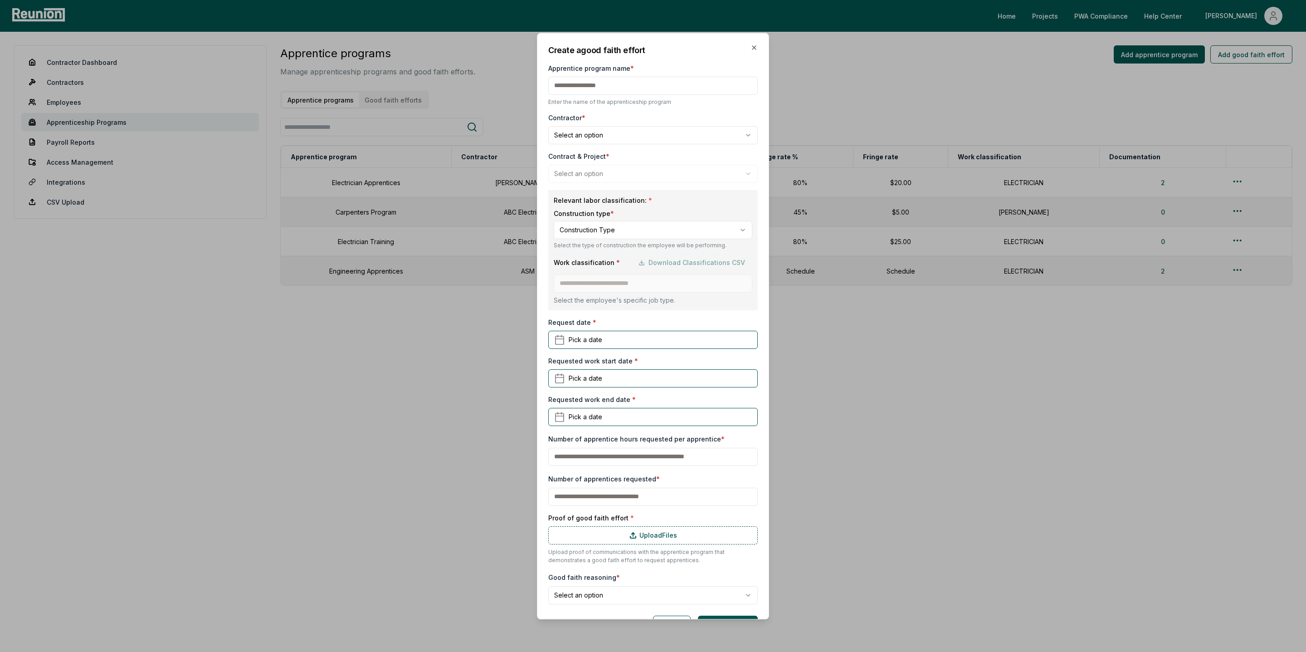
scroll to position [26, 0]
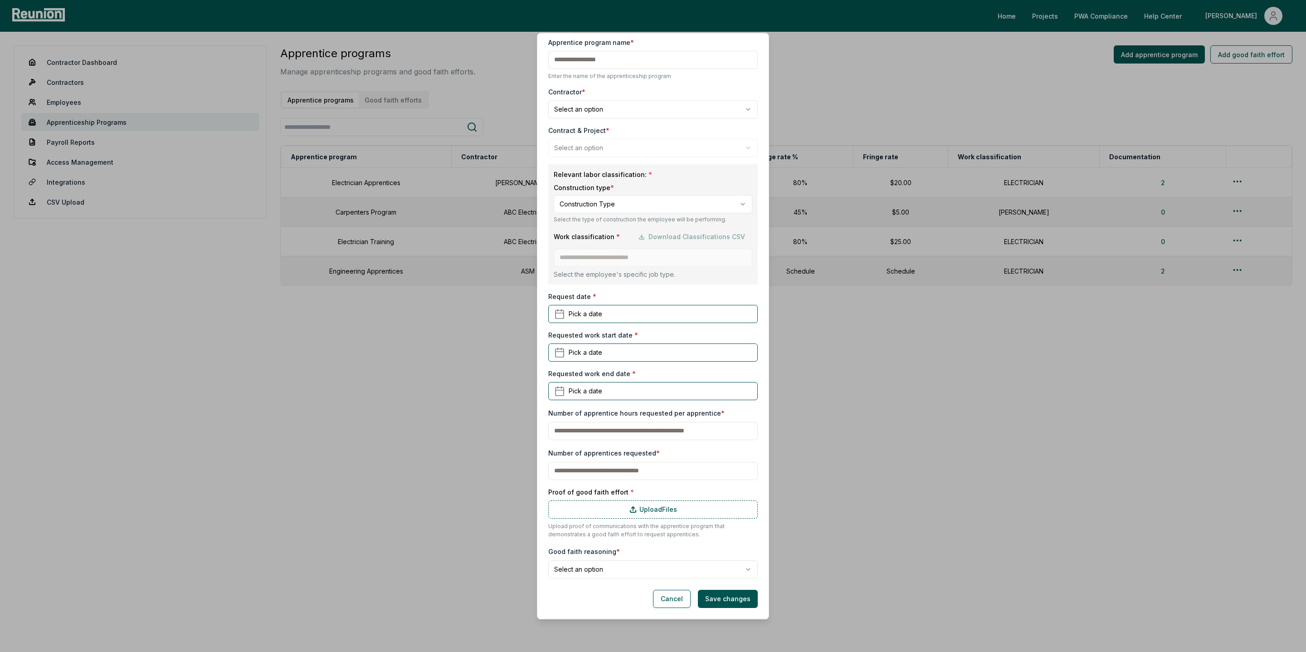
click at [568, 569] on body "Please visit us on your desktop We're working on making our marketplace mobile-…" at bounding box center [653, 326] width 1306 height 652
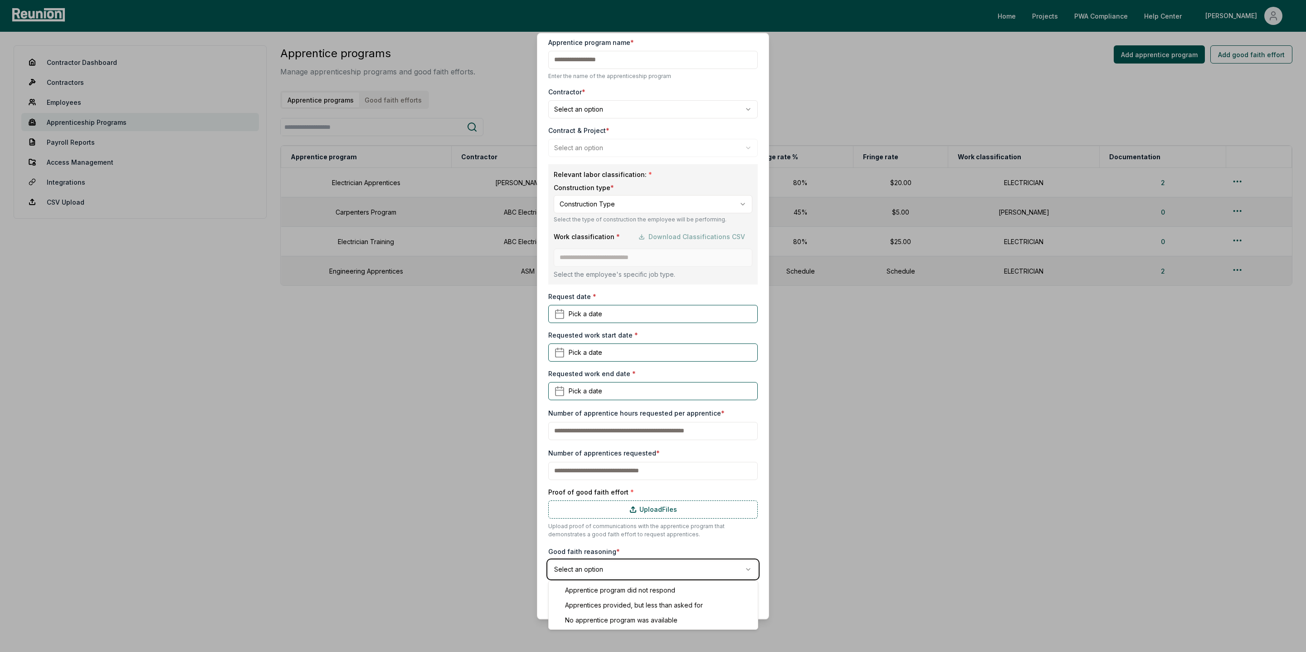
click at [639, 543] on body "Please visit us on your desktop We're working on making our marketplace mobile-…" at bounding box center [653, 326] width 1306 height 652
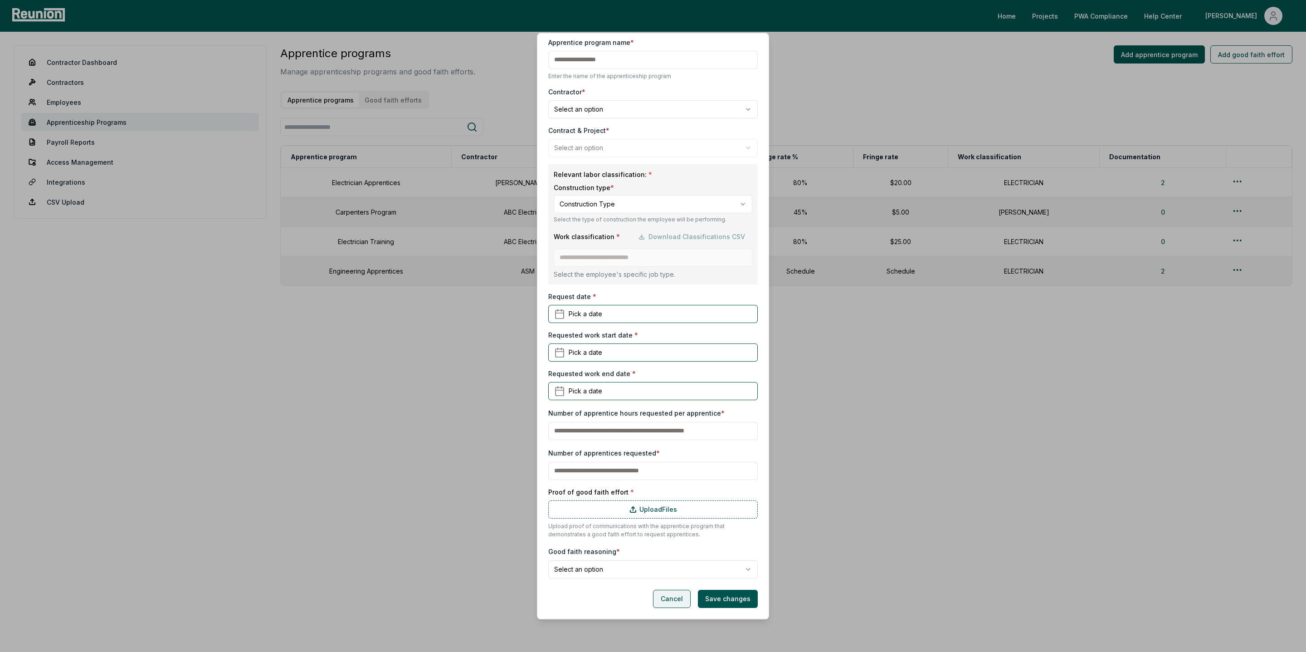
click at [677, 598] on button "Cancel" at bounding box center [672, 598] width 38 height 18
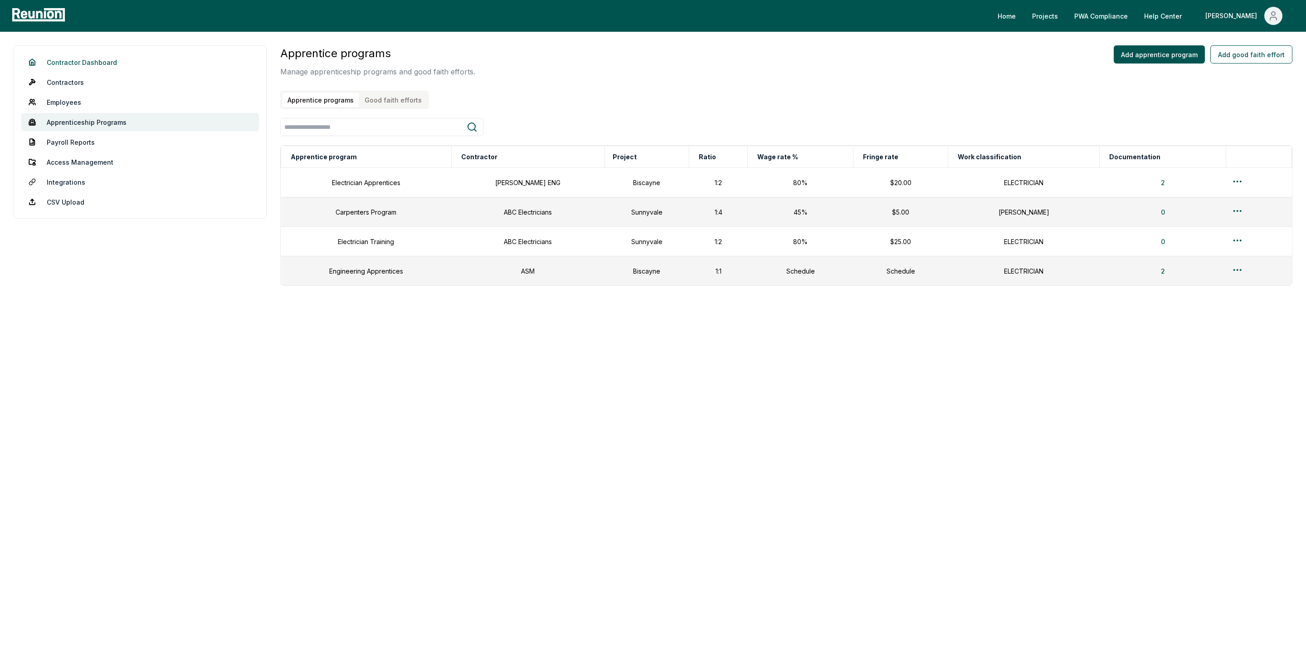
click at [70, 58] on link "Contractor Dashboard" at bounding box center [140, 62] width 238 height 18
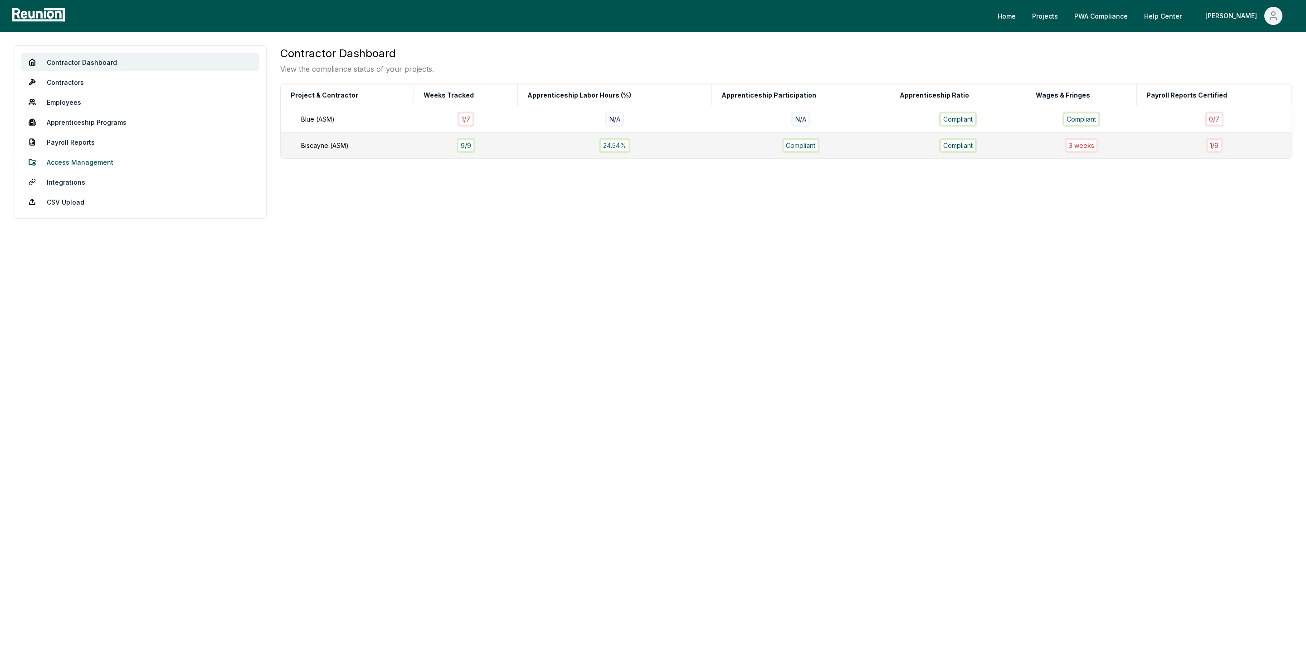
click at [93, 158] on link "Access Management" at bounding box center [140, 162] width 238 height 18
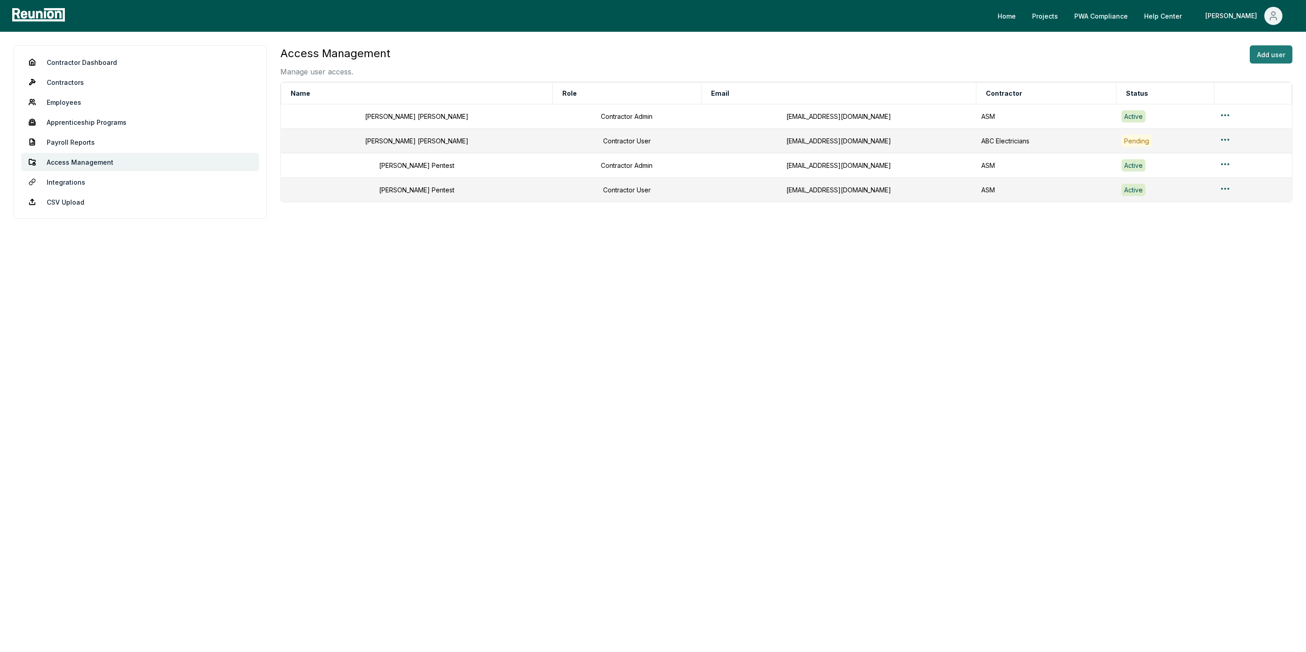
click at [1272, 53] on button "Add user" at bounding box center [1271, 54] width 43 height 18
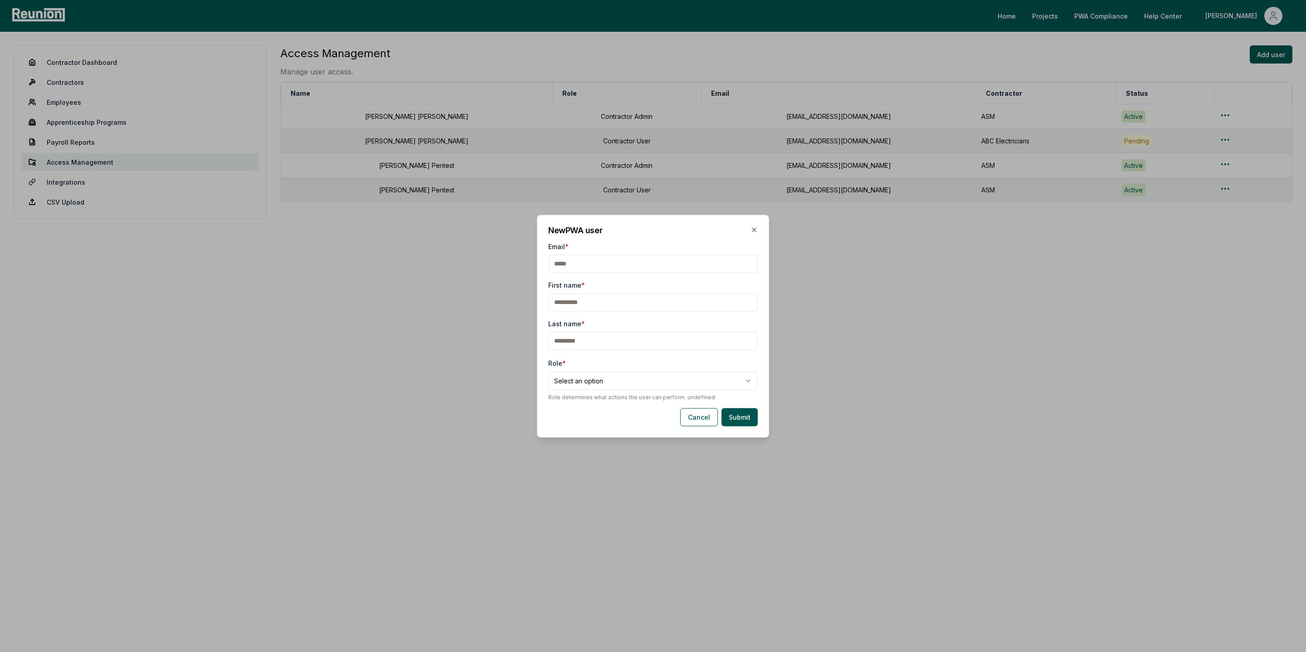
click at [574, 386] on body "**********" at bounding box center [653, 326] width 1306 height 652
select select "**********"
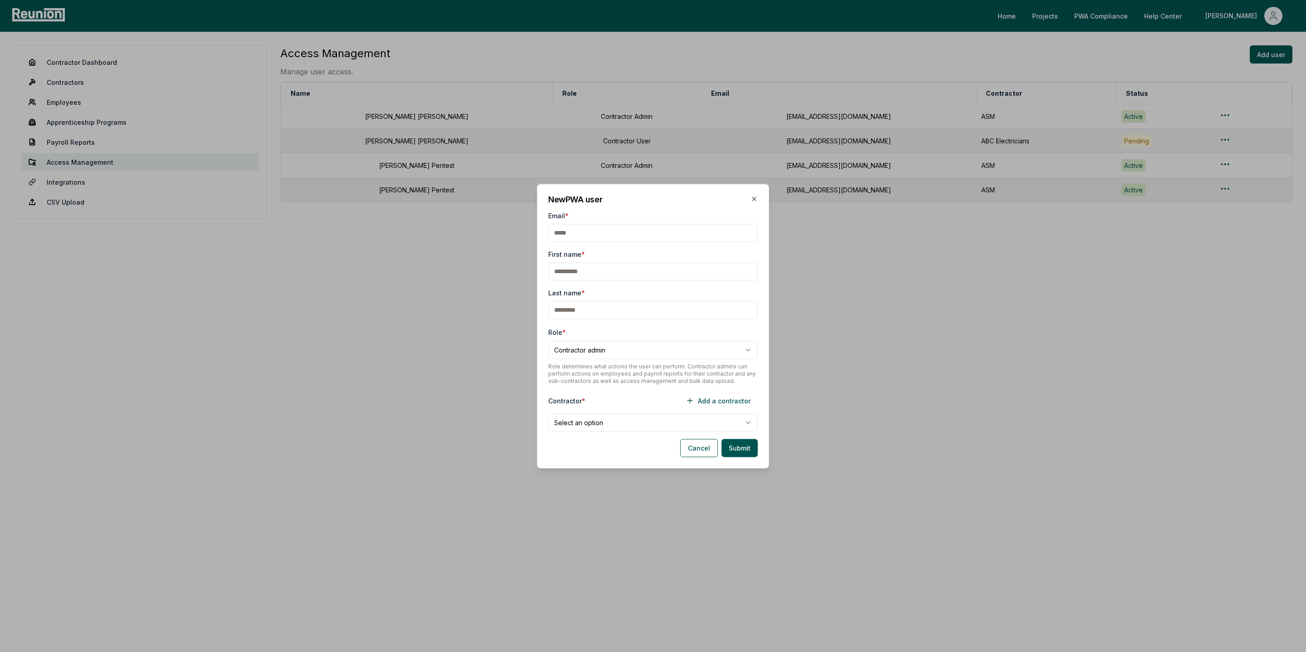
click at [614, 424] on body "**********" at bounding box center [653, 326] width 1306 height 652
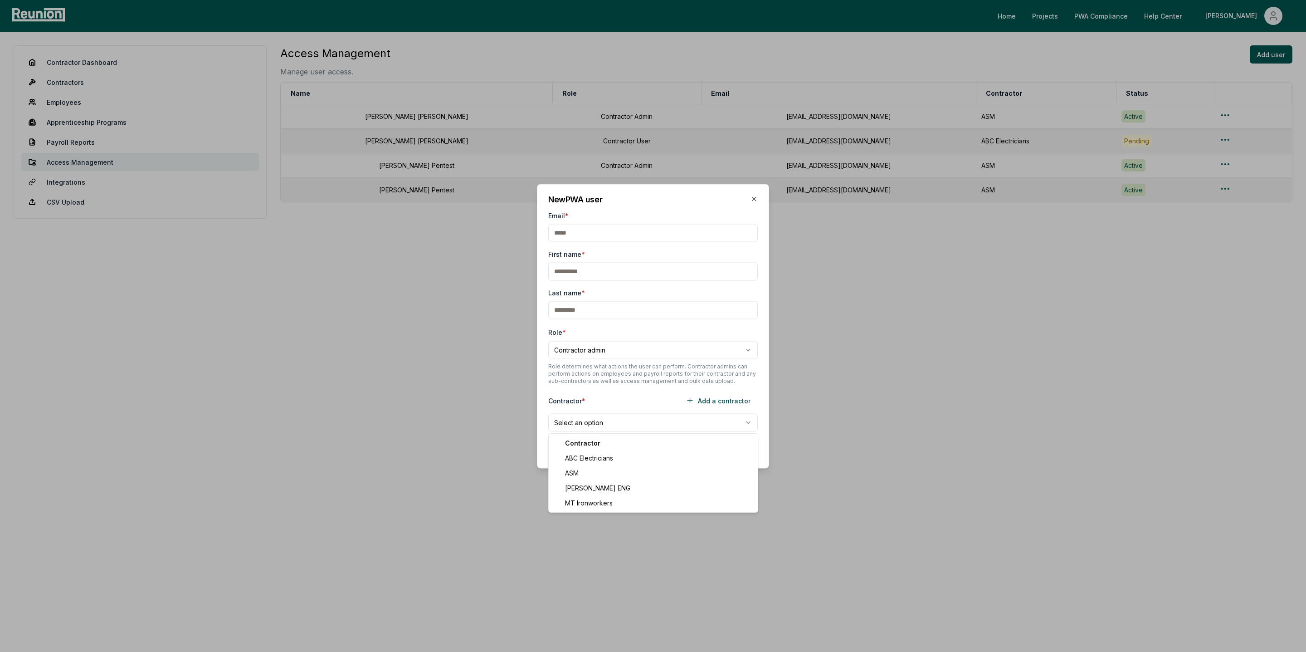
select select "**********"
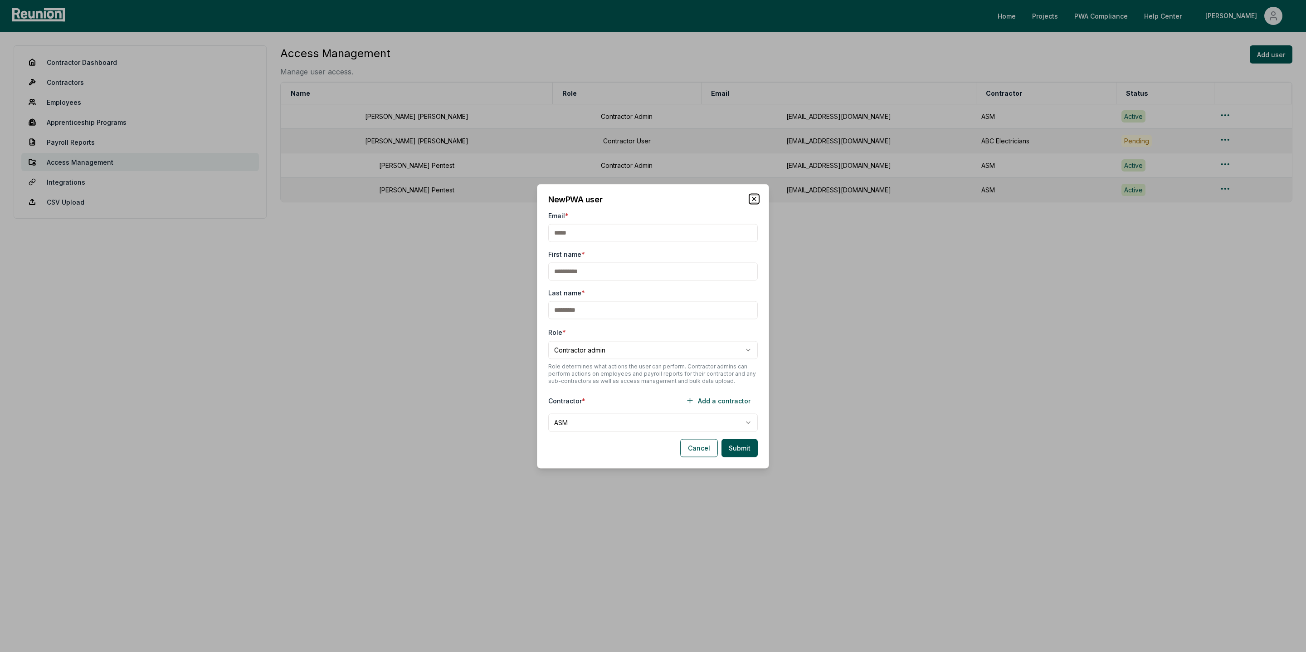
click at [753, 200] on icon "button" at bounding box center [754, 199] width 4 height 4
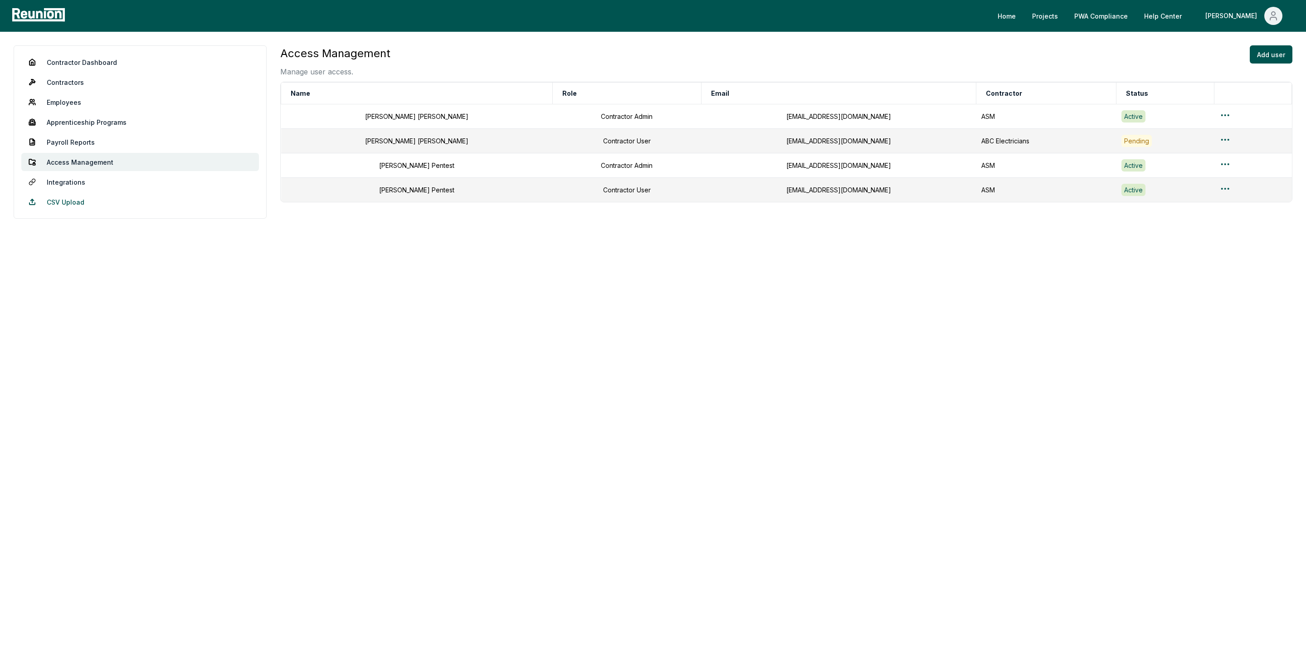
click at [54, 205] on link "CSV Upload" at bounding box center [140, 202] width 238 height 18
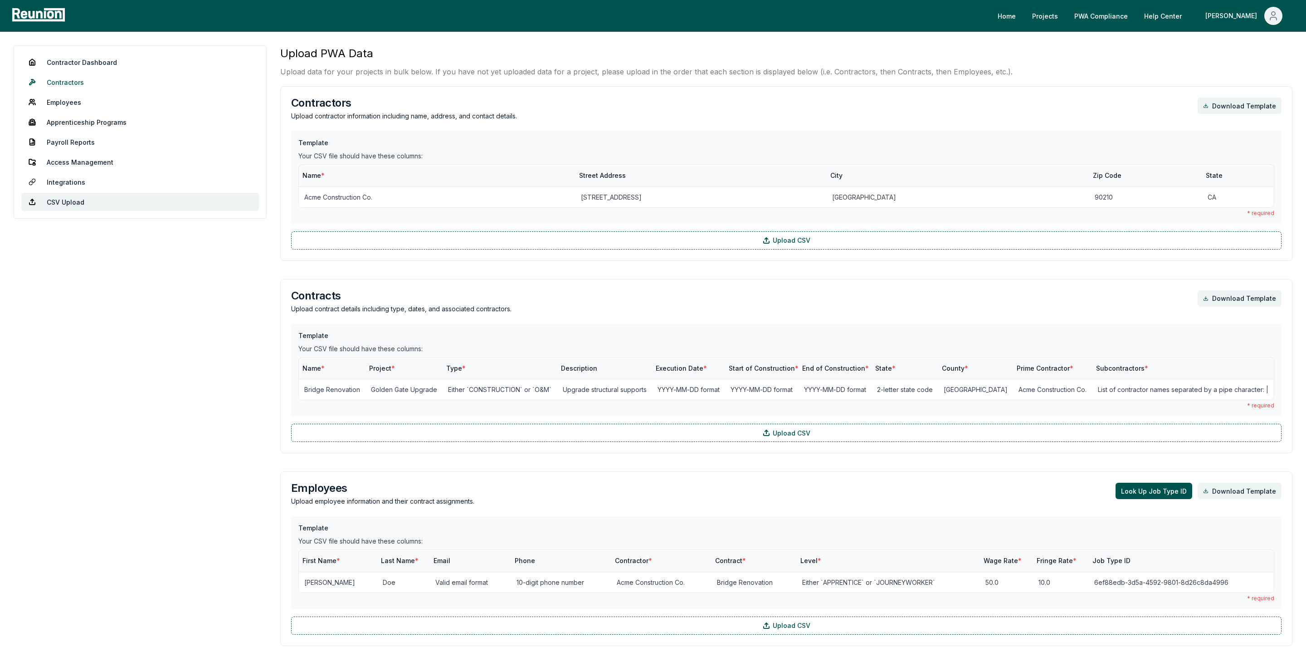
click at [83, 81] on link "Contractors" at bounding box center [140, 82] width 238 height 18
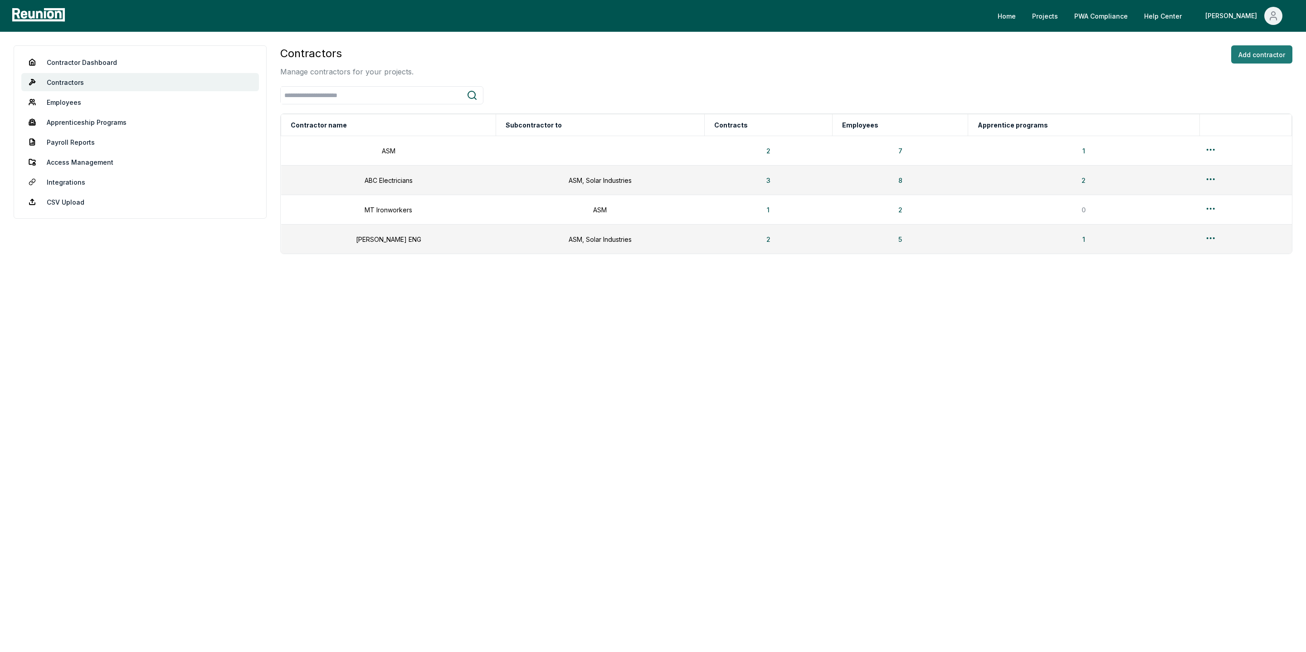
click at [1263, 58] on button "Add contractor" at bounding box center [1261, 54] width 61 height 18
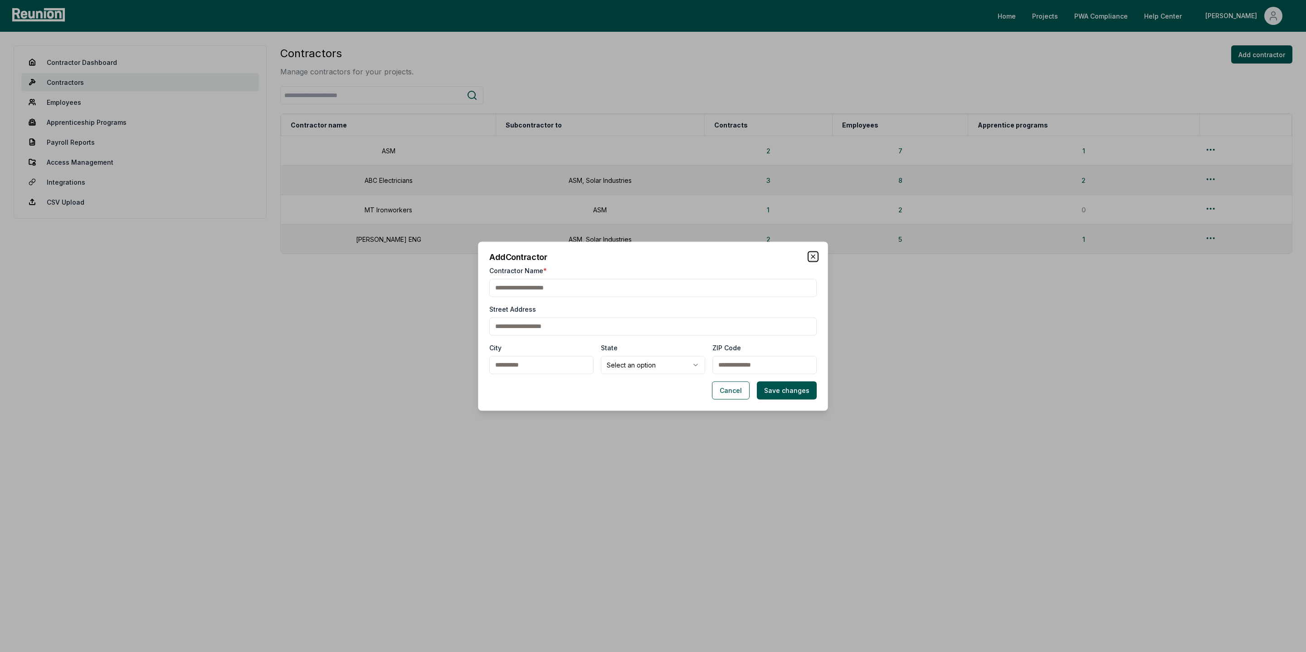
click at [810, 256] on icon "button" at bounding box center [812, 256] width 7 height 7
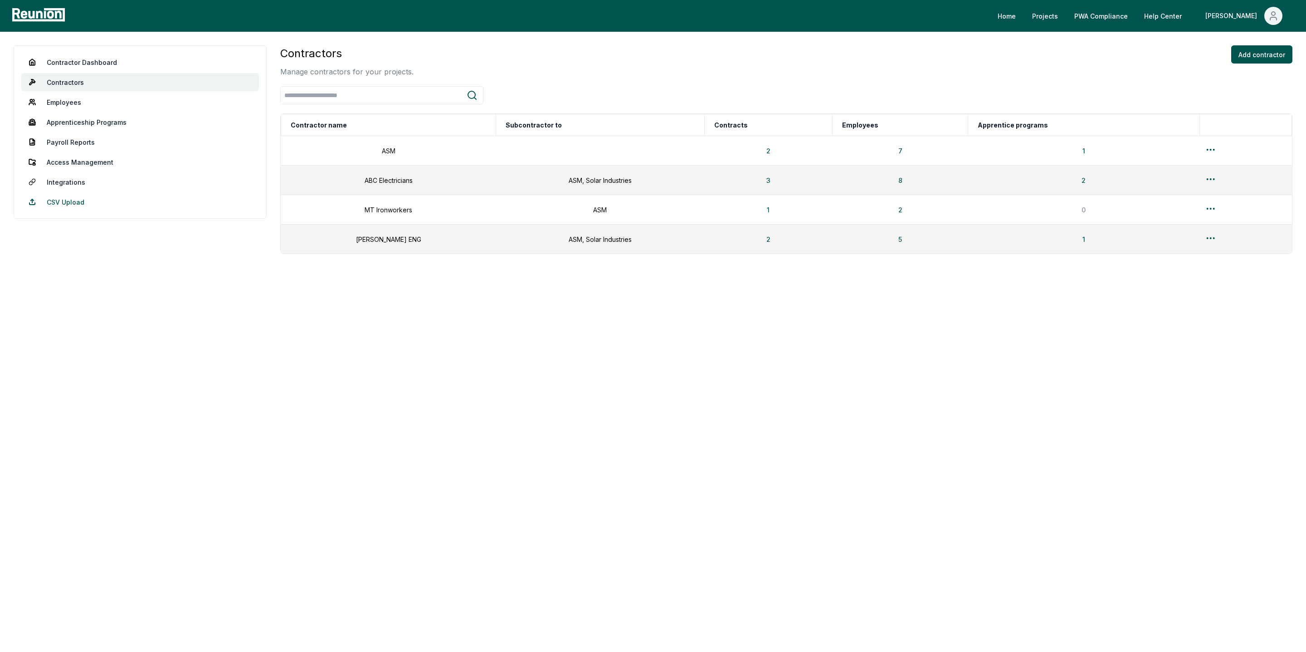
click at [57, 203] on link "CSV Upload" at bounding box center [140, 202] width 238 height 18
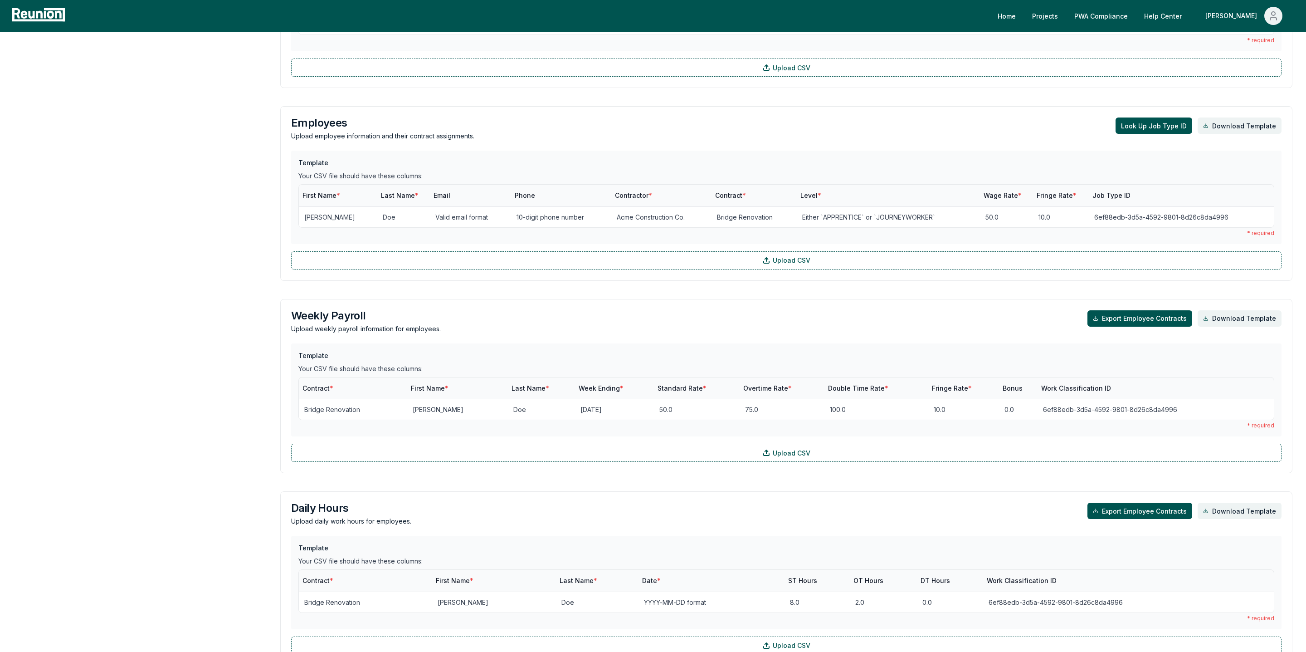
scroll to position [364, 0]
click at [1237, 129] on link "Download Template" at bounding box center [1239, 127] width 84 height 16
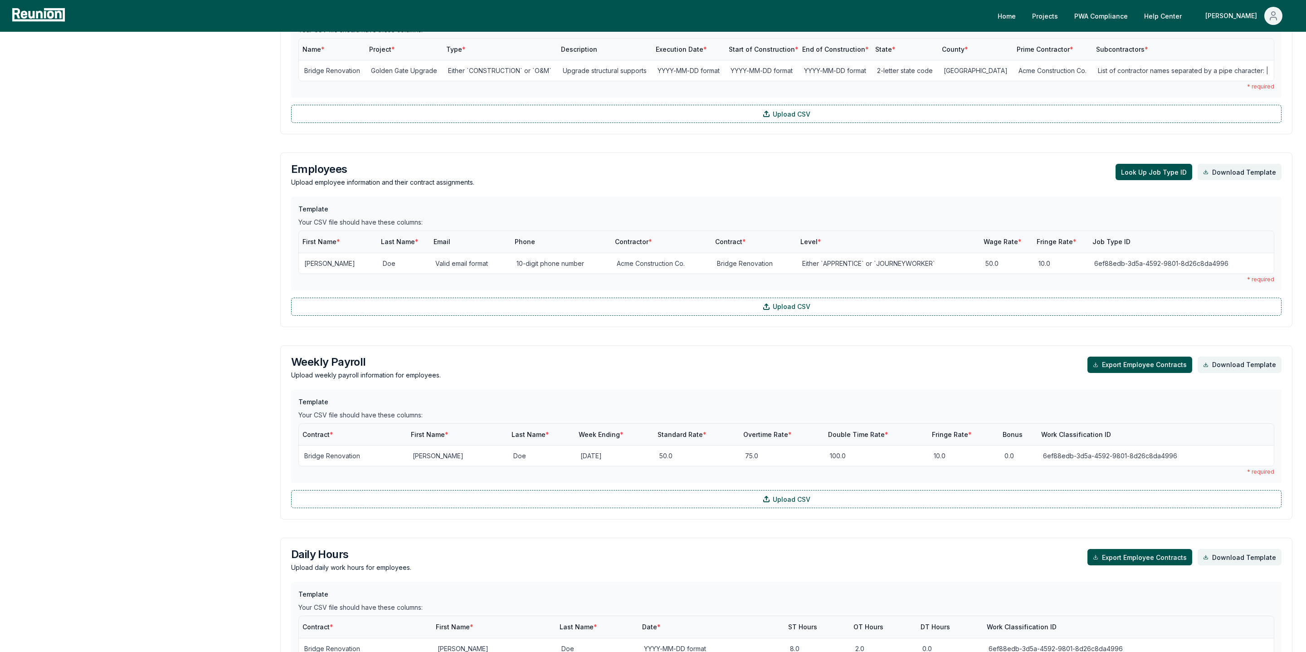
scroll to position [318, 0]
click at [1161, 173] on button "Look Up Job Type ID" at bounding box center [1153, 172] width 77 height 16
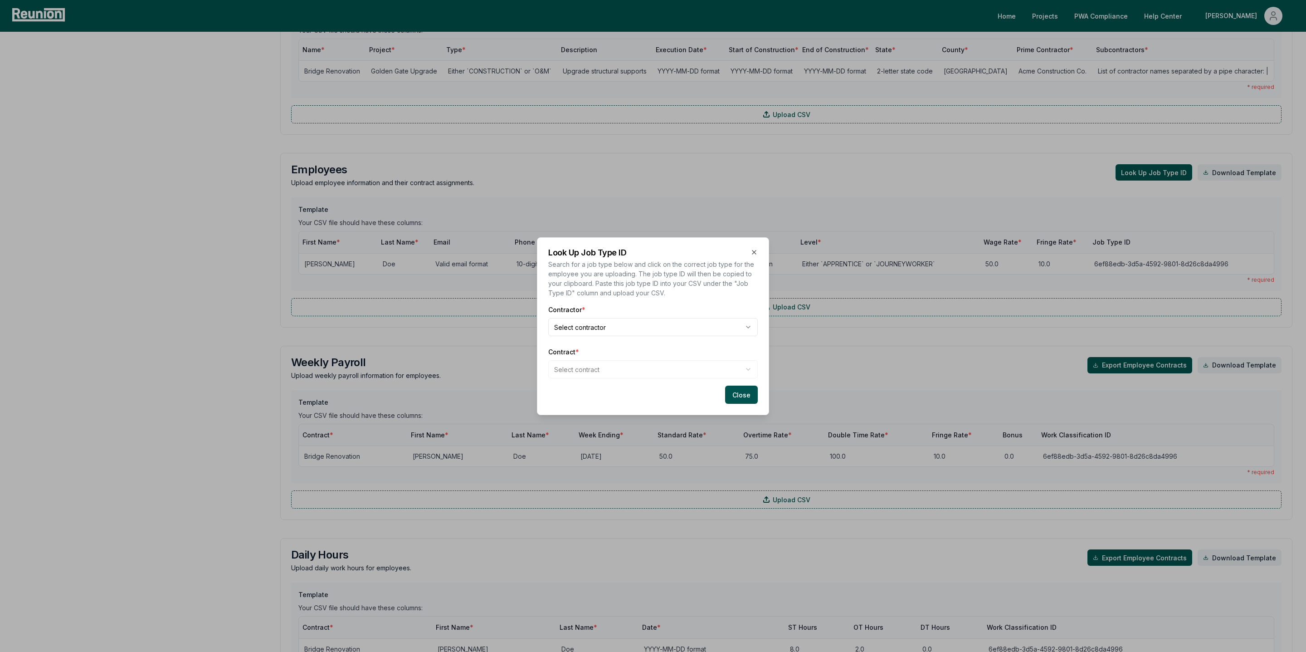
click at [587, 328] on body "Please visit us on your desktop We're working on making our marketplace mobile-…" at bounding box center [653, 240] width 1306 height 1117
click at [579, 367] on body "Please visit us on your desktop We're working on making our marketplace mobile-…" at bounding box center [653, 240] width 1306 height 1117
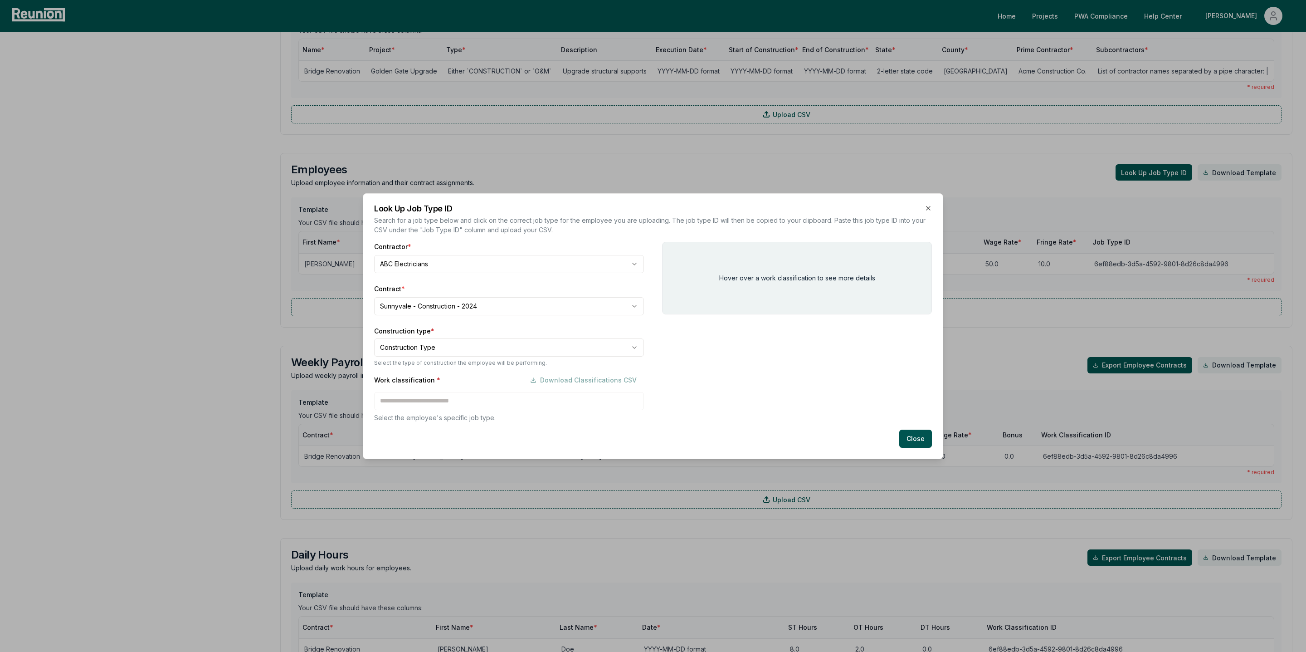
click at [428, 348] on body "Please visit us on your desktop We're working on making our marketplace mobile-…" at bounding box center [653, 240] width 1306 height 1117
click at [409, 403] on div "Work classification * Download Classifications CSV Select the employee's specif…" at bounding box center [509, 396] width 270 height 51
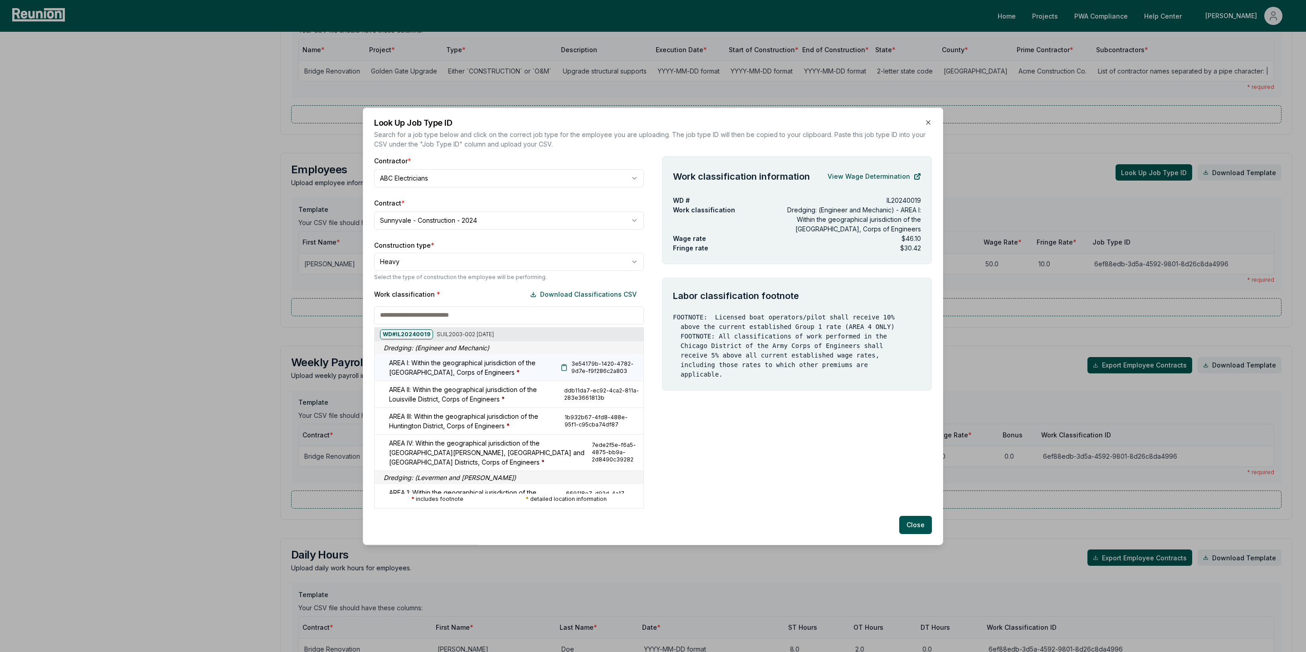
click at [564, 370] on icon at bounding box center [563, 366] width 7 height 7
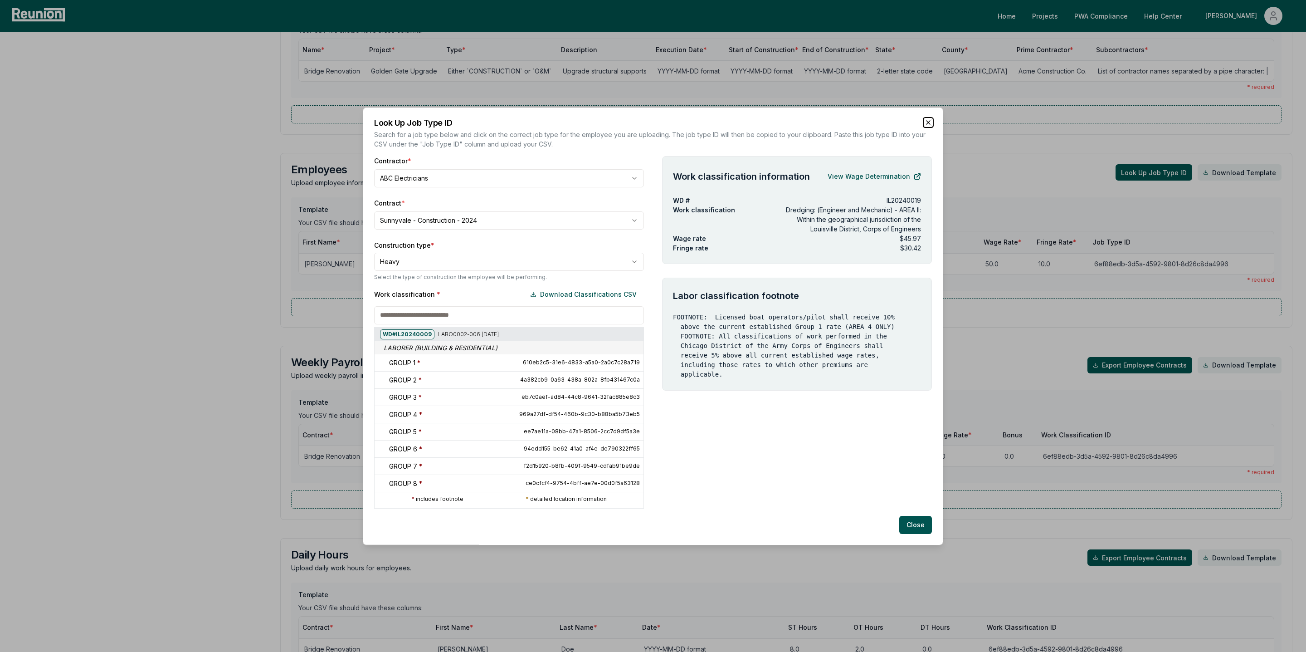
click at [926, 121] on icon "button" at bounding box center [927, 121] width 7 height 7
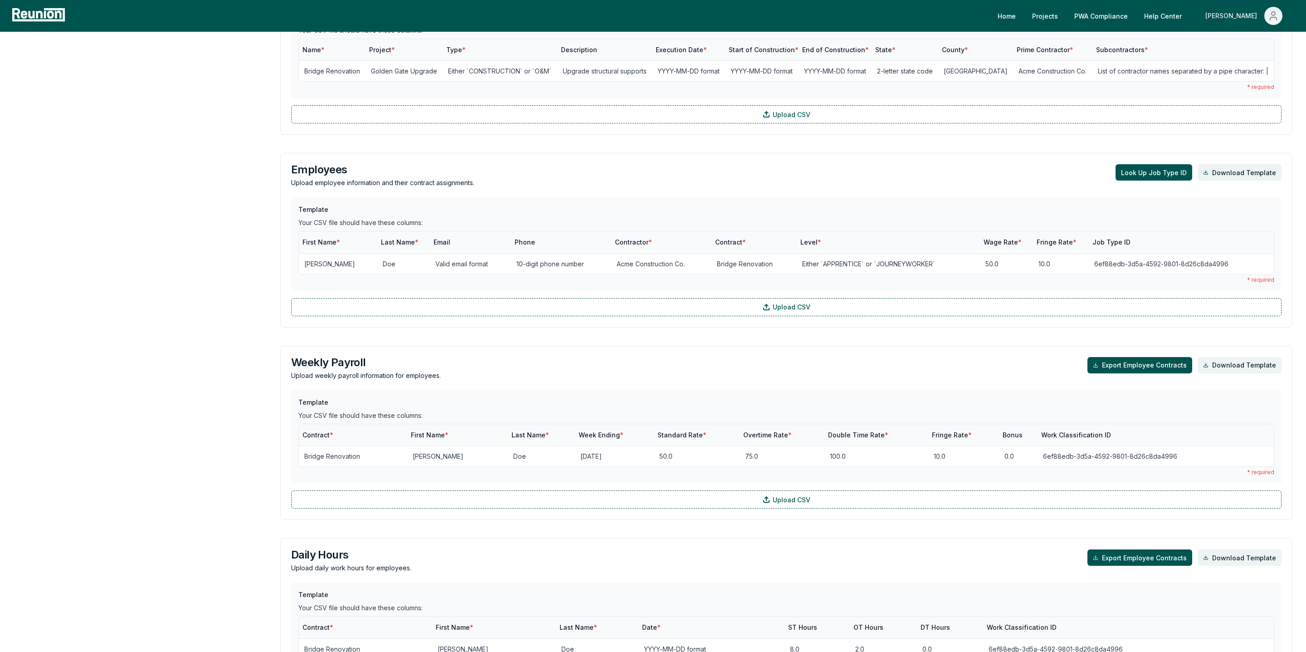
click at [1251, 11] on div "[PERSON_NAME]" at bounding box center [1232, 16] width 55 height 18
click at [1252, 19] on div "[PERSON_NAME]" at bounding box center [1229, 16] width 55 height 18
click at [1252, 19] on div "[PERSON_NAME]" at bounding box center [1232, 16] width 55 height 18
click at [1244, 74] on p "Log out" at bounding box center [1248, 74] width 23 height 11
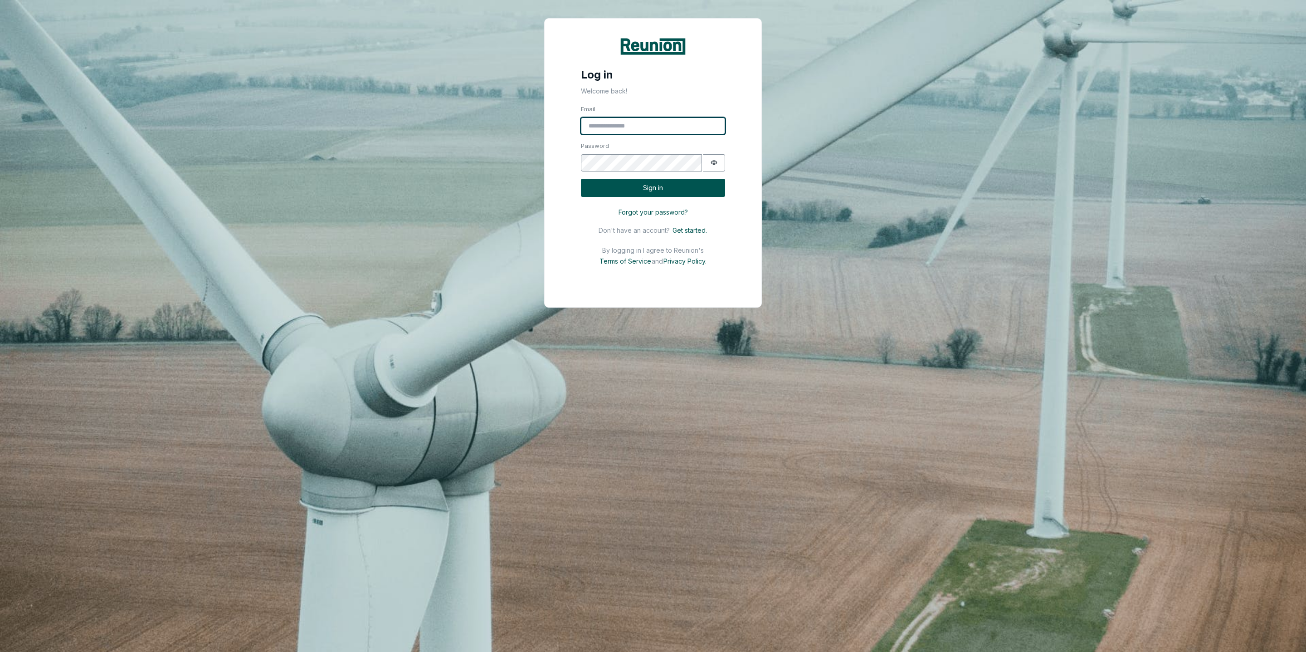
type input "**********"
click at [642, 191] on button "Sign in" at bounding box center [653, 188] width 144 height 19
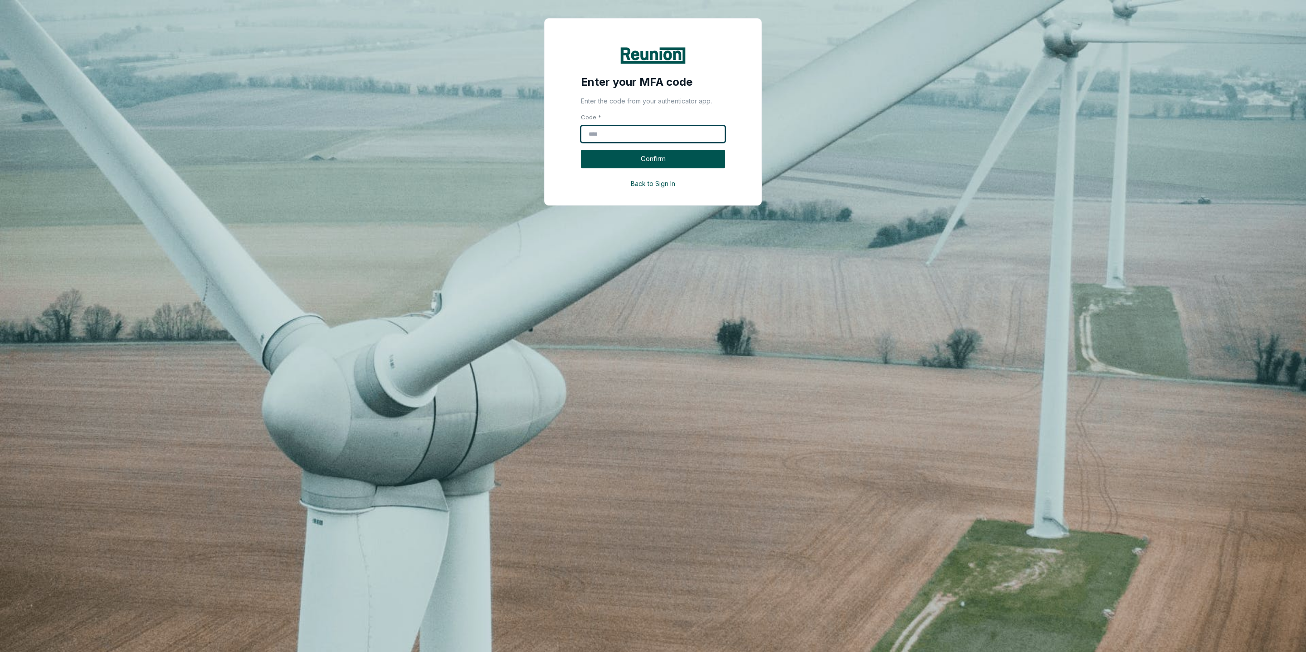
click at [645, 129] on input "Code *" at bounding box center [653, 134] width 144 height 17
click at [640, 136] on input "Code *" at bounding box center [653, 134] width 144 height 17
type input "*******"
click at [653, 163] on button "Confirm" at bounding box center [653, 159] width 144 height 19
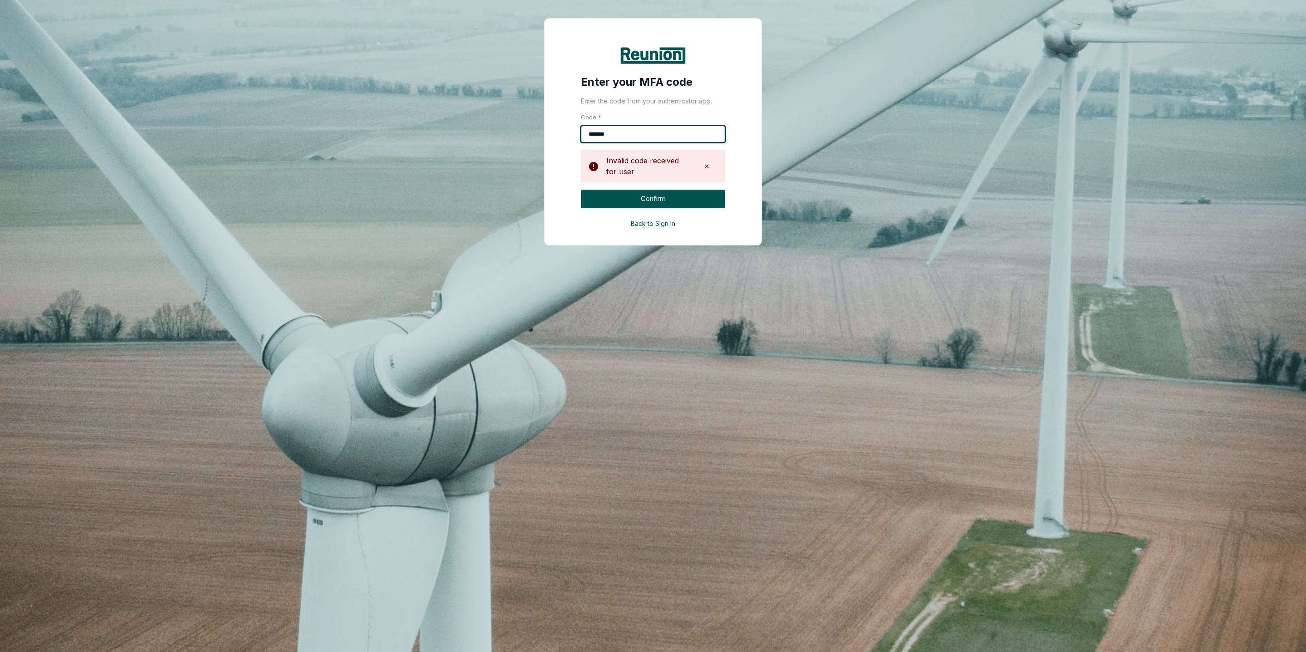
click at [624, 126] on input "*******" at bounding box center [653, 134] width 144 height 17
type input "******"
click at [652, 196] on button "Confirm" at bounding box center [653, 199] width 144 height 19
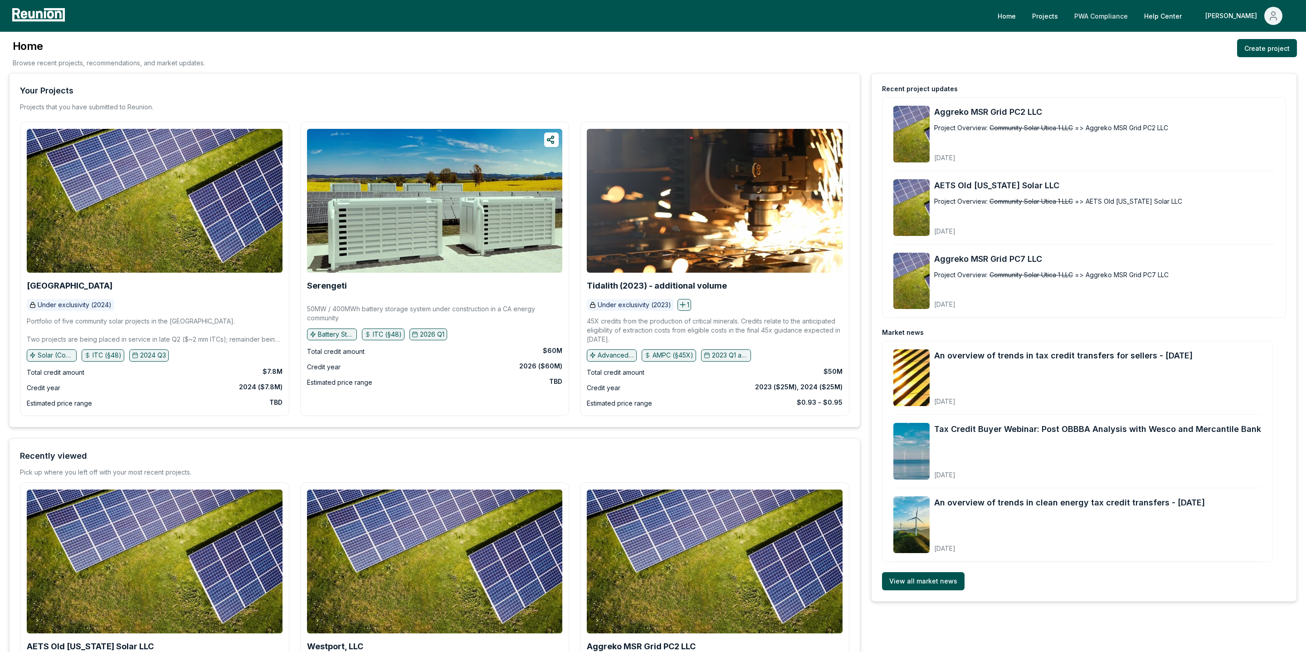
click at [1111, 11] on link "PWA Compliance" at bounding box center [1101, 16] width 68 height 18
click at [1124, 20] on link "PWA Compliance" at bounding box center [1101, 16] width 68 height 18
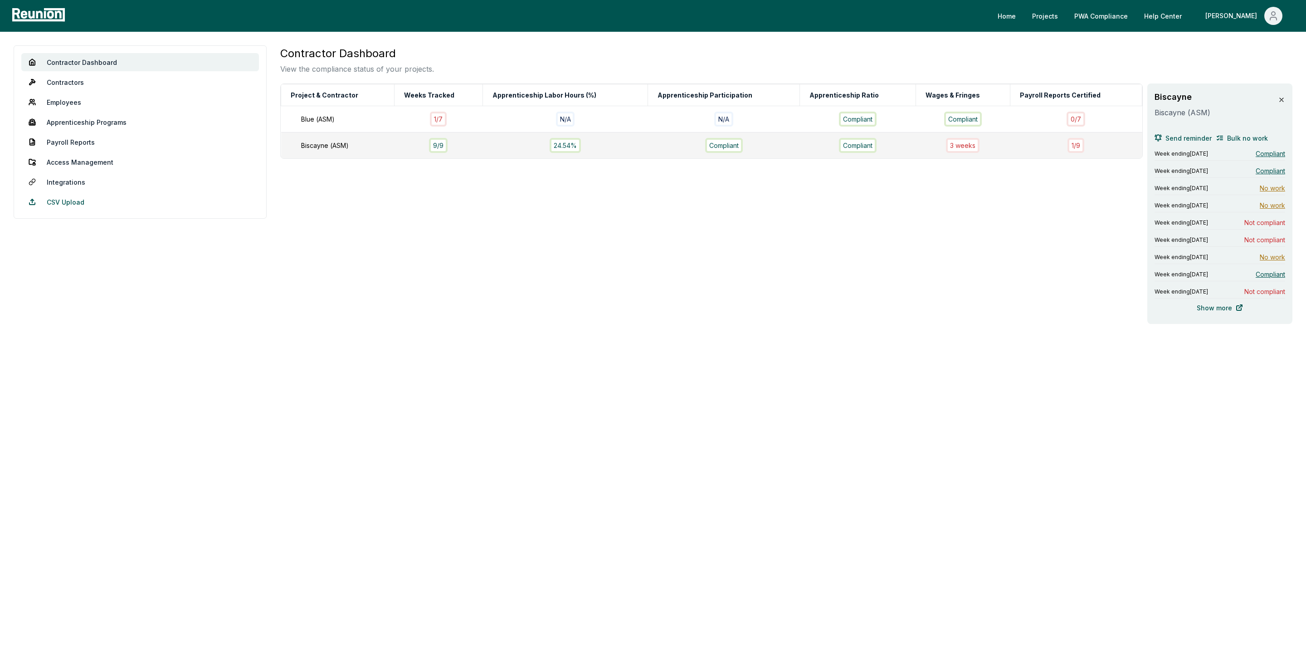
click at [58, 204] on link "CSV Upload" at bounding box center [140, 202] width 238 height 18
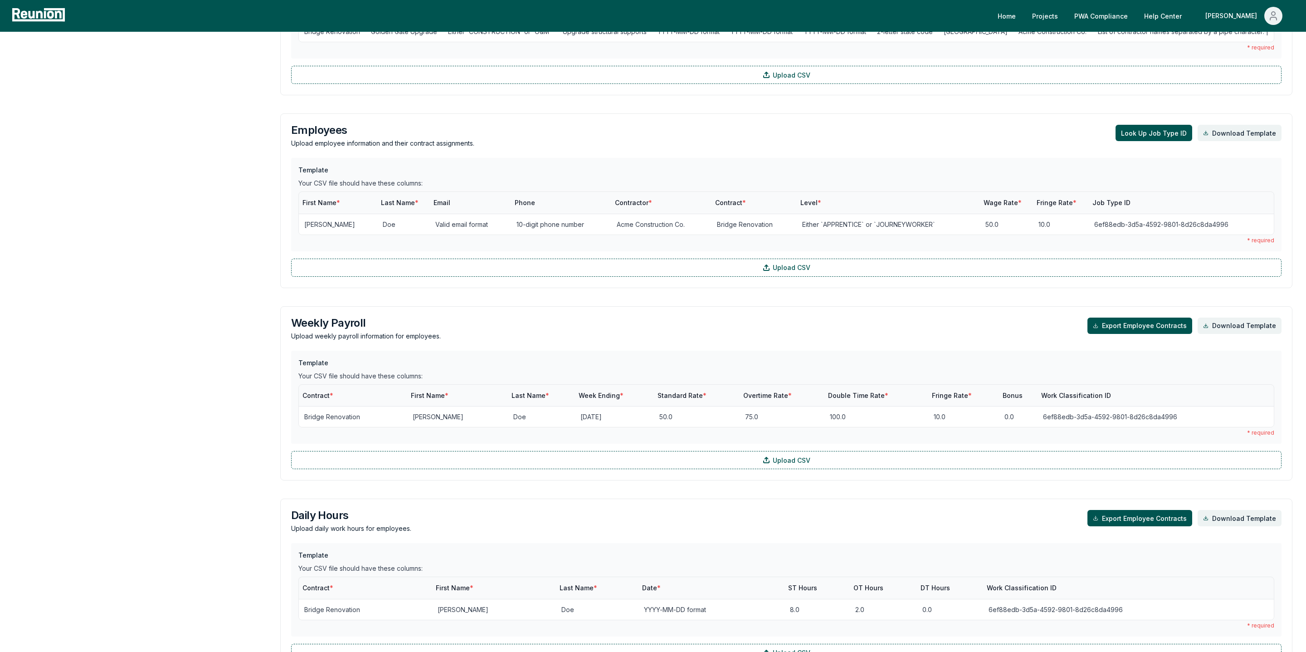
scroll to position [355, 0]
click at [1162, 138] on button "Look Up Job Type ID" at bounding box center [1153, 135] width 77 height 16
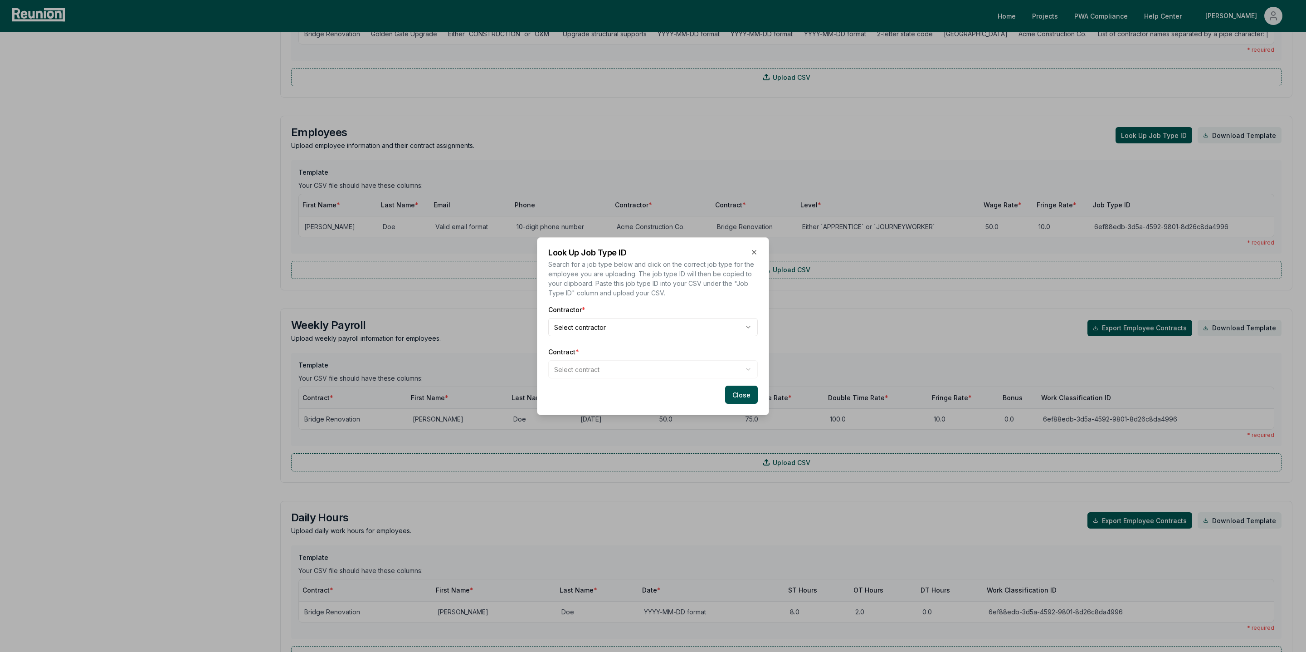
click at [581, 327] on body "Please visit us on your desktop We're working on making our marketplace mobile-…" at bounding box center [653, 203] width 1306 height 1117
click at [577, 368] on body "Please visit us on your desktop We're working on making our marketplace mobile-…" at bounding box center [653, 203] width 1306 height 1117
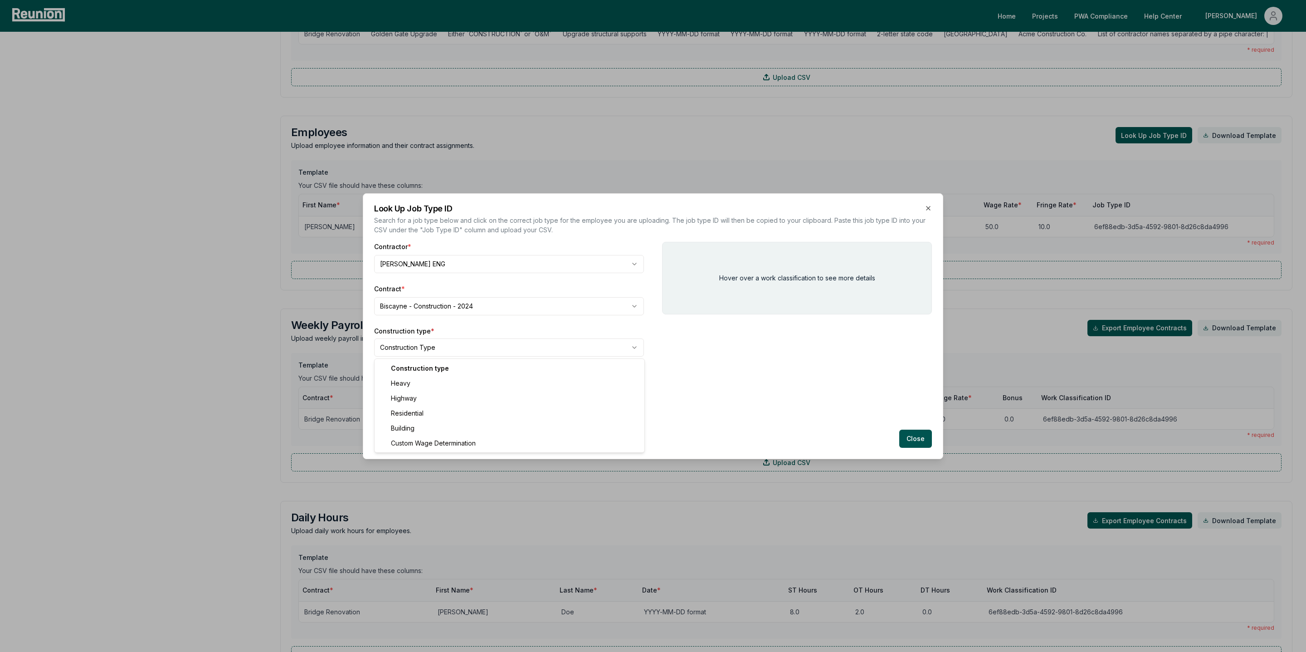
click at [467, 343] on body "Please visit us on your desktop We're working on making our marketplace mobile-…" at bounding box center [653, 203] width 1306 height 1117
click at [524, 399] on div "Work classification * Download Classifications CSV Select the employee's specif…" at bounding box center [509, 396] width 270 height 51
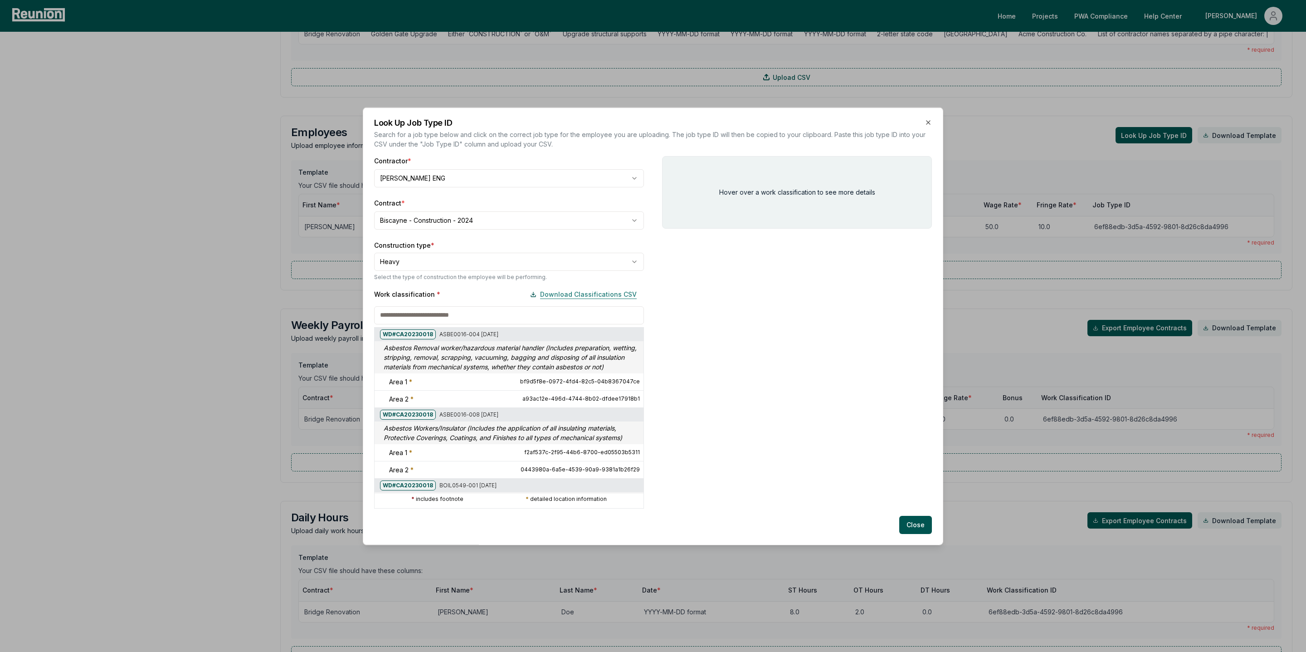
click at [577, 295] on button "Download Classifications CSV" at bounding box center [583, 294] width 121 height 18
click at [926, 121] on icon "button" at bounding box center [927, 121] width 7 height 7
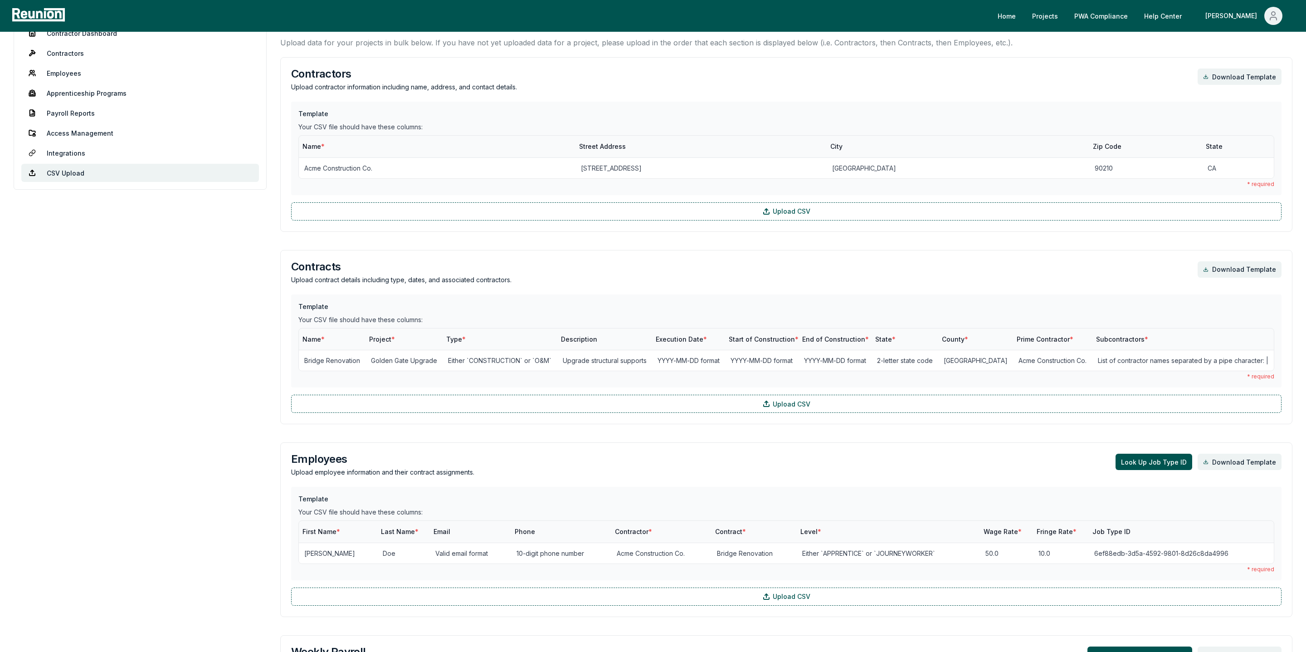
scroll to position [0, 0]
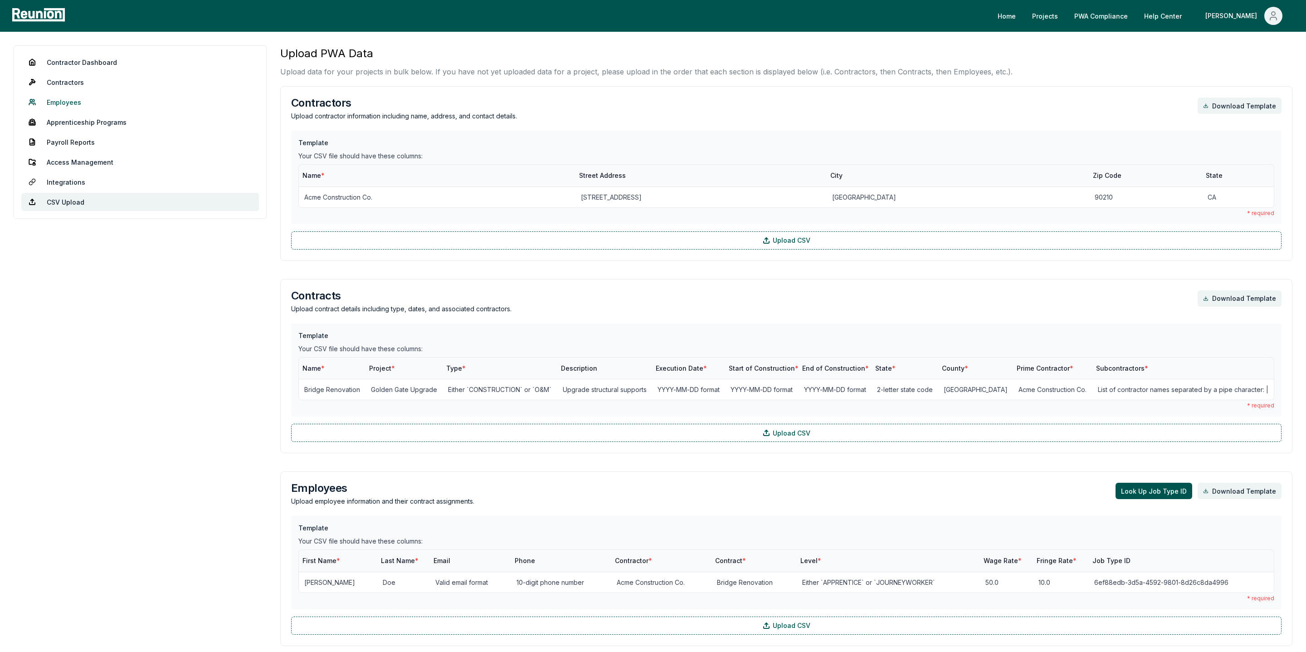
click at [54, 103] on link "Employees" at bounding box center [140, 102] width 238 height 18
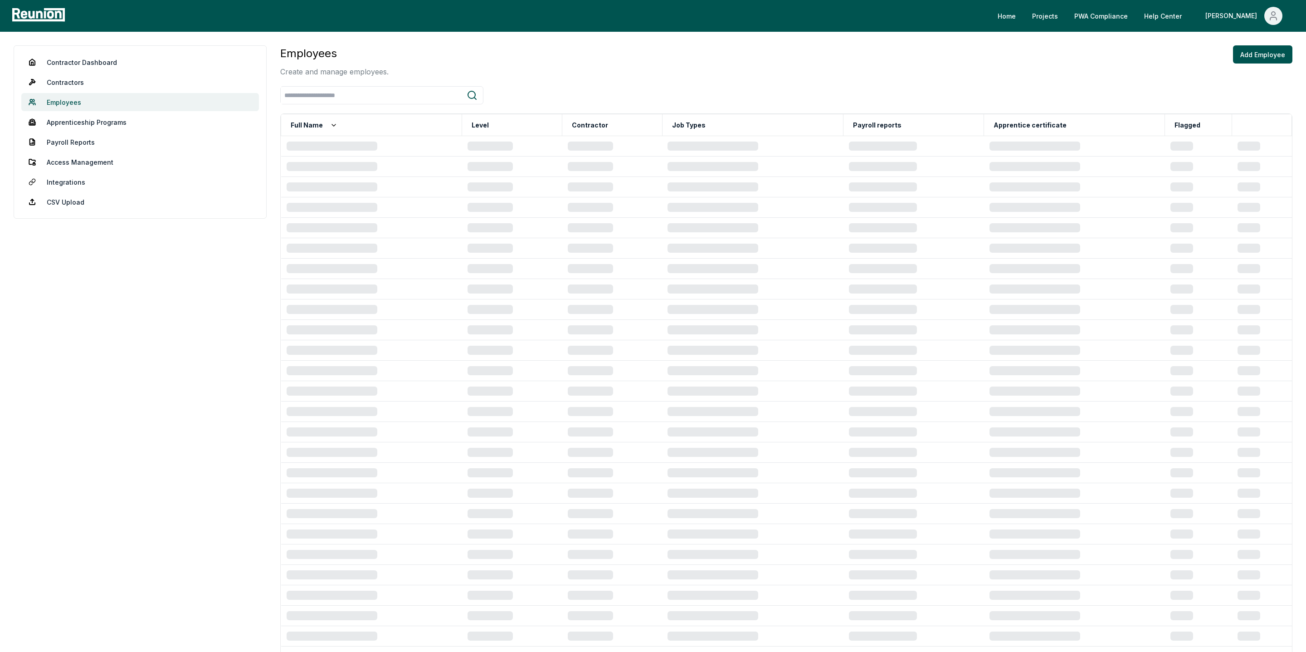
click at [71, 100] on link "Employees" at bounding box center [140, 102] width 238 height 18
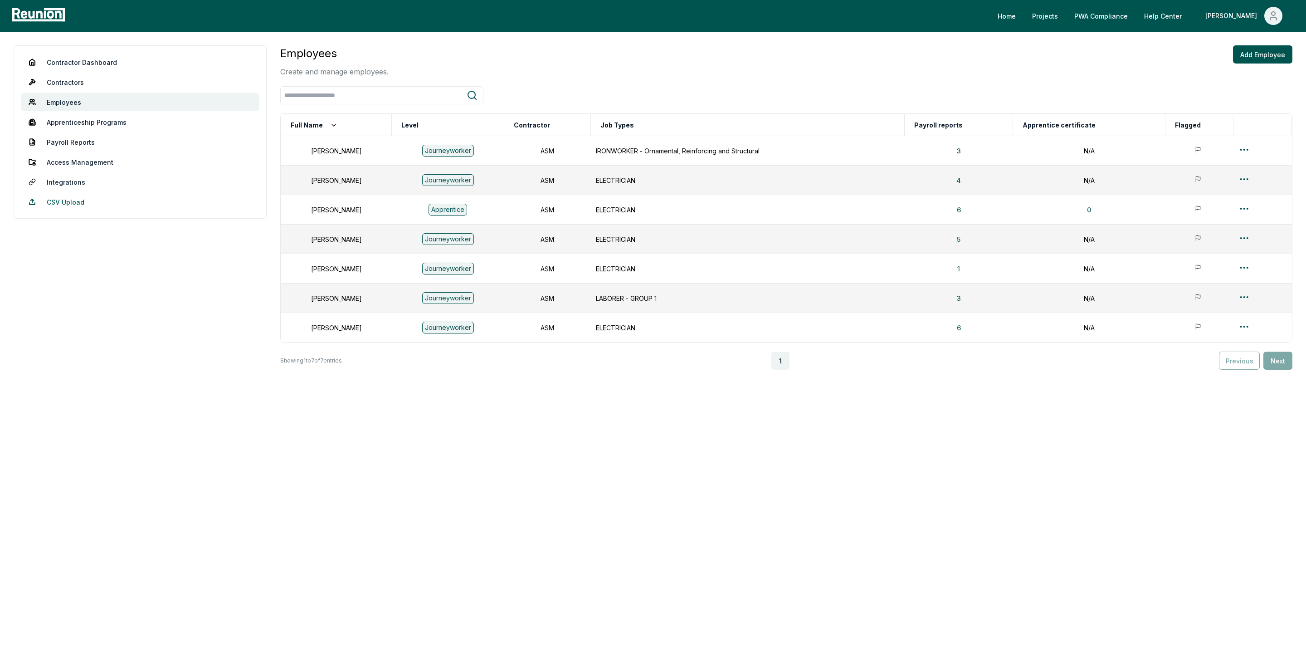
click at [56, 200] on link "CSV Upload" at bounding box center [140, 202] width 238 height 18
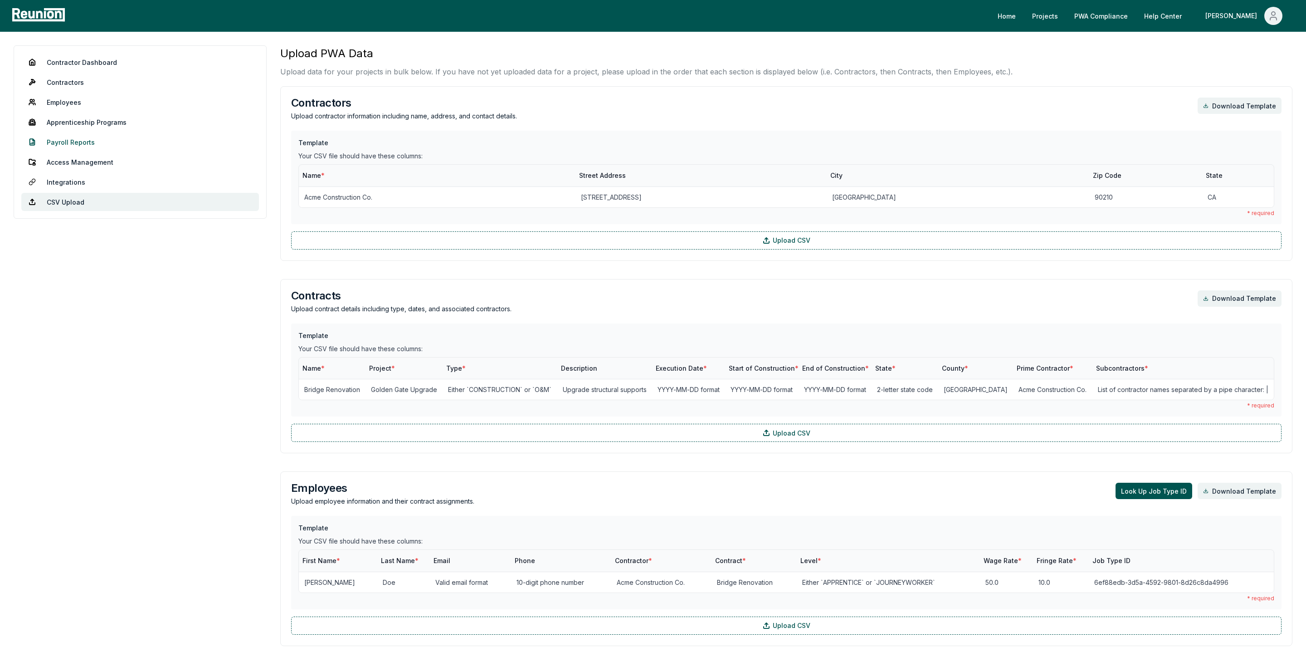
click at [66, 142] on link "Payroll Reports" at bounding box center [140, 142] width 238 height 18
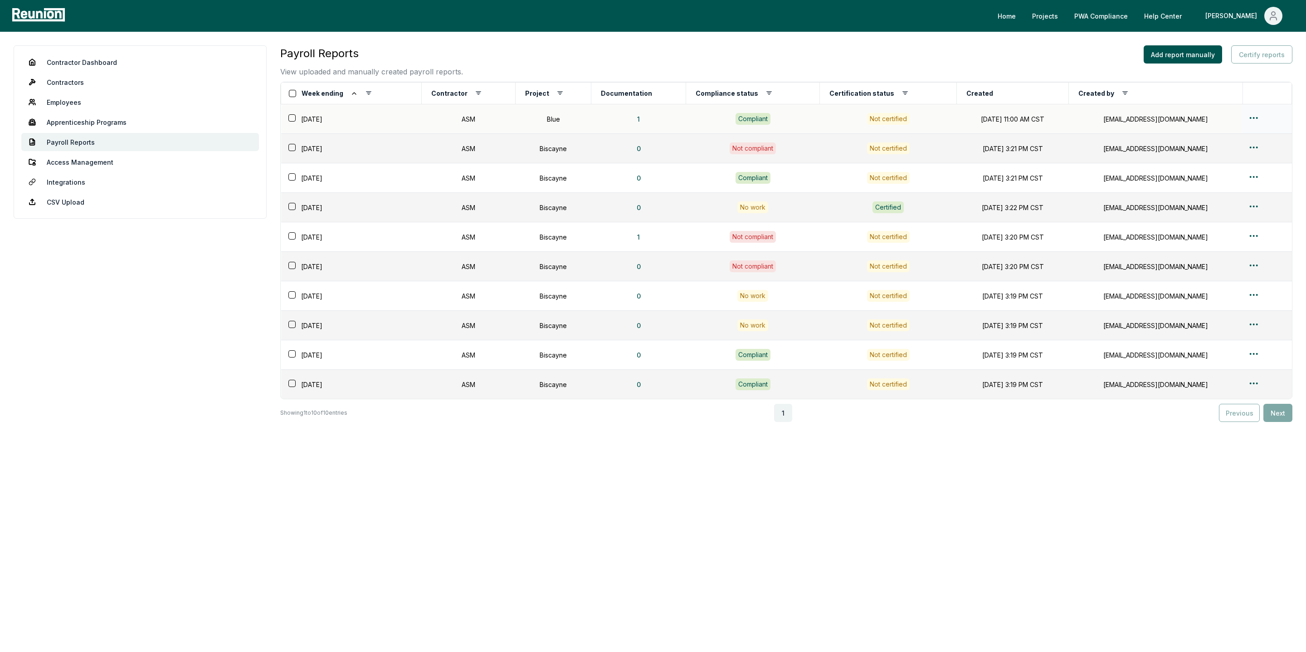
click at [1255, 118] on html "Please visit us on your desktop We're working on making our marketplace mobile-…" at bounding box center [653, 326] width 1306 height 652
click at [1223, 151] on div "Edit" at bounding box center [1253, 153] width 86 height 15
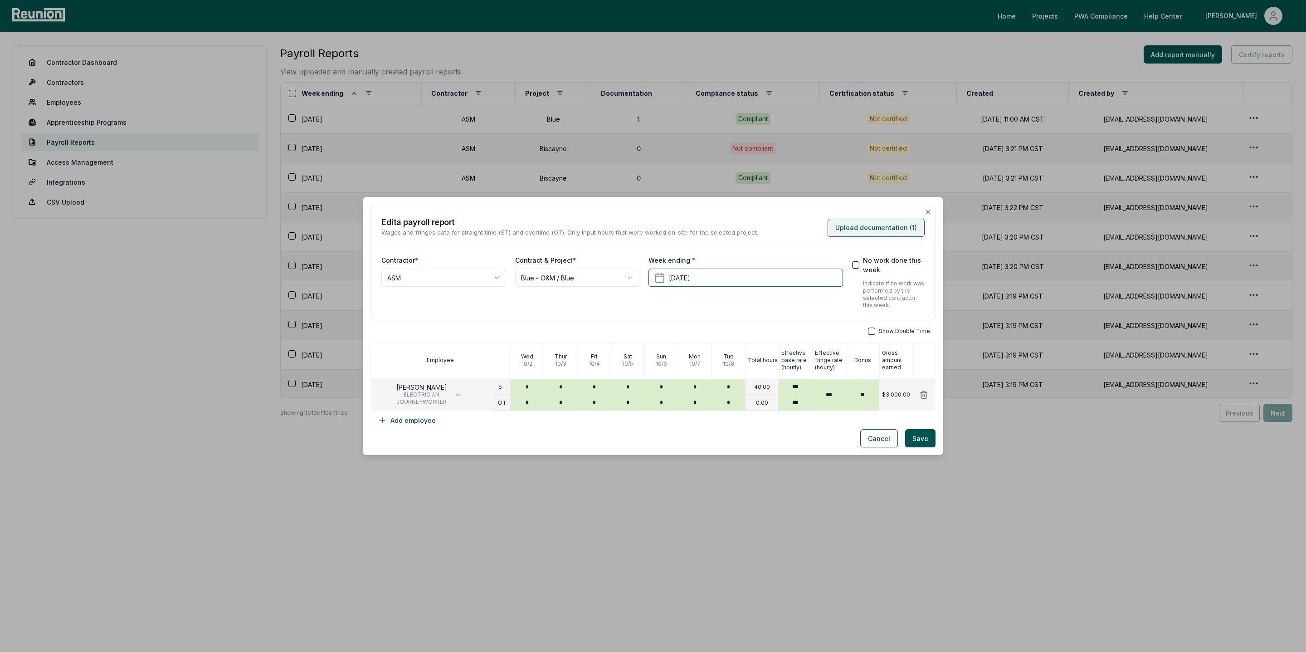
click at [871, 231] on button "Upload documentation ( 1 )" at bounding box center [875, 228] width 97 height 18
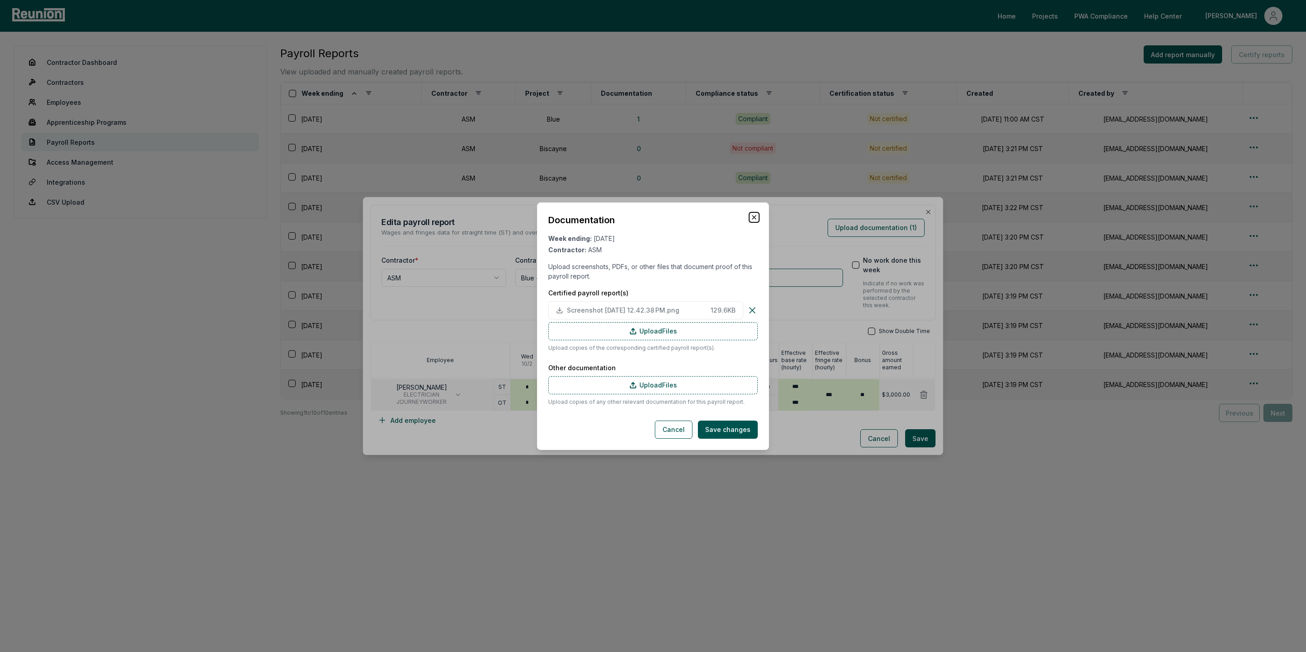
click at [756, 214] on icon "button" at bounding box center [753, 217] width 7 height 7
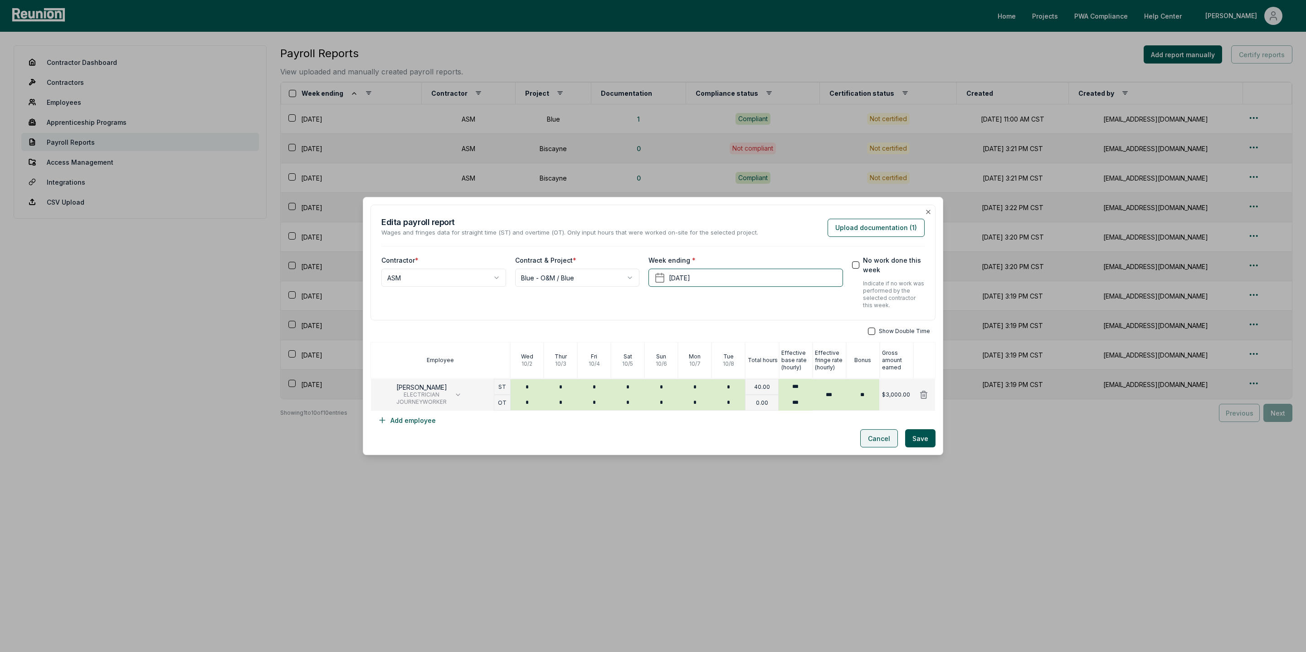
click at [873, 440] on button "Cancel" at bounding box center [879, 438] width 38 height 18
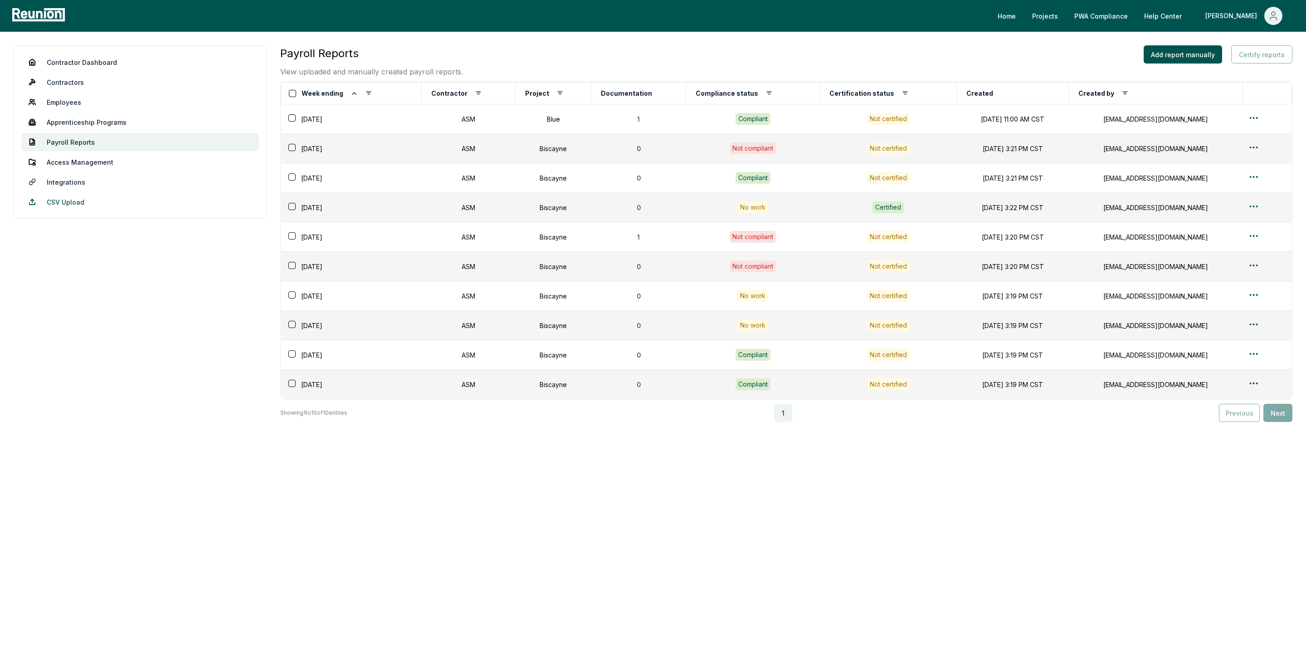
click at [55, 200] on link "CSV Upload" at bounding box center [140, 202] width 238 height 18
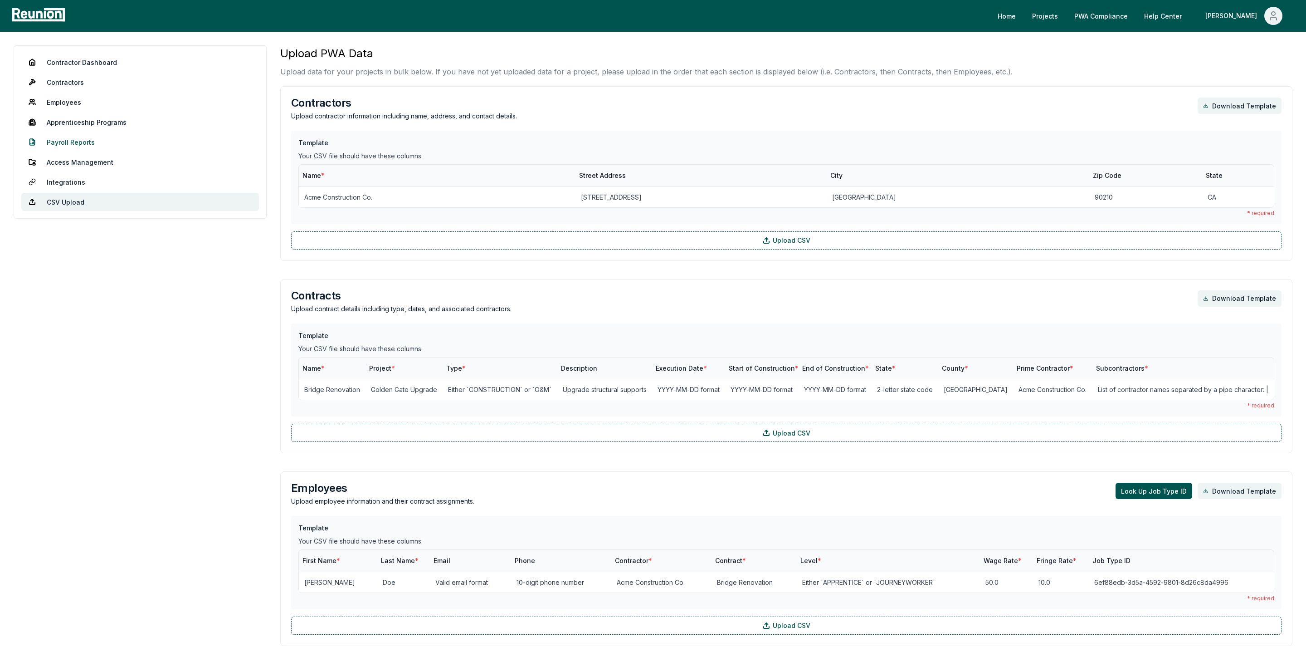
click at [73, 143] on link "Payroll Reports" at bounding box center [140, 142] width 238 height 18
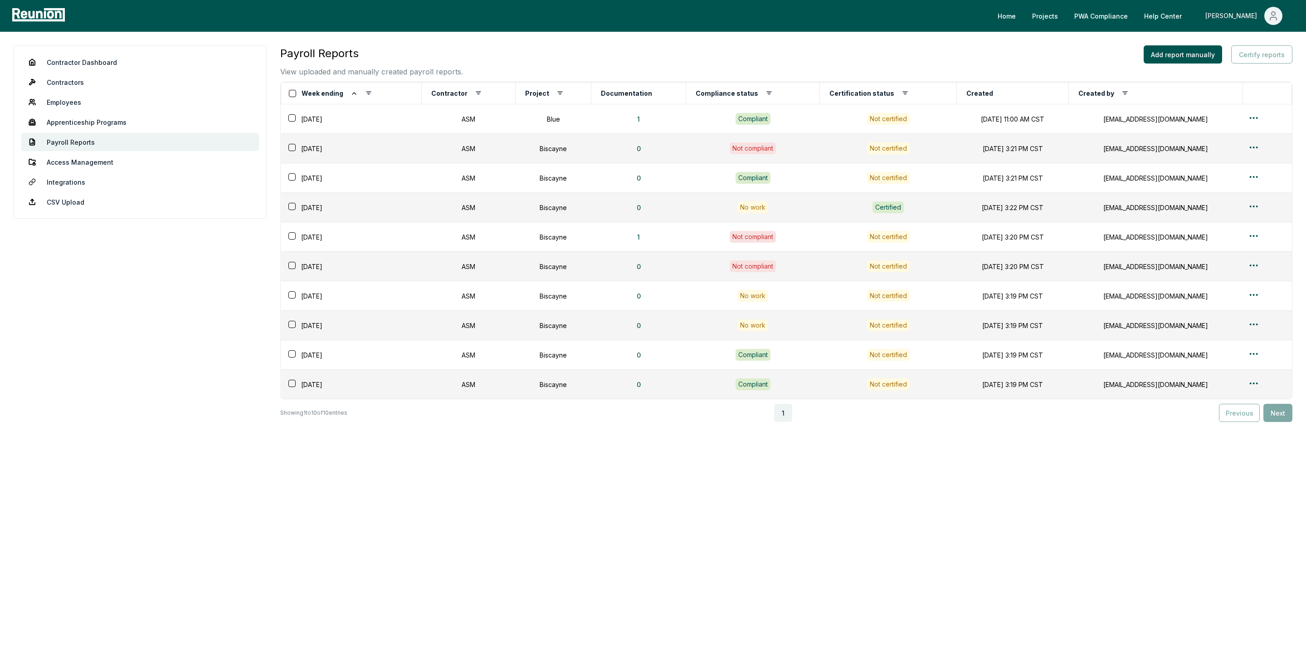
click at [1255, 17] on div "[PERSON_NAME]" at bounding box center [1232, 16] width 55 height 18
click at [1240, 73] on p "Log out" at bounding box center [1248, 74] width 23 height 11
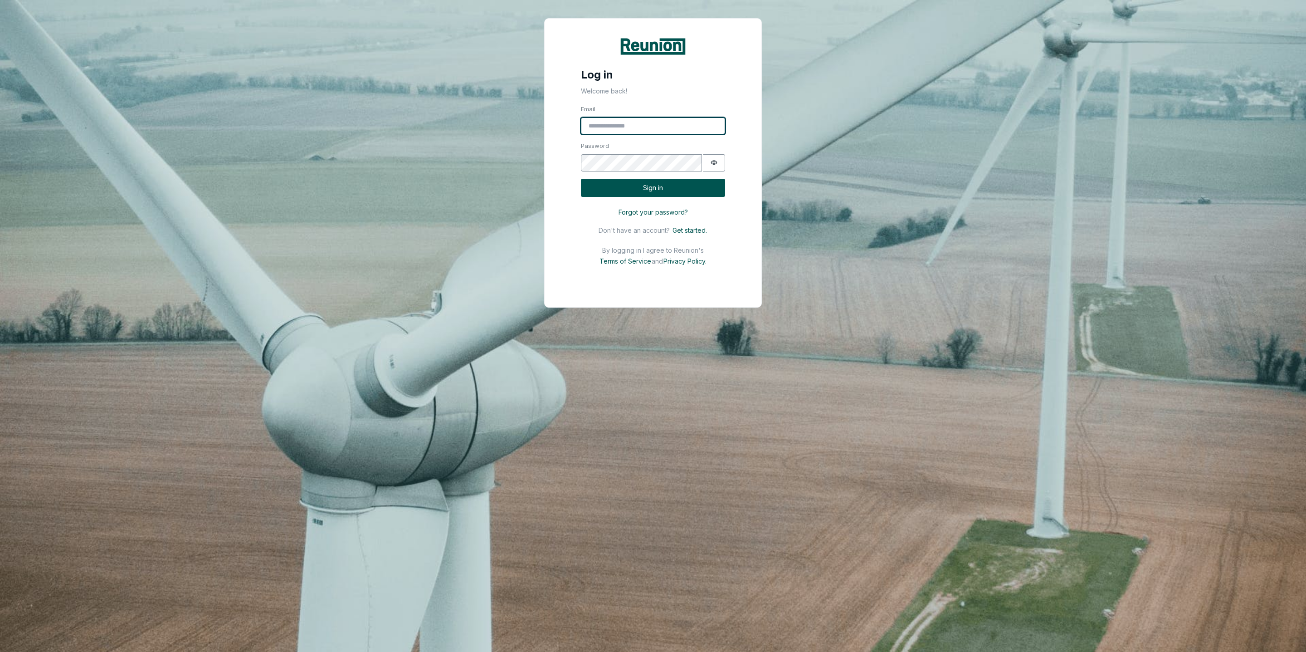
type input "**********"
